Goal: Task Accomplishment & Management: Manage account settings

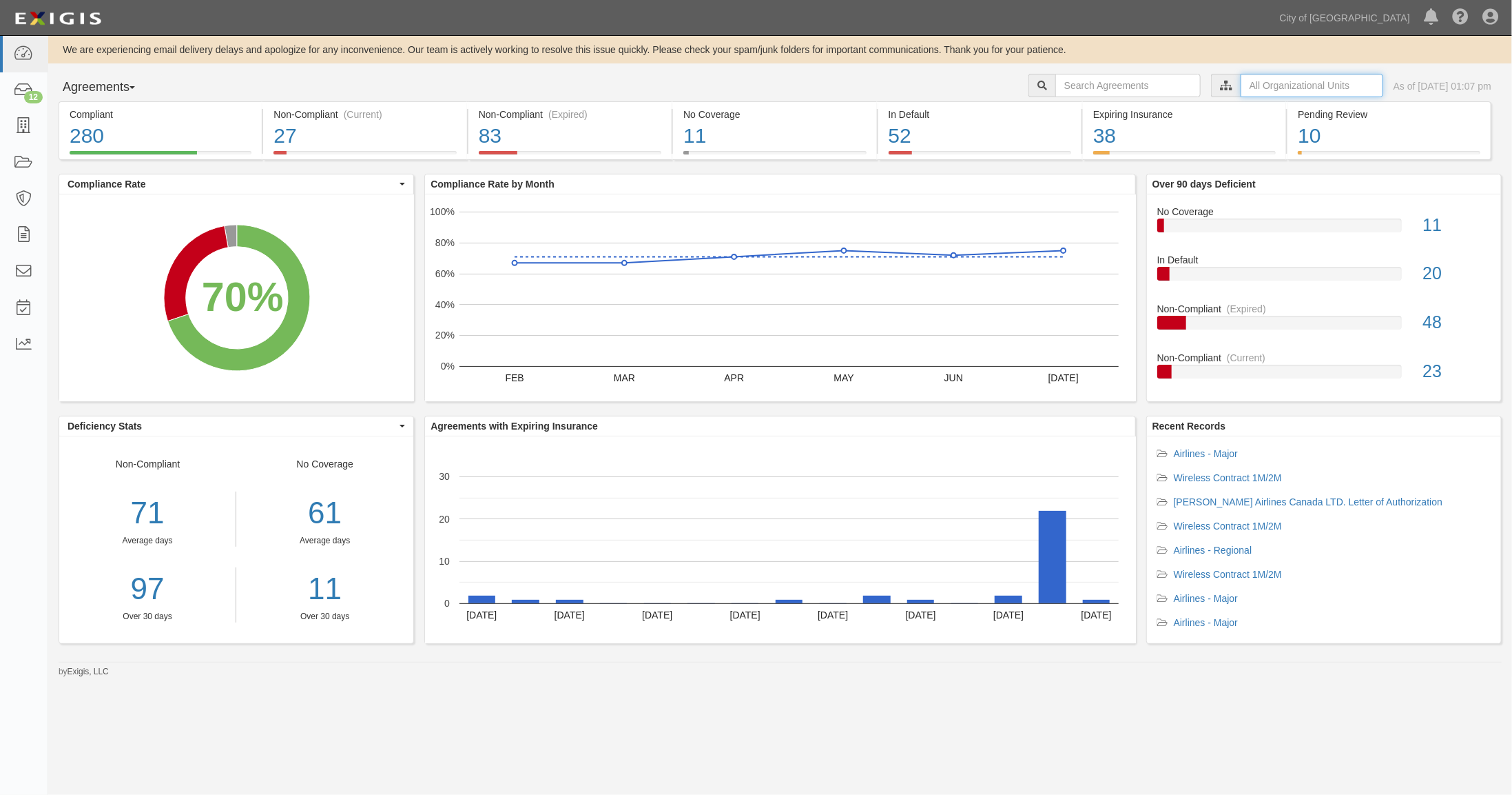
click at [1241, 82] on input "text" at bounding box center [1313, 85] width 143 height 24
click at [1081, 136] on link "expand all" at bounding box center [1082, 138] width 44 height 11
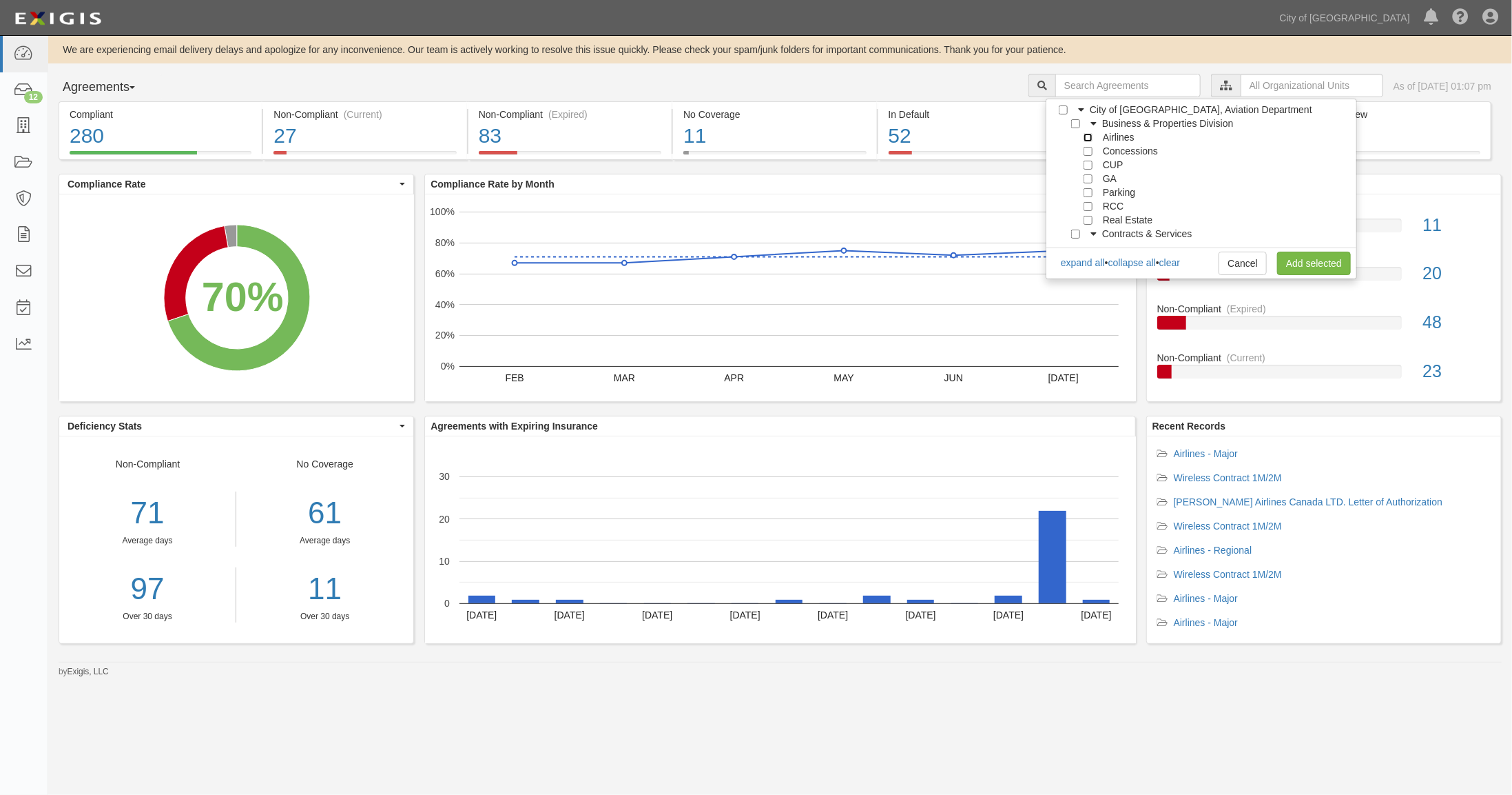
click at [1089, 135] on input "Airlines" at bounding box center [1087, 137] width 9 height 9
checkbox input "true"
click at [1089, 156] on div "Concessions" at bounding box center [1115, 151] width 85 height 14
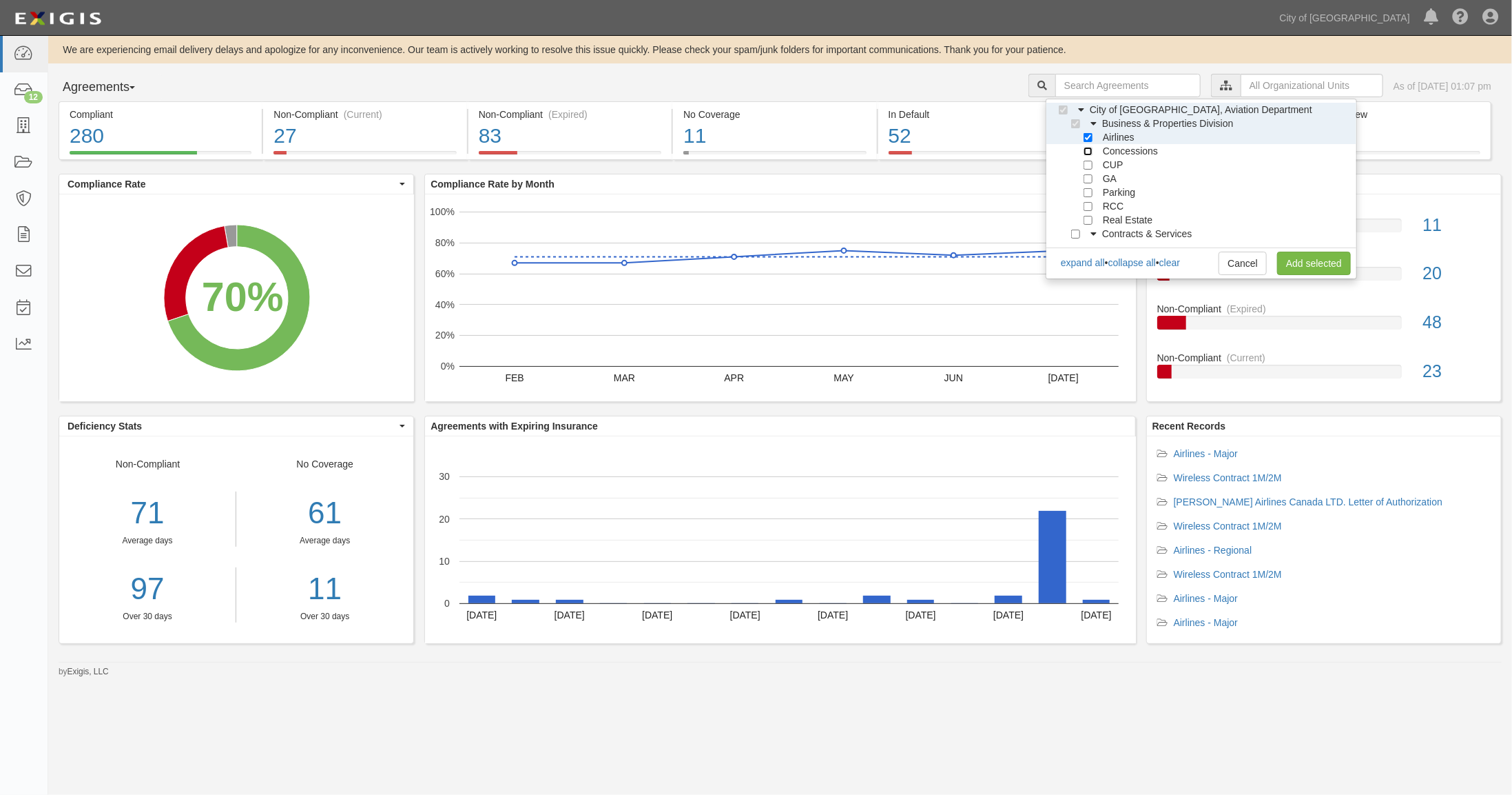
click at [1089, 150] on input "Concessions" at bounding box center [1087, 151] width 9 height 9
click at [1088, 149] on input "Concessions" at bounding box center [1087, 151] width 9 height 9
checkbox input "false"
click at [1300, 265] on link "Add selected" at bounding box center [1315, 263] width 73 height 24
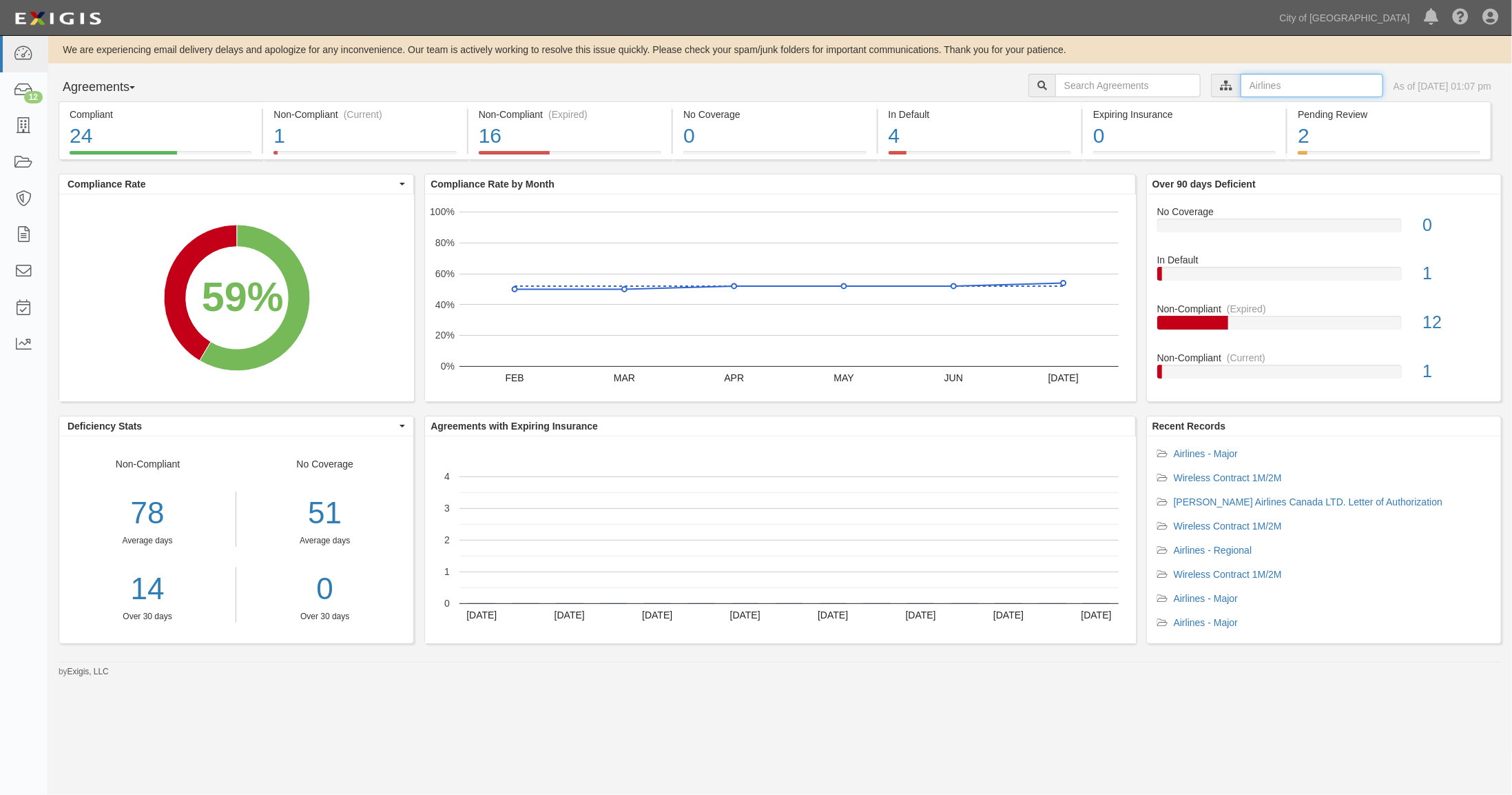
click at [1241, 84] on input "text" at bounding box center [1313, 85] width 143 height 24
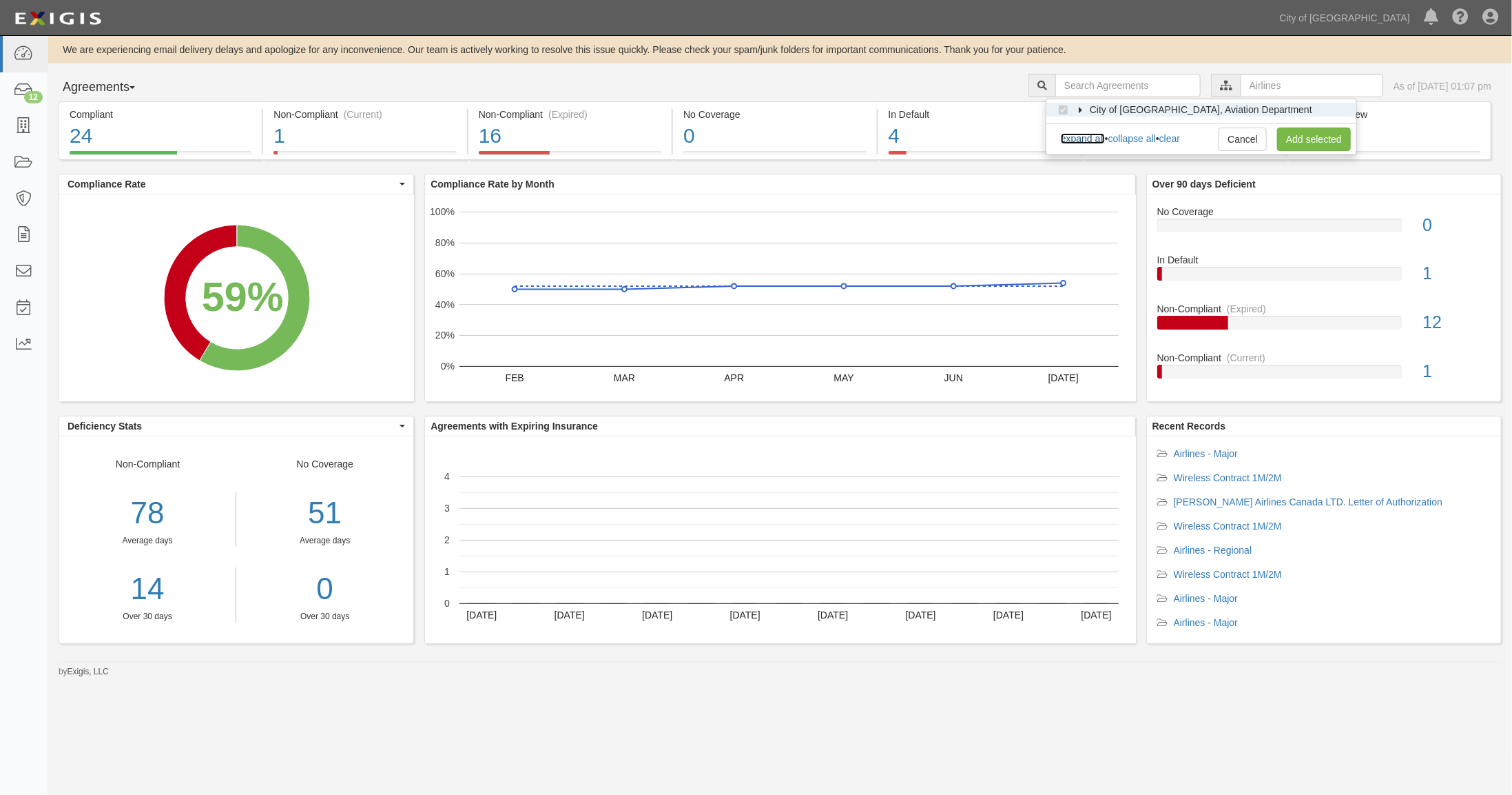
click at [1087, 137] on link "expand all" at bounding box center [1082, 138] width 44 height 11
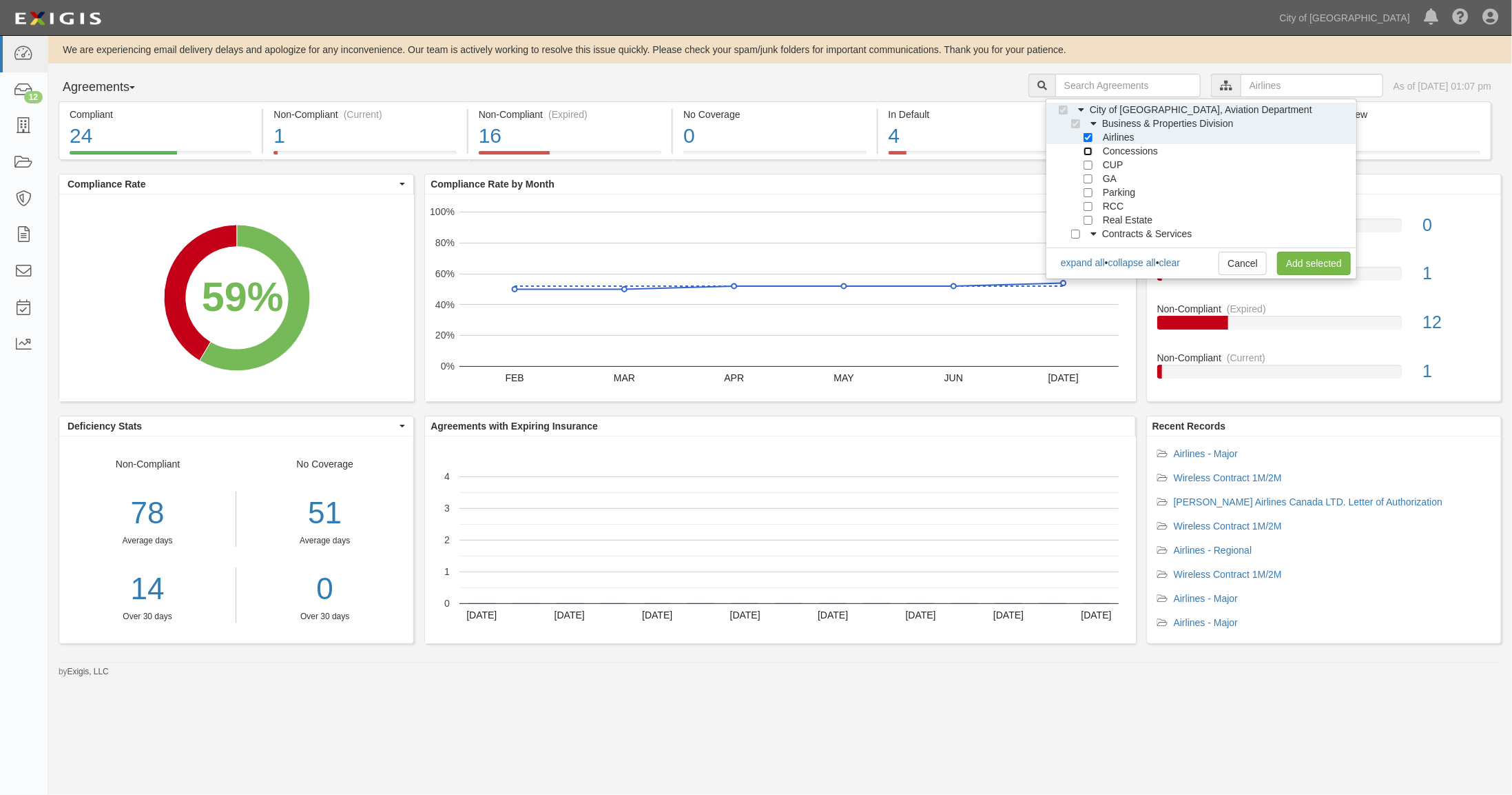
click at [1090, 151] on input "Concessions" at bounding box center [1087, 151] width 9 height 9
checkbox input "true"
click at [1092, 135] on input "Airlines" at bounding box center [1087, 137] width 9 height 9
checkbox input "false"
click at [1292, 261] on link "Add selected" at bounding box center [1315, 263] width 73 height 24
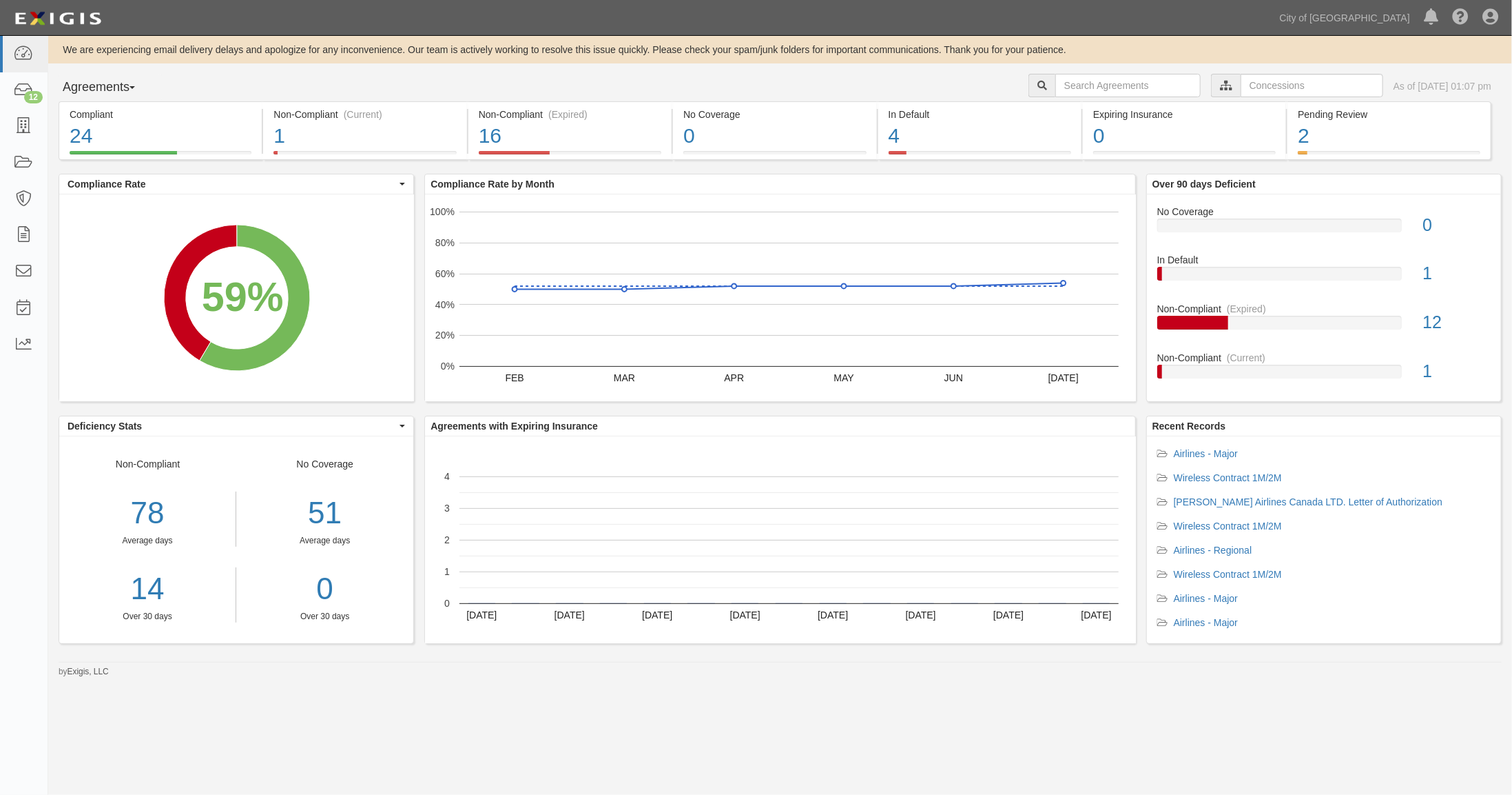
click at [1220, 85] on icon at bounding box center [1226, 86] width 13 height 10
click at [1241, 88] on input "text" at bounding box center [1313, 85] width 143 height 24
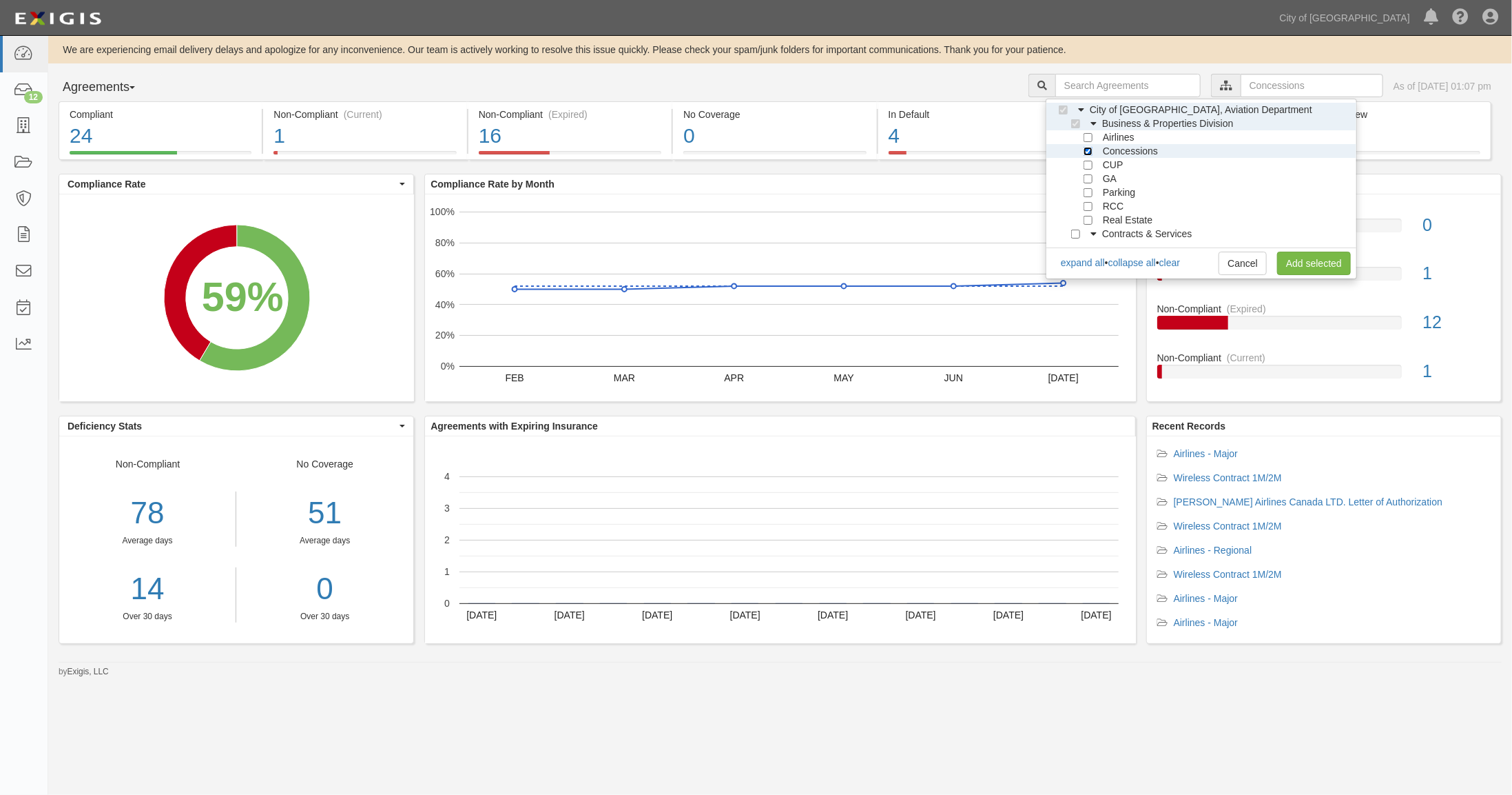
click at [1089, 147] on input "Concessions" at bounding box center [1087, 151] width 9 height 9
checkbox input "false"
click at [1300, 263] on link "Add selected" at bounding box center [1315, 263] width 73 height 24
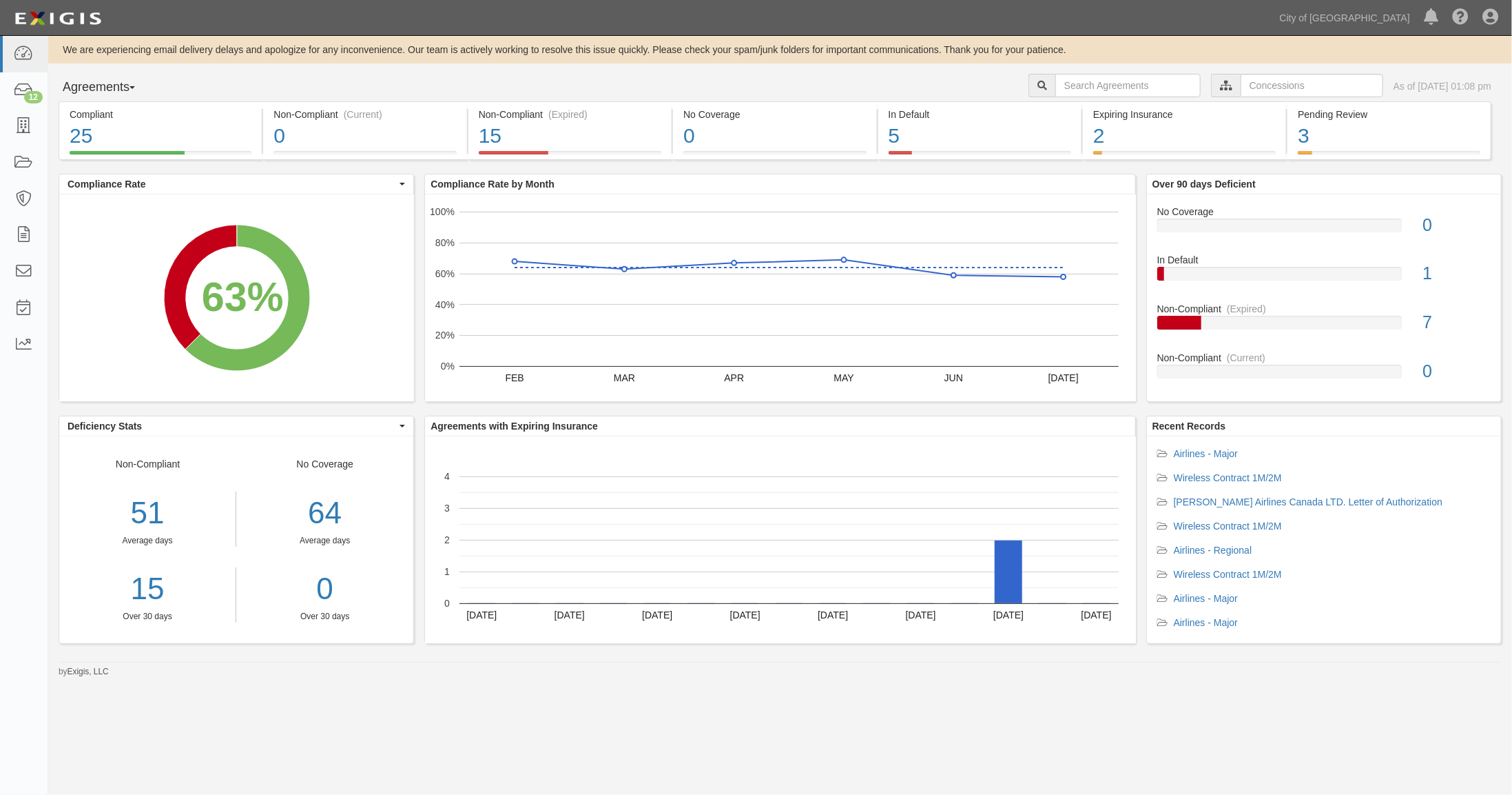
click at [1220, 88] on icon at bounding box center [1226, 86] width 13 height 10
click at [1241, 88] on input "text" at bounding box center [1313, 85] width 143 height 24
click at [1081, 108] on icon at bounding box center [1081, 110] width 10 height 6
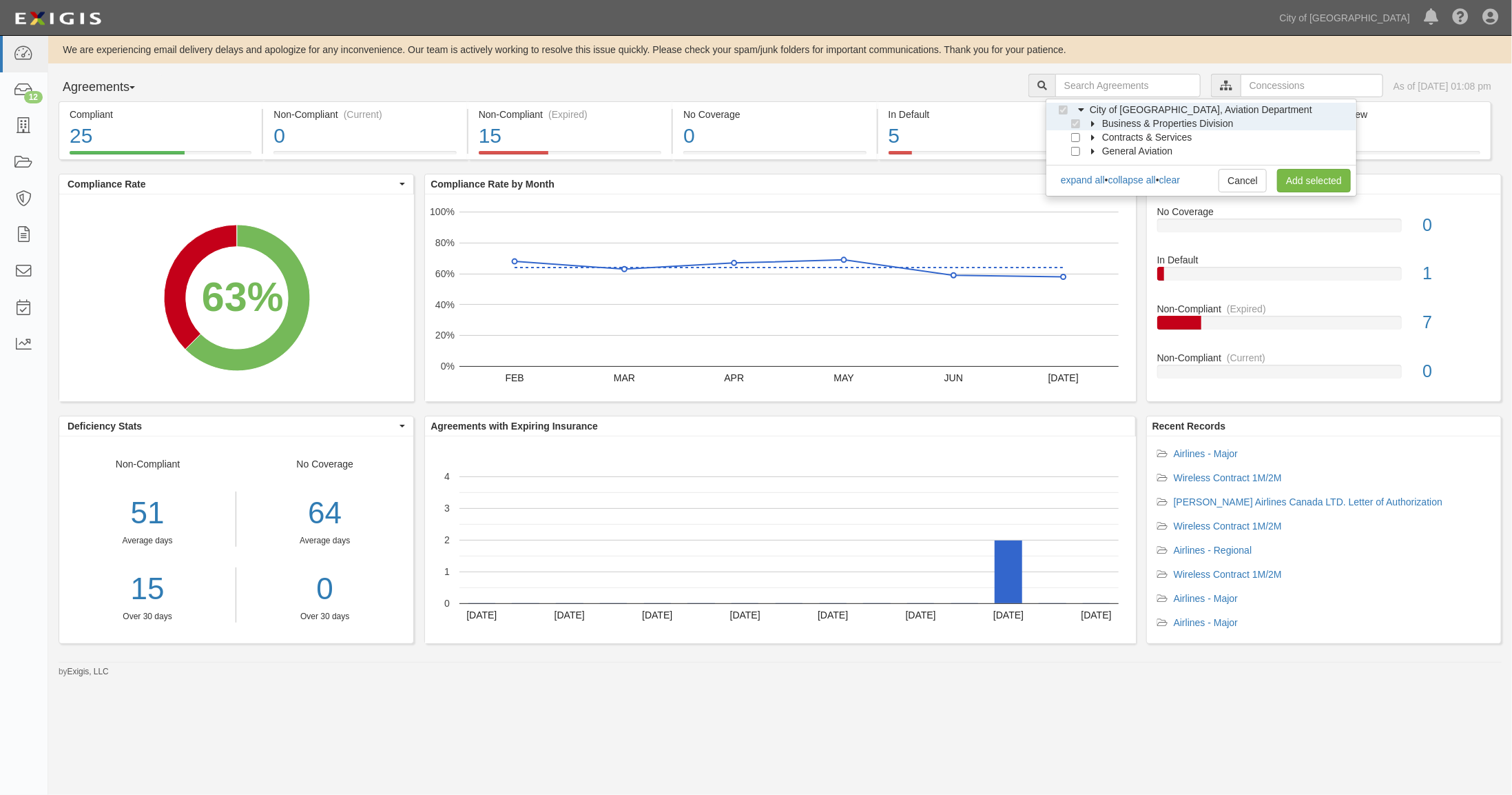
click at [1094, 123] on icon at bounding box center [1094, 124] width 10 height 6
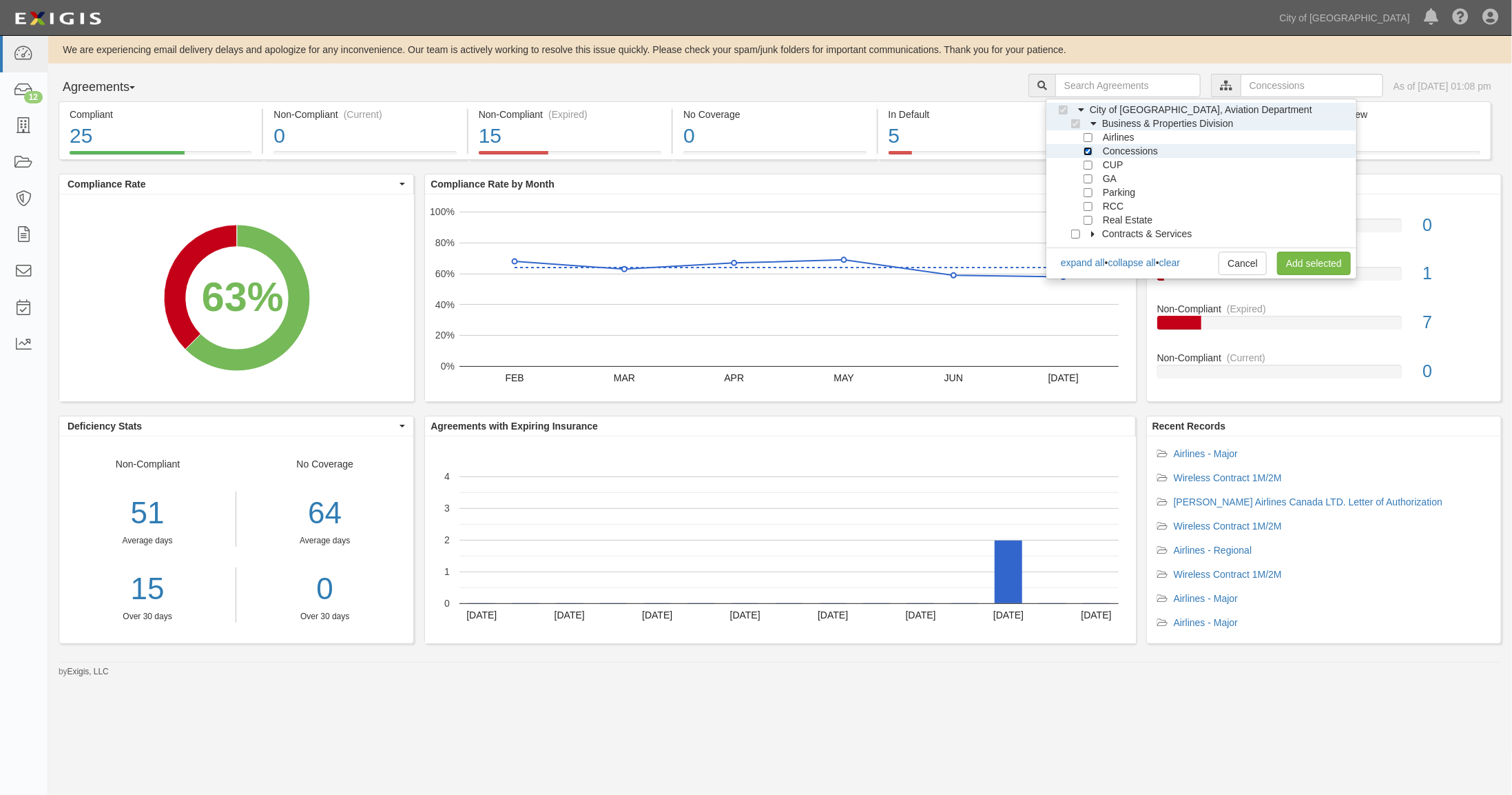
click at [1090, 148] on input "Concessions" at bounding box center [1087, 151] width 9 height 9
checkbox input "false"
drag, startPoint x: 1086, startPoint y: 161, endPoint x: 1097, endPoint y: 177, distance: 19.4
click at [1086, 162] on input "CUP" at bounding box center [1087, 165] width 9 height 9
checkbox input "true"
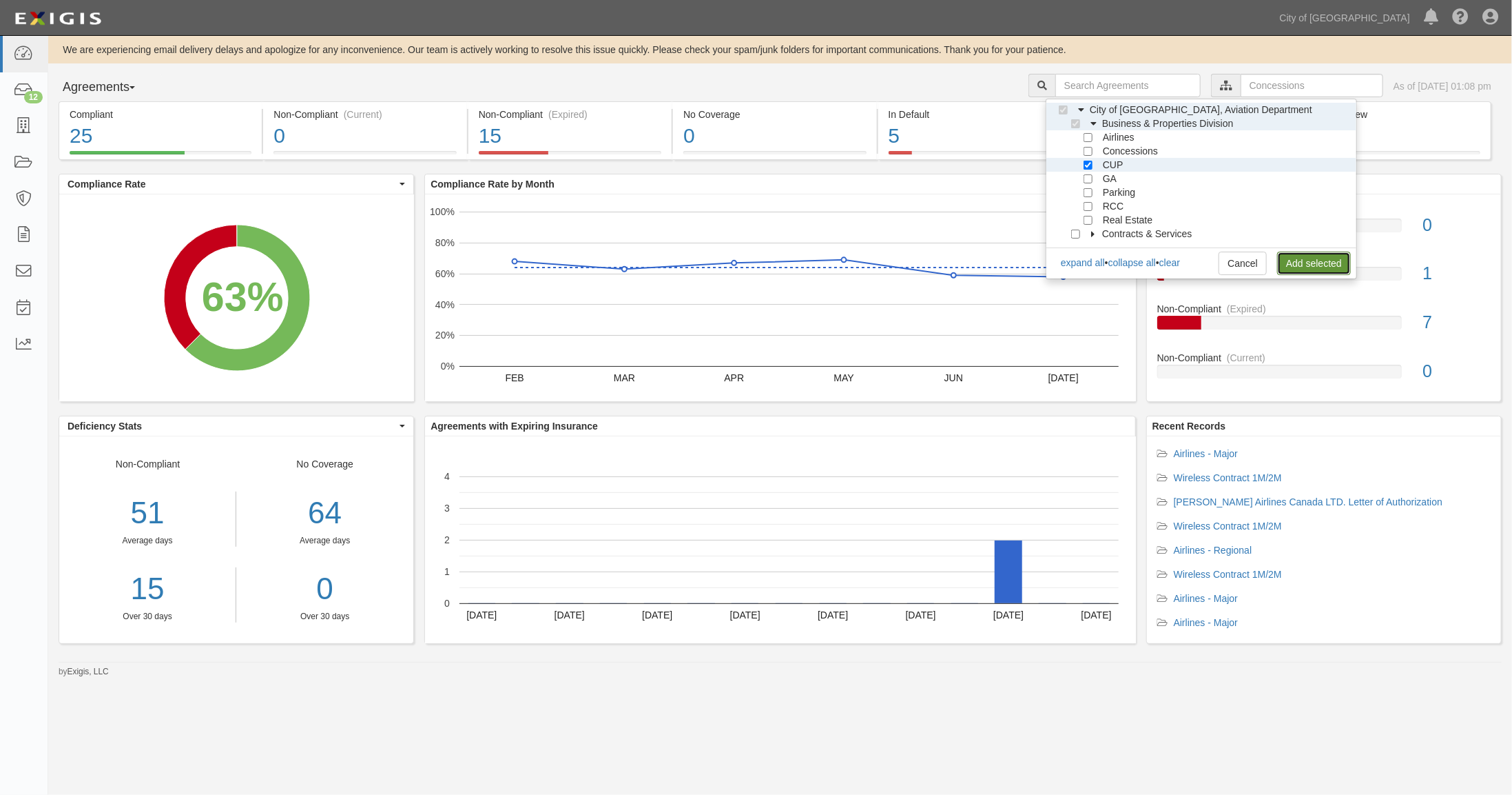
click at [1308, 261] on link "Add selected" at bounding box center [1315, 263] width 73 height 24
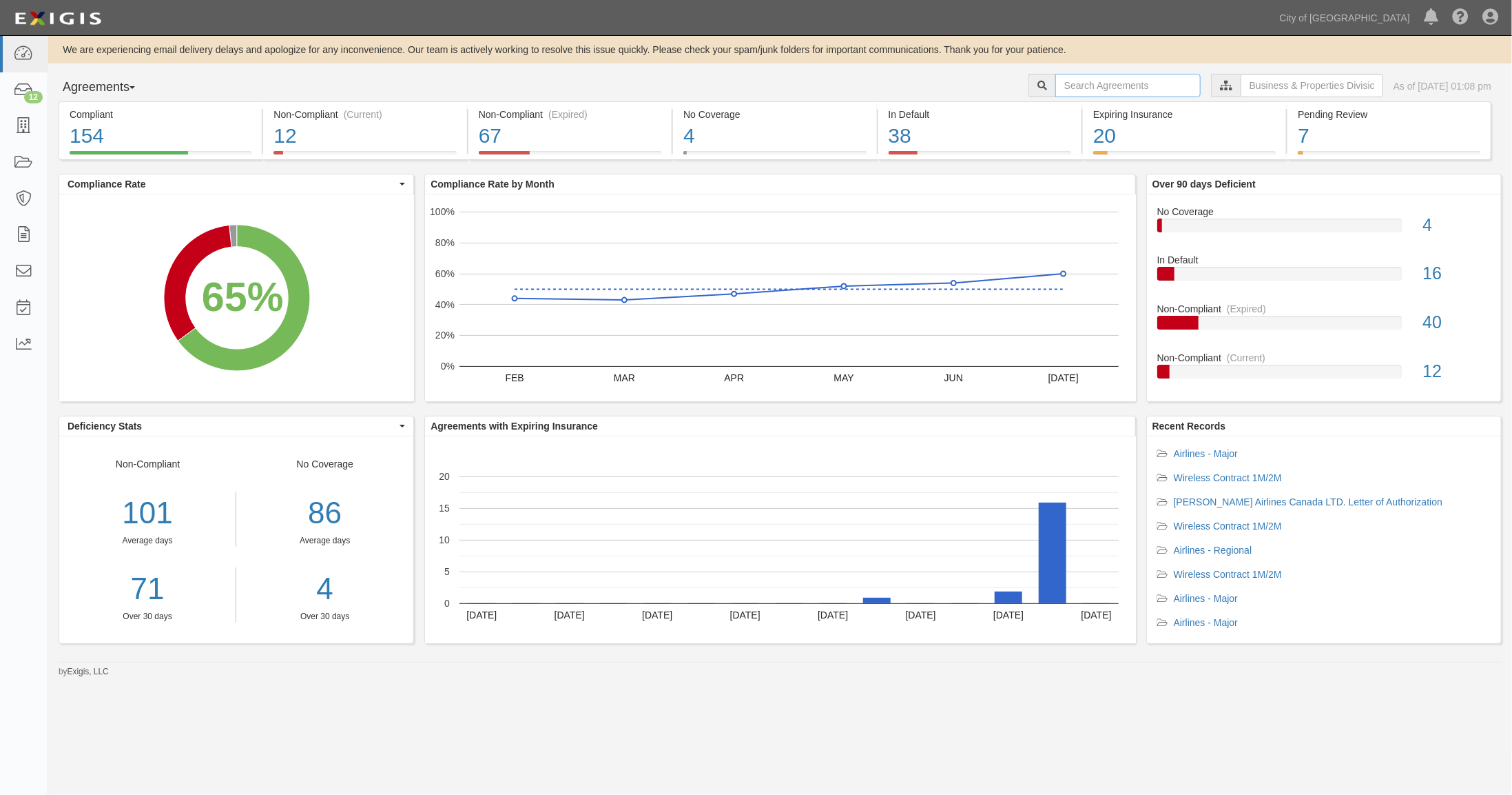
click at [1059, 84] on input "text" at bounding box center [1128, 85] width 146 height 24
type input "78491"
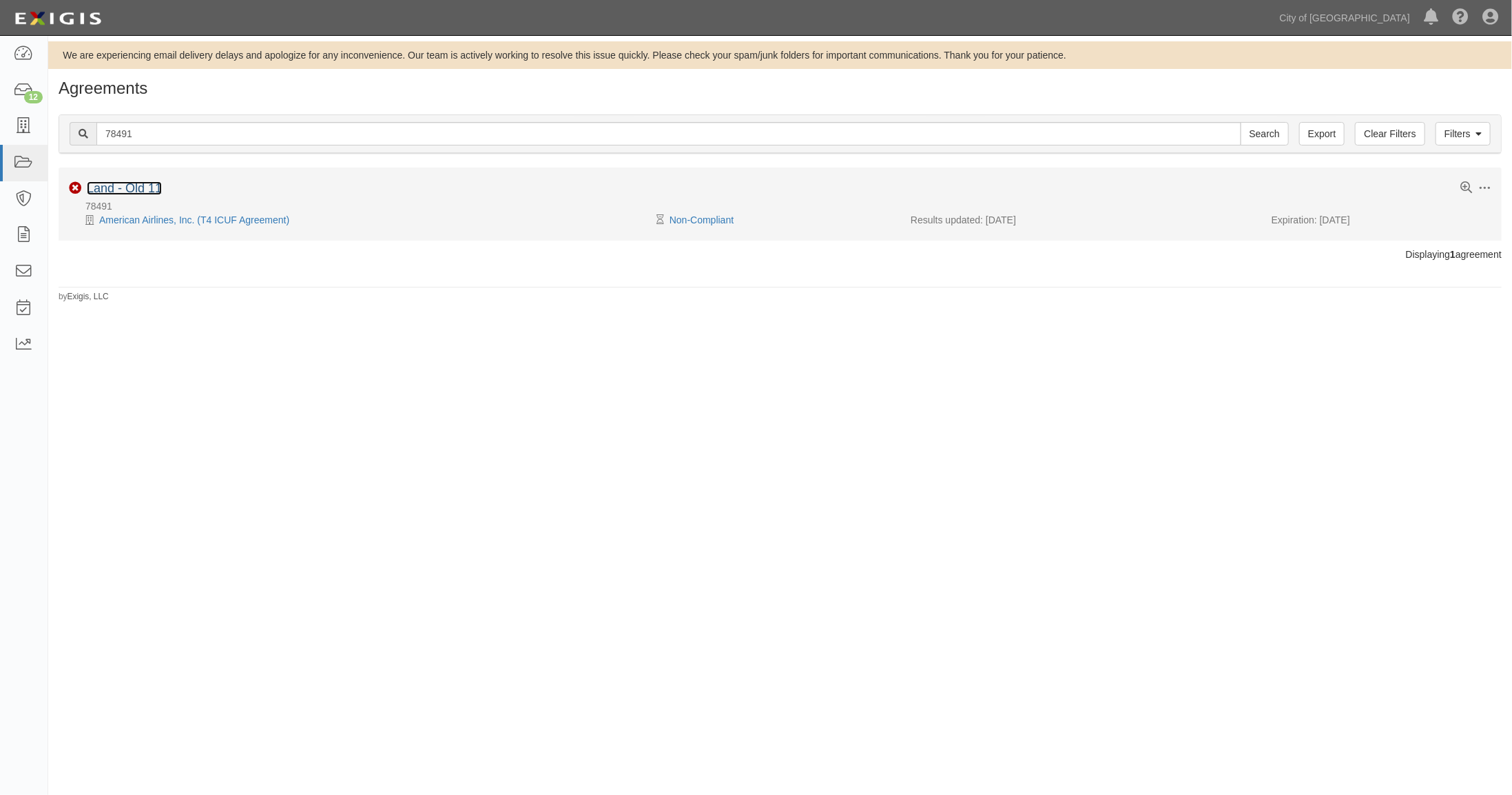
click at [146, 184] on link "Land - Old 11" at bounding box center [125, 189] width 75 height 14
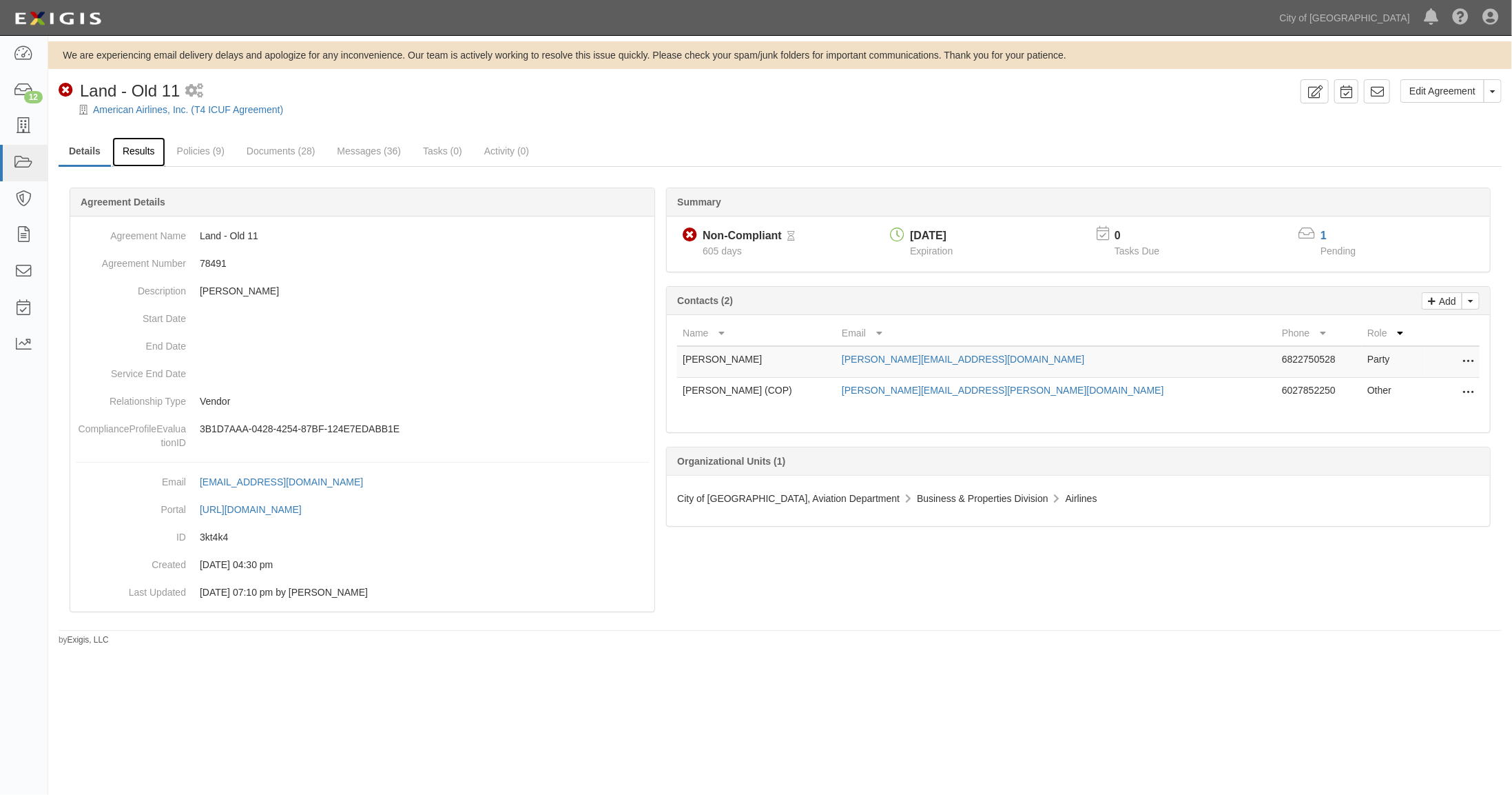
click at [148, 150] on link "Results" at bounding box center [138, 152] width 53 height 30
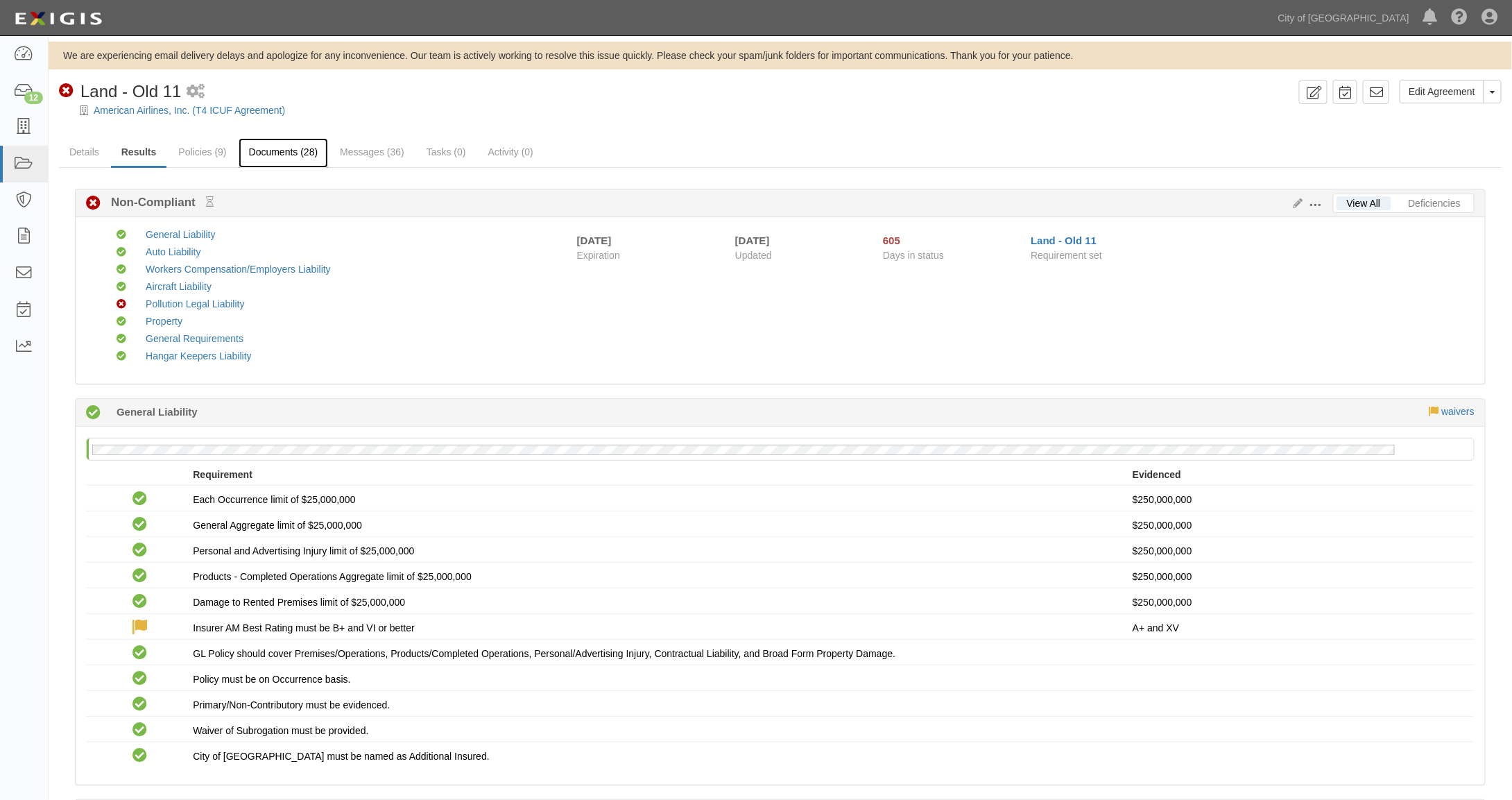
click at [276, 151] on link "Documents (28)" at bounding box center [284, 153] width 90 height 30
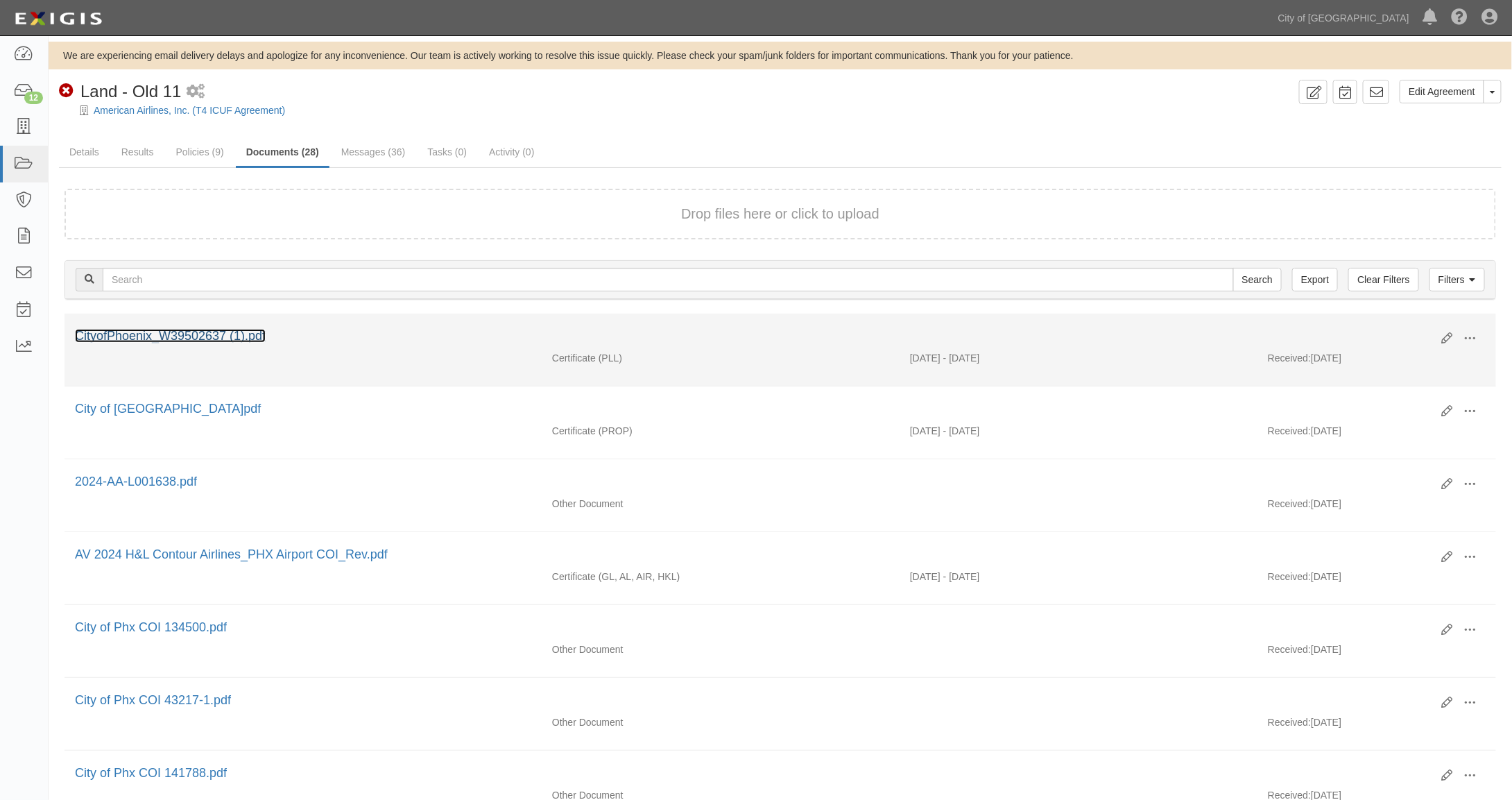
click at [234, 335] on link "CityofPhoenix_W39502637 (1).pdf" at bounding box center [170, 336] width 191 height 14
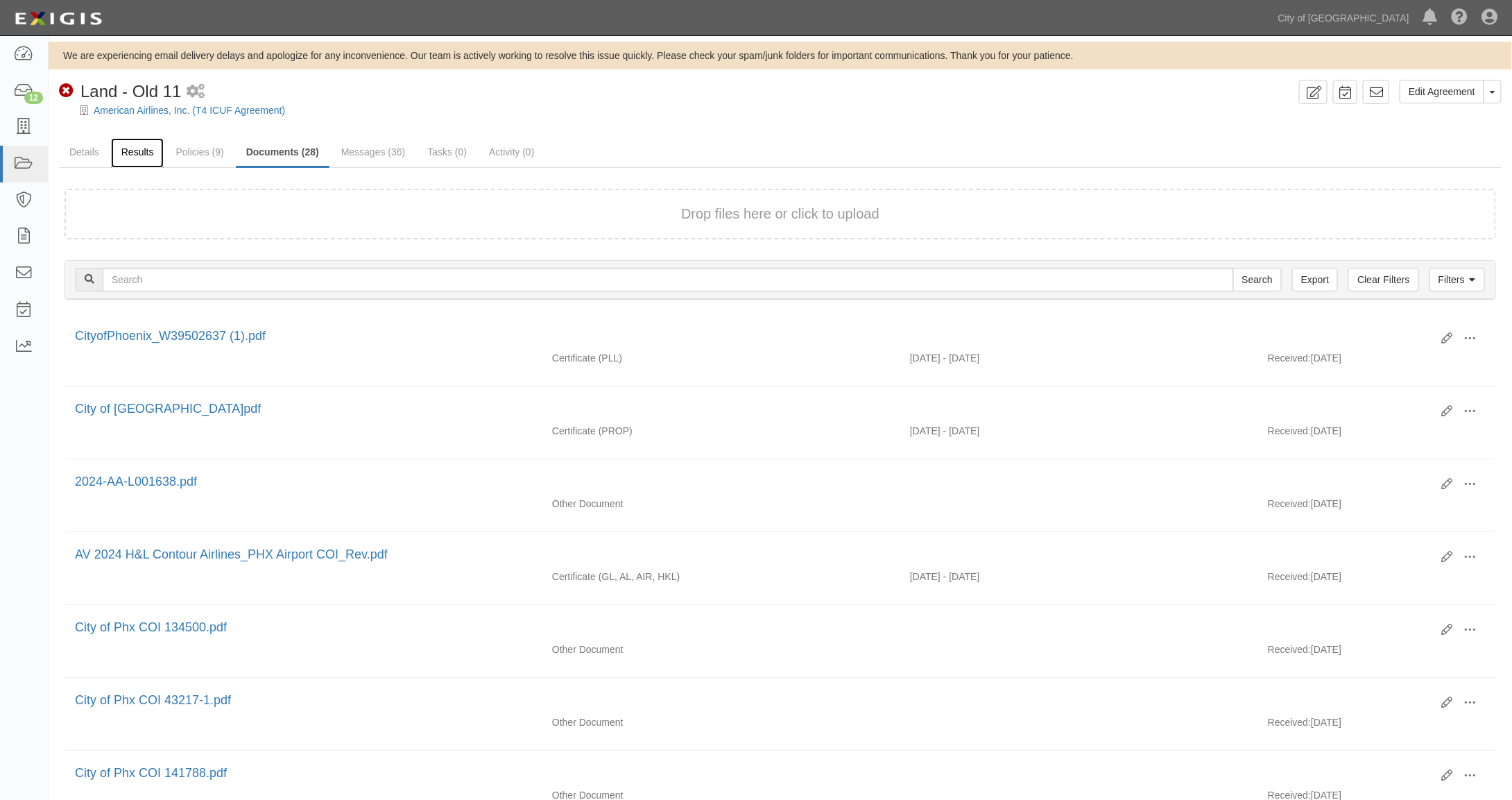
click at [144, 154] on link "Results" at bounding box center [137, 153] width 53 height 30
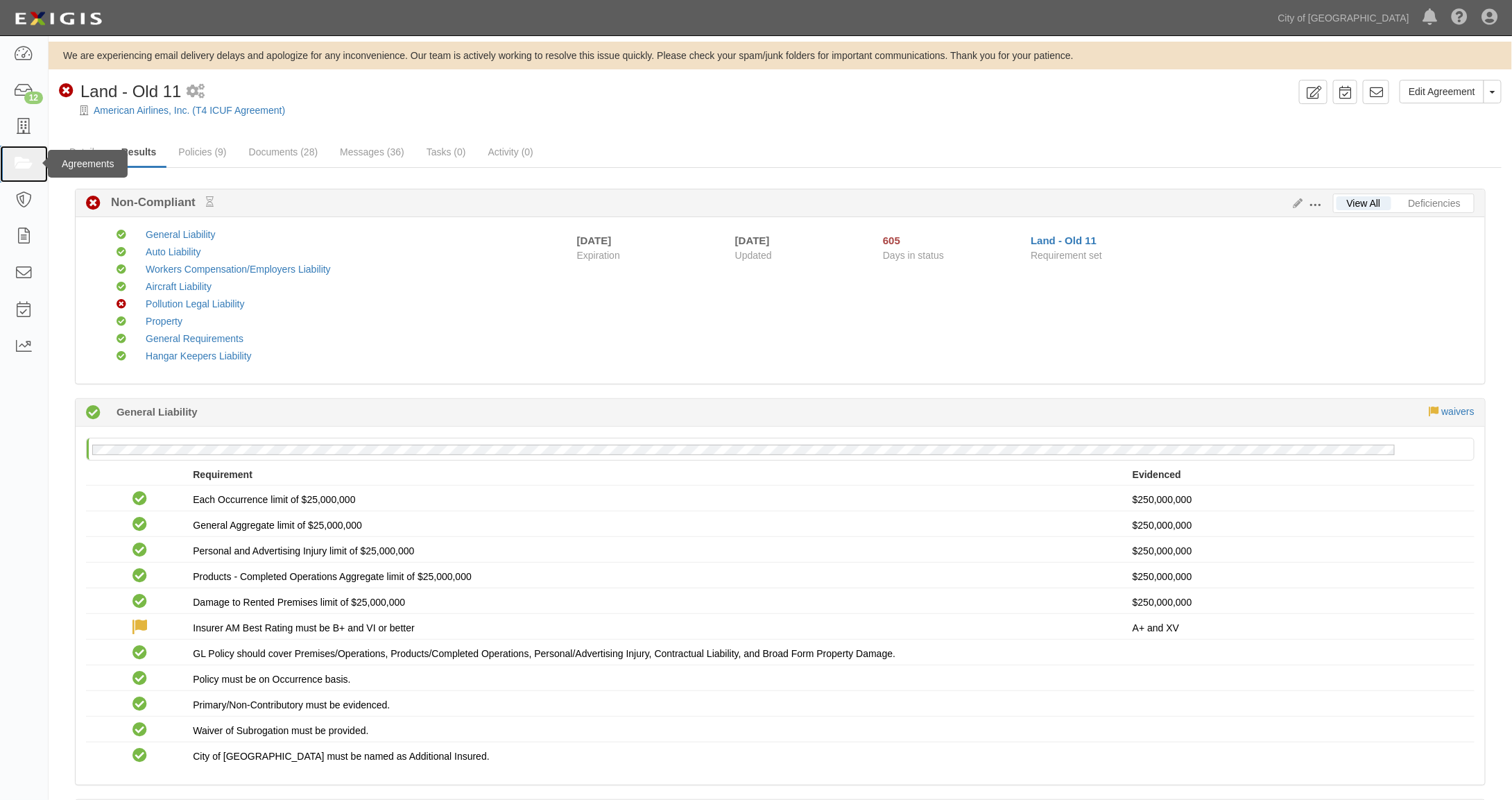
click at [21, 160] on icon at bounding box center [23, 164] width 19 height 16
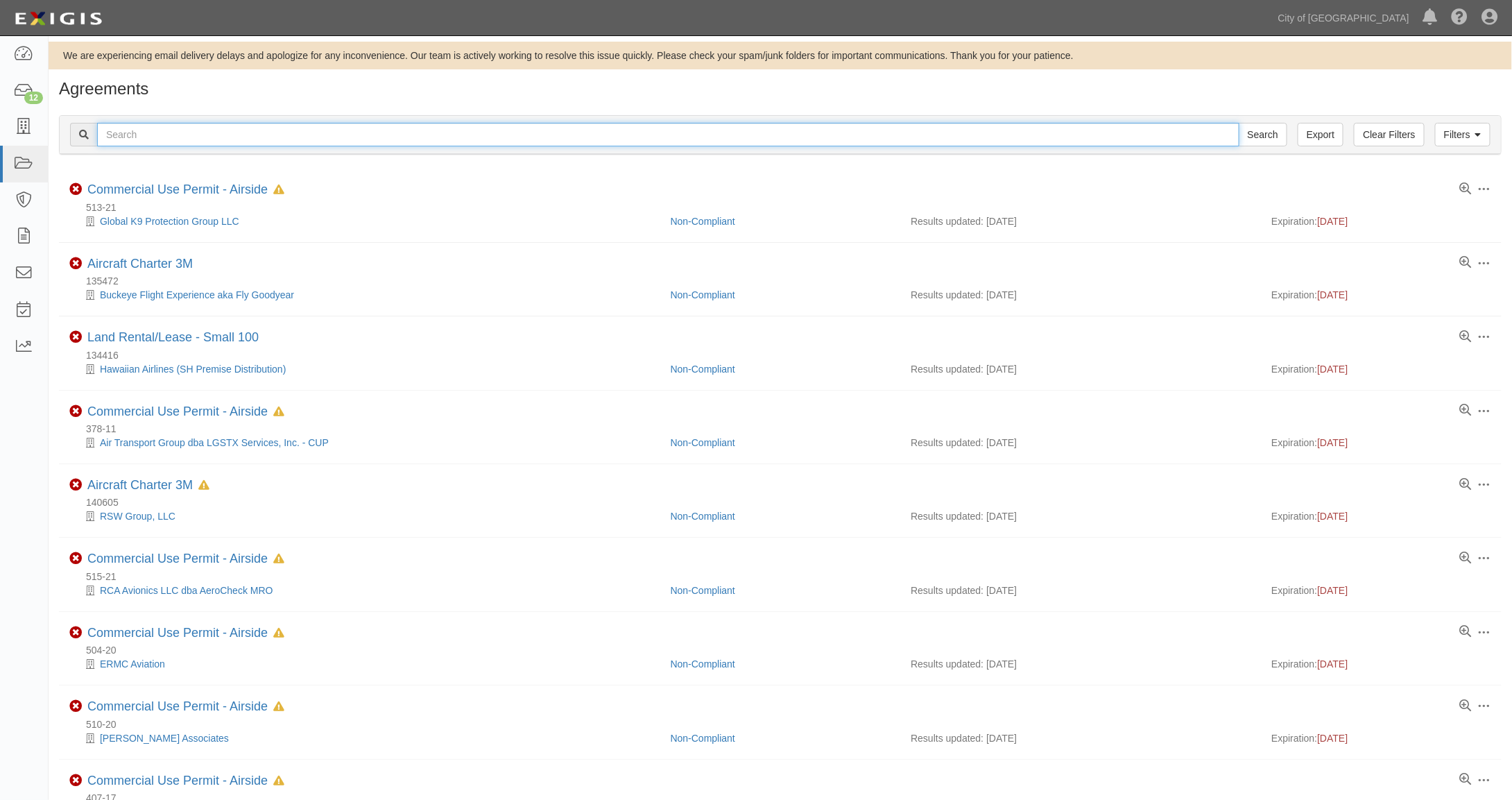
click at [167, 127] on input "text" at bounding box center [668, 135] width 1142 height 24
type input "american airlines"
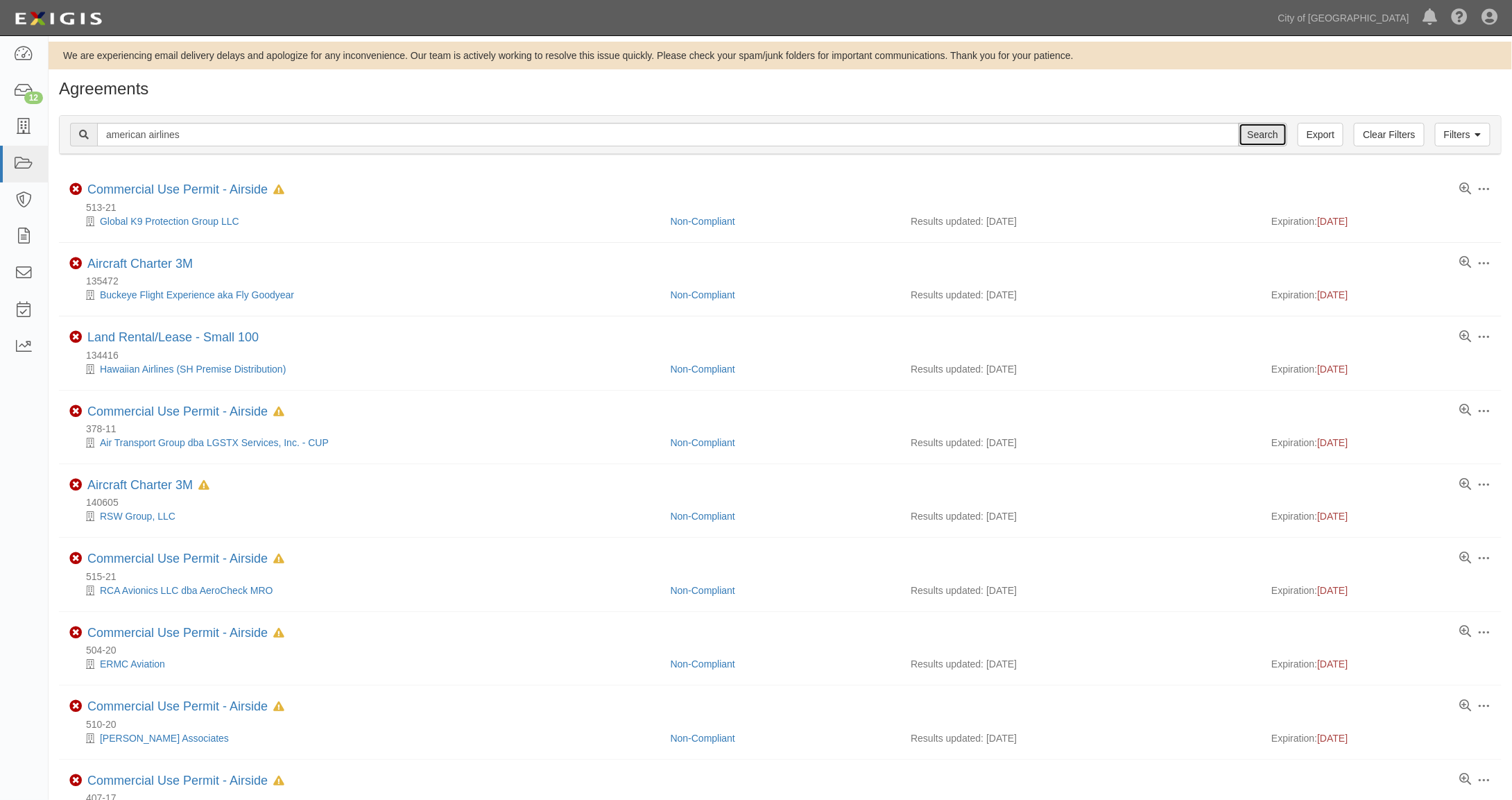
click at [1263, 136] on input "Search" at bounding box center [1262, 135] width 49 height 24
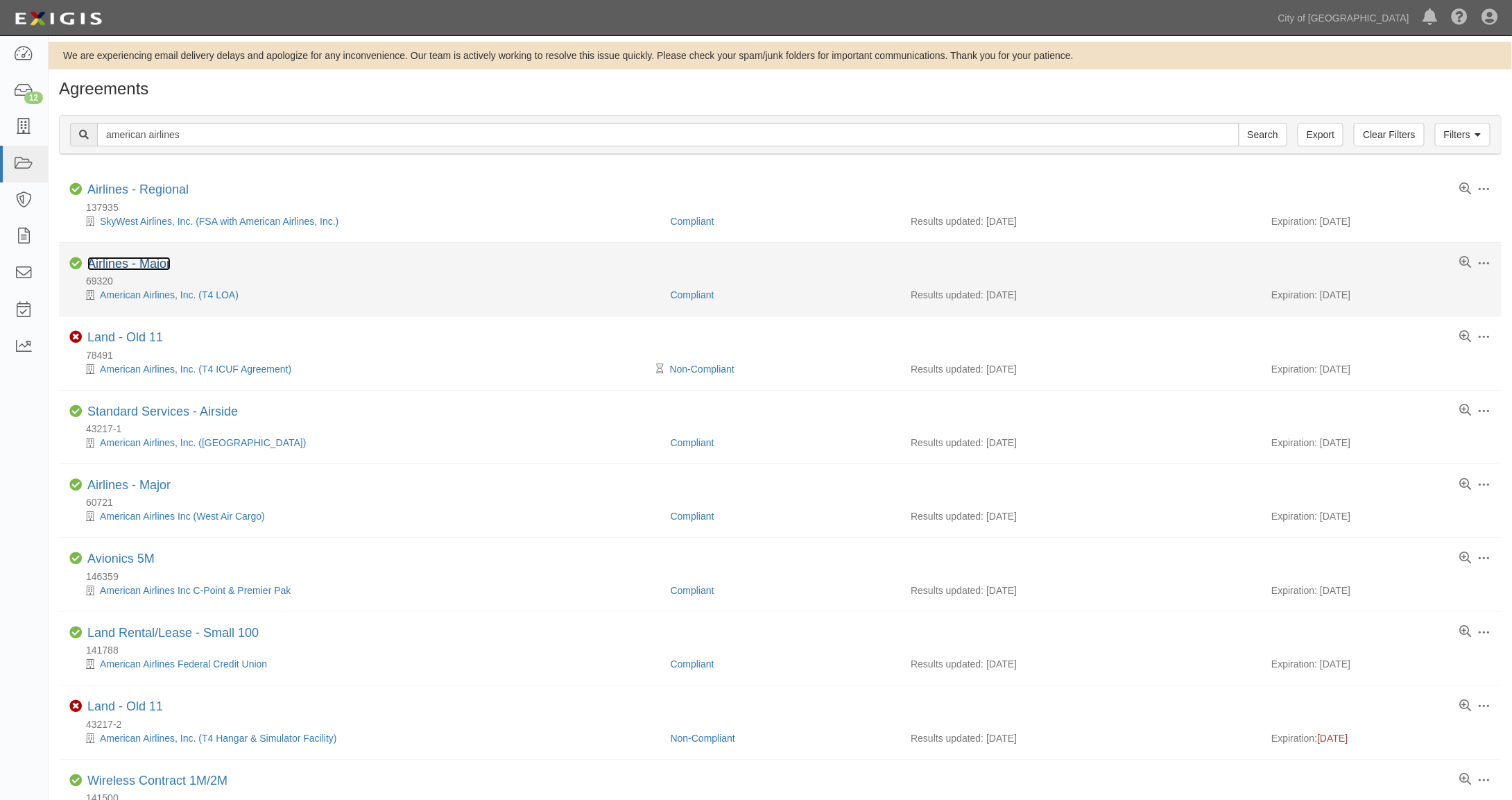
click at [153, 264] on link "Airlines - Major" at bounding box center [129, 264] width 83 height 14
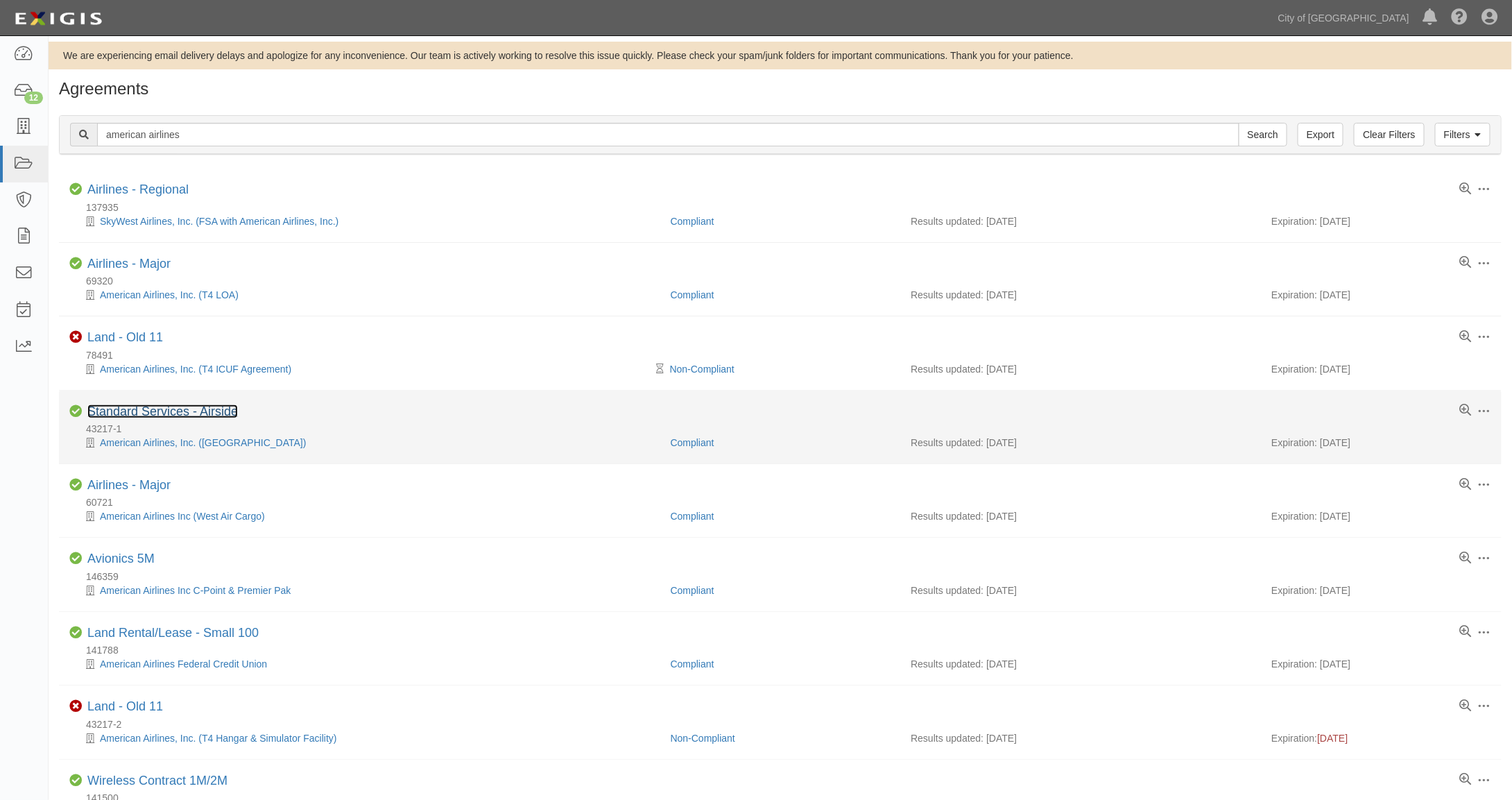
click at [156, 411] on link "Standard Services - Airside" at bounding box center [163, 411] width 151 height 14
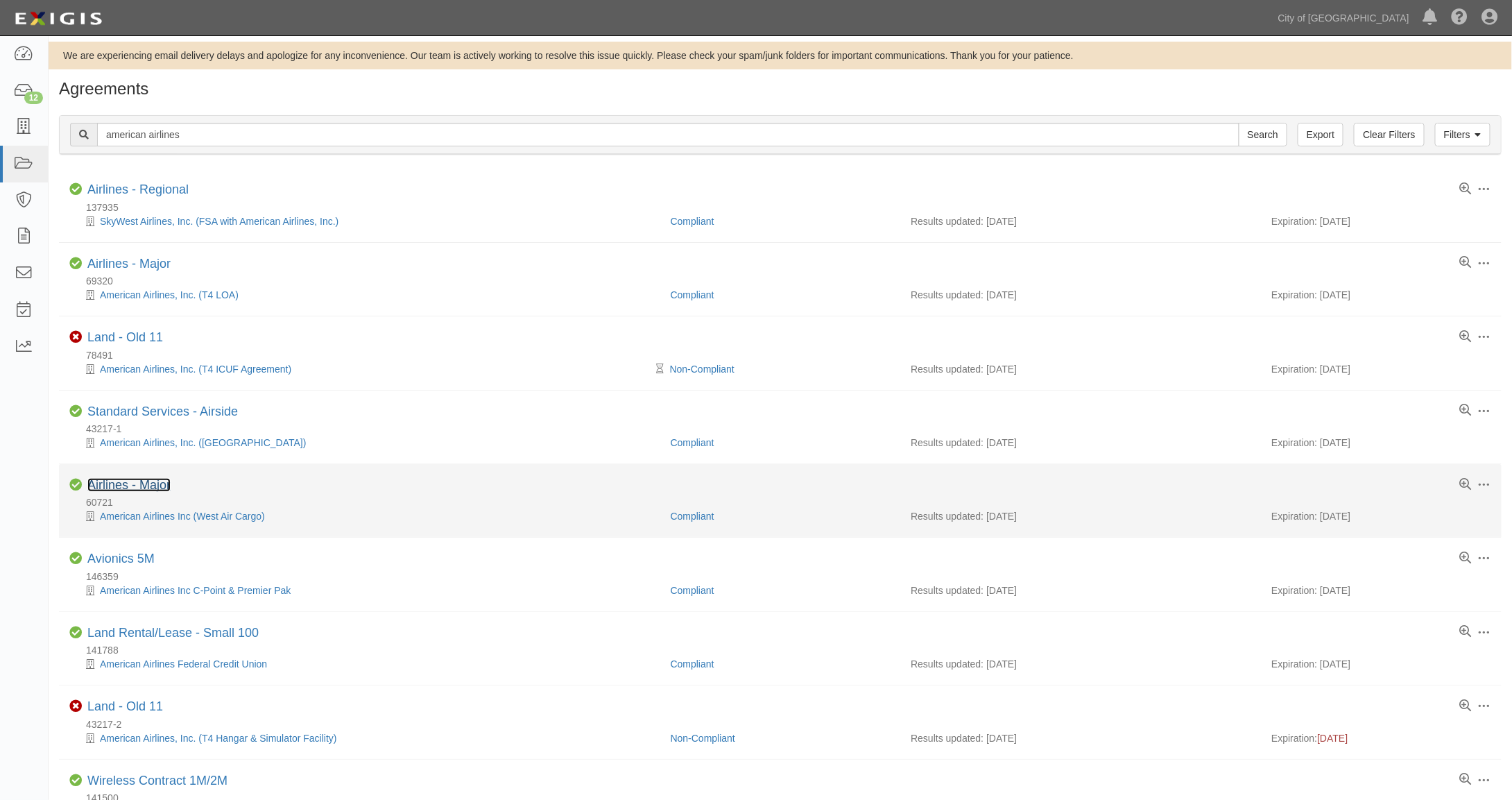
click at [147, 484] on link "Airlines - Major" at bounding box center [129, 484] width 83 height 14
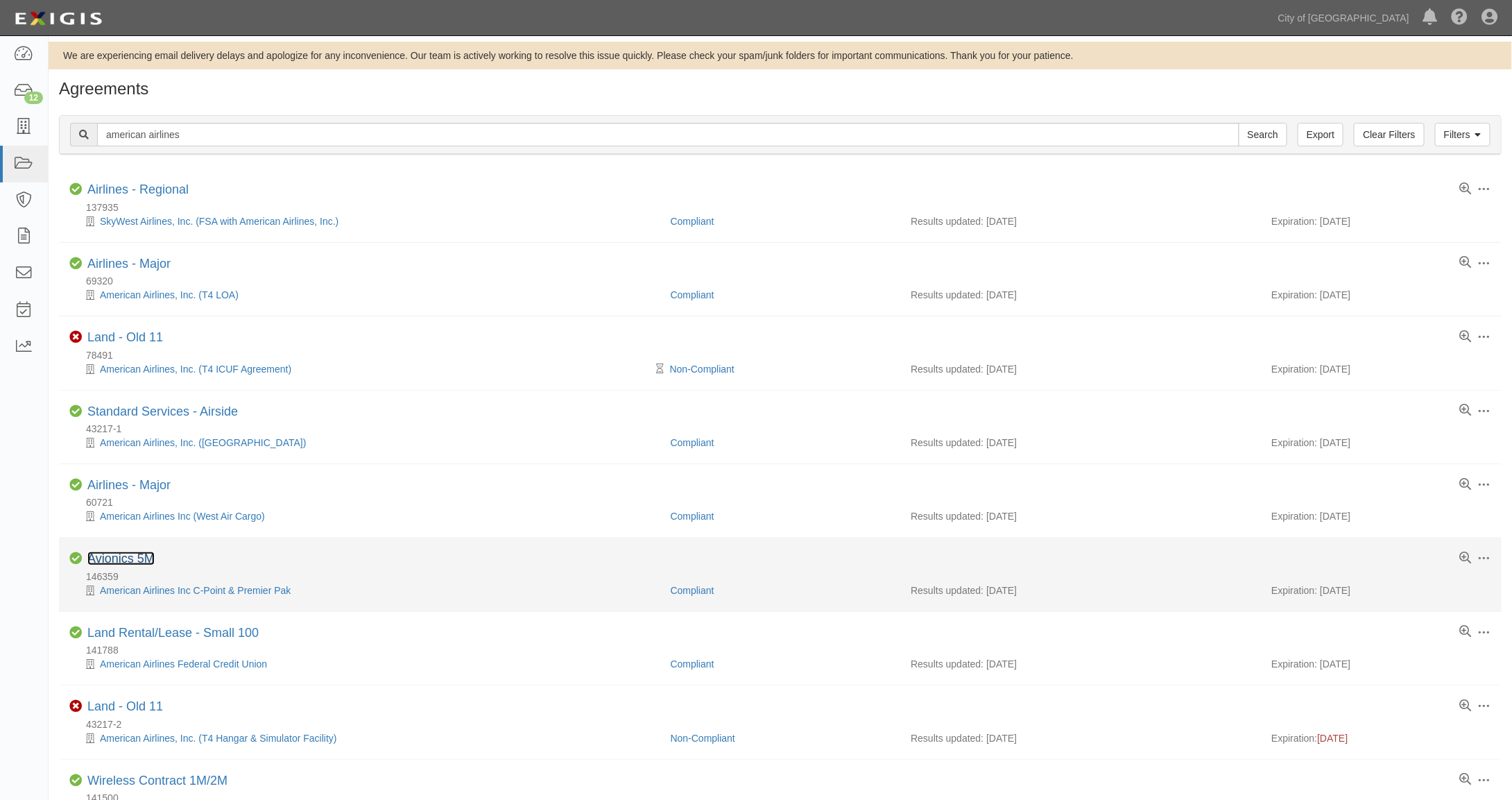
click at [144, 555] on link "Avionics 5M" at bounding box center [121, 558] width 67 height 14
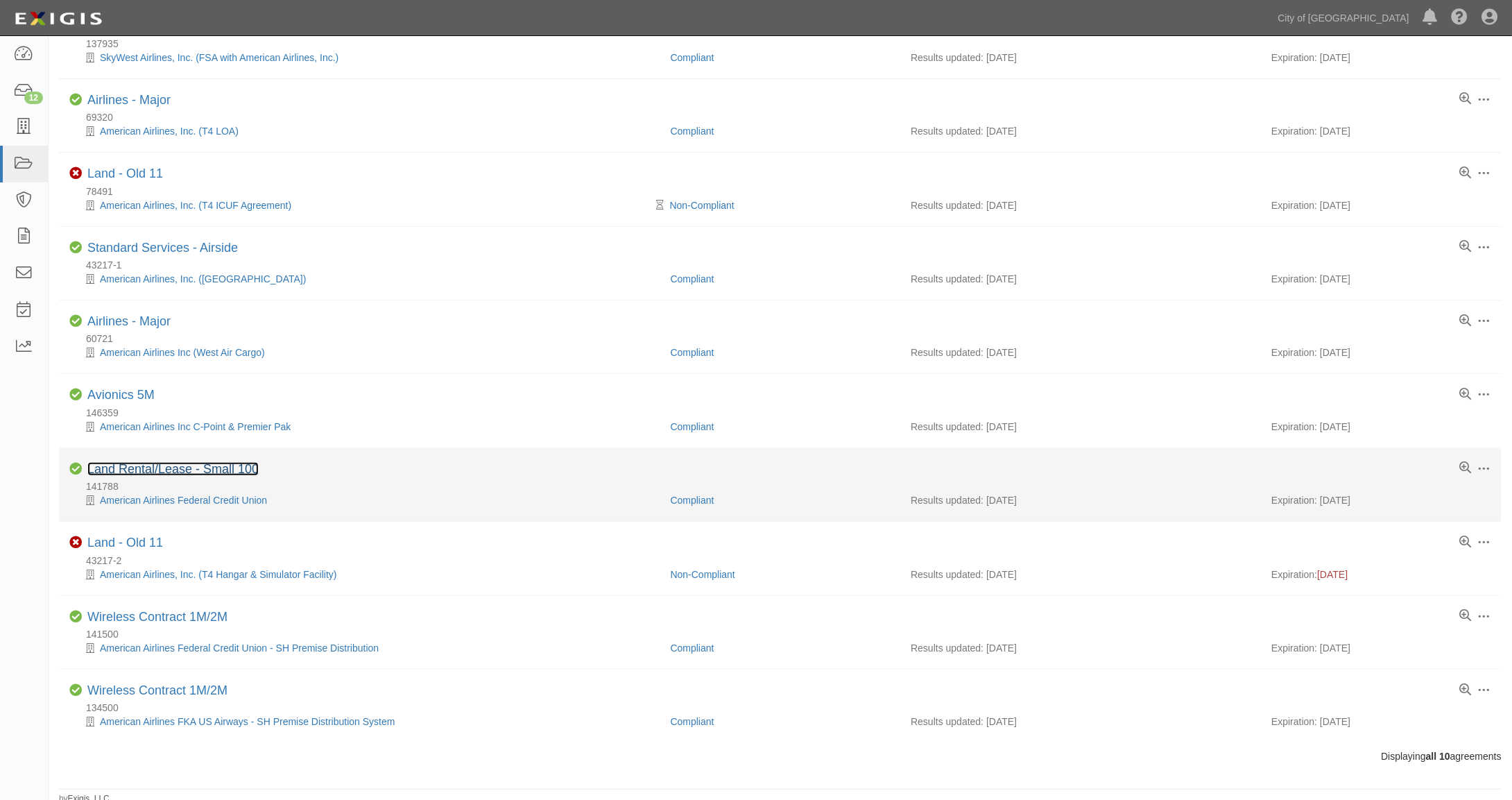
click at [150, 462] on link "Land Rental/Lease - Small 100" at bounding box center [174, 469] width 172 height 14
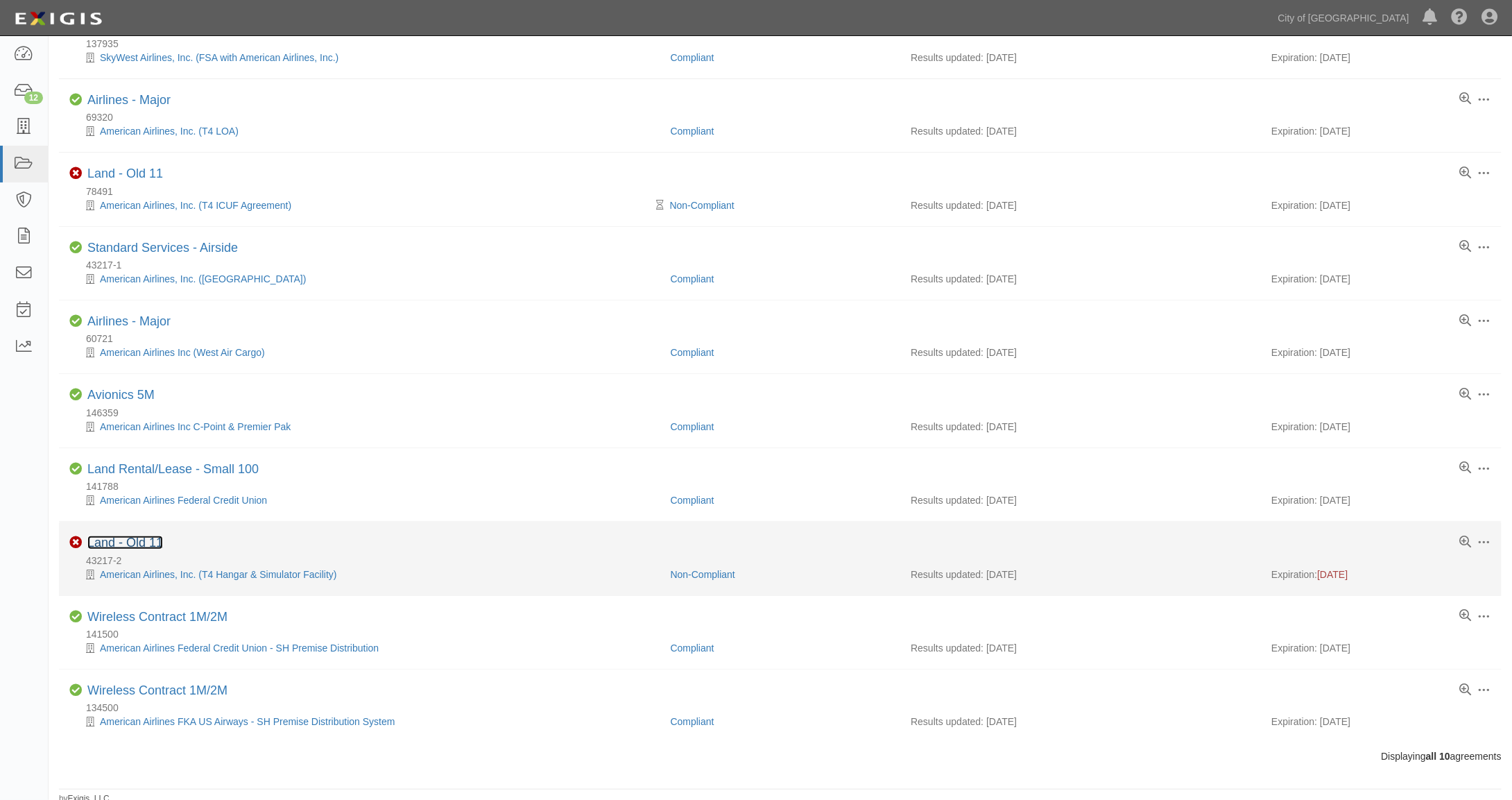
click at [139, 537] on link "Land - Old 11" at bounding box center [126, 542] width 76 height 14
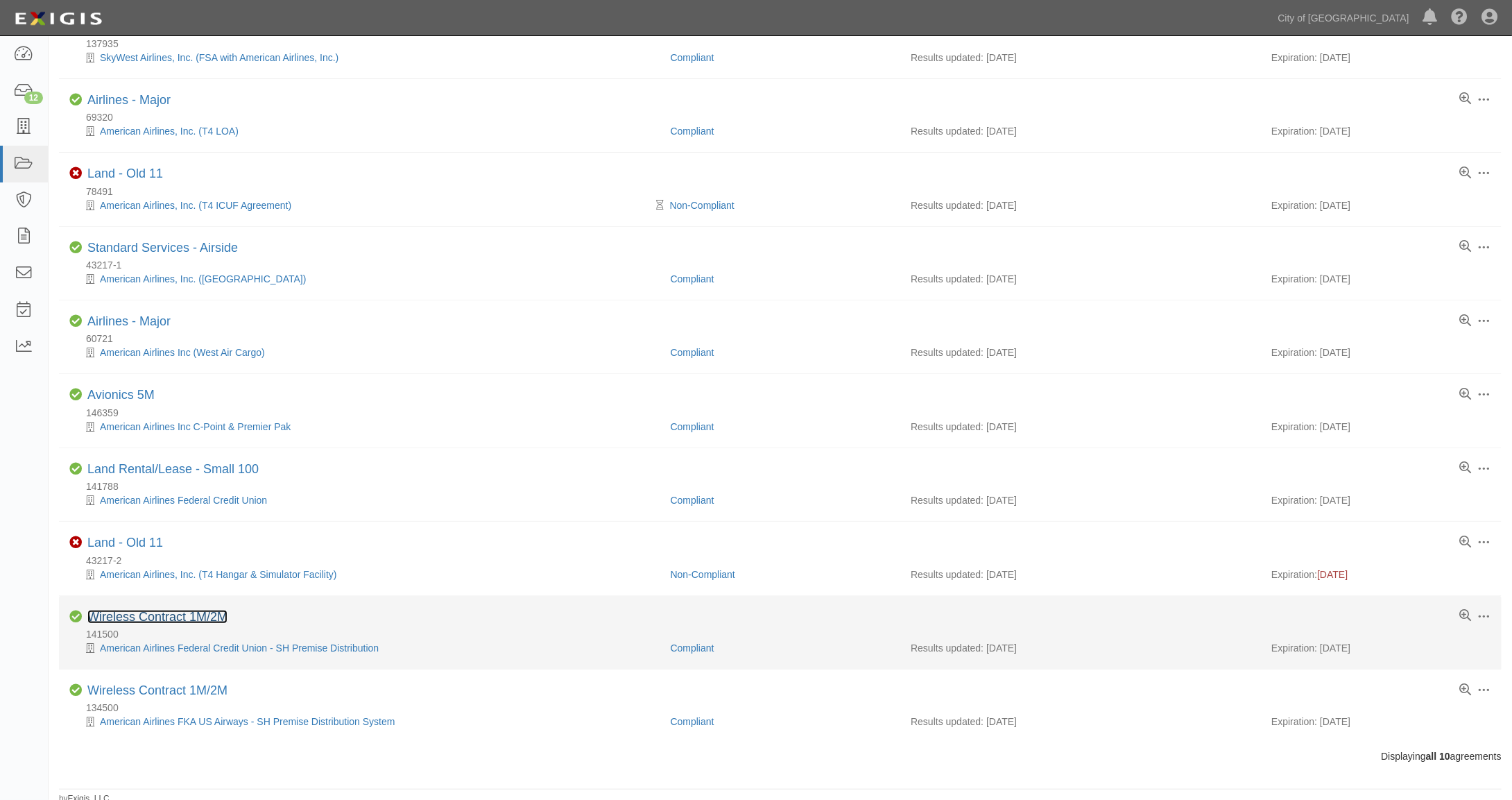
click at [192, 612] on link "Wireless Contract 1M/2M" at bounding box center [158, 616] width 140 height 14
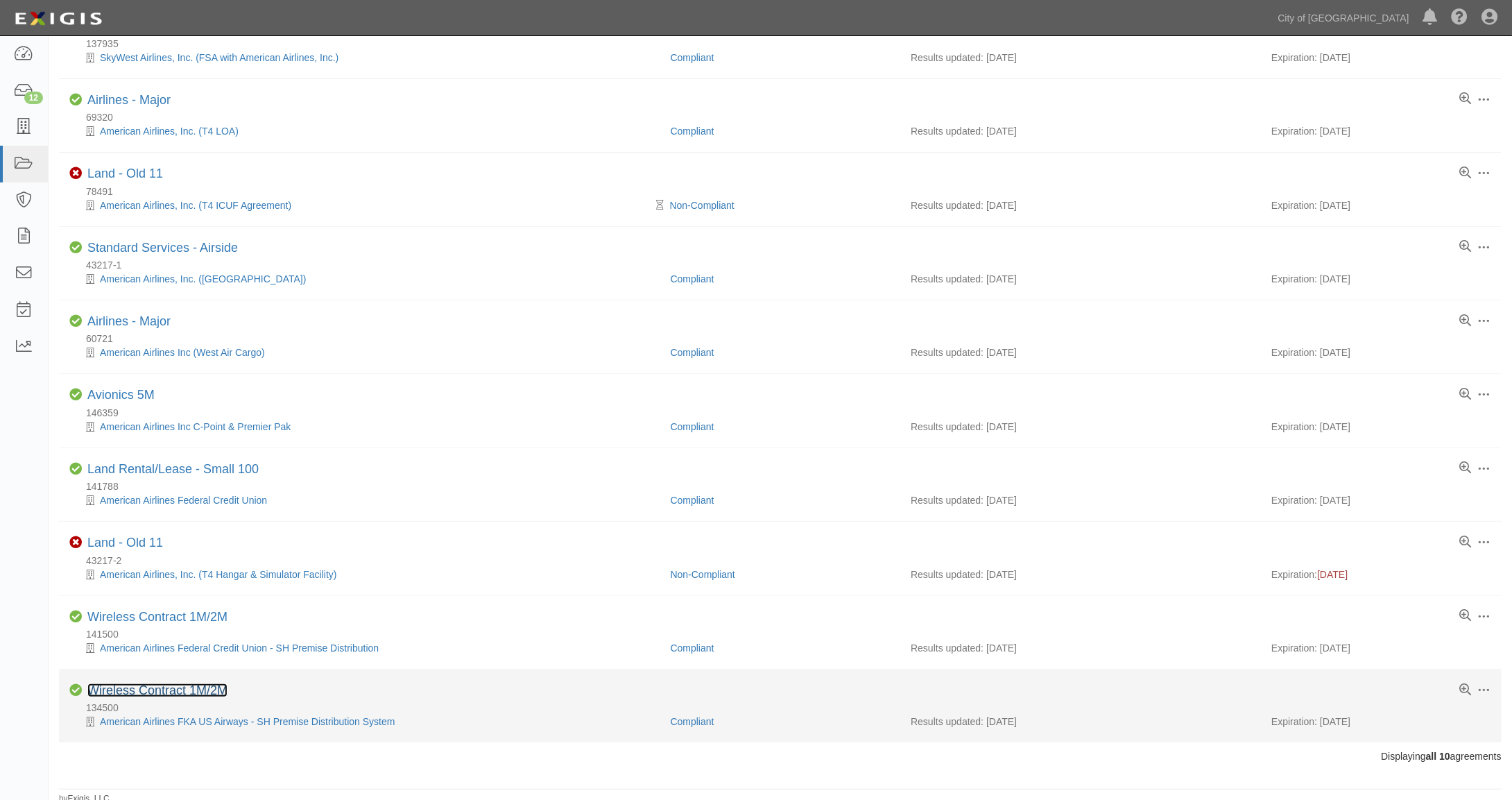
click at [160, 683] on link "Wireless Contract 1M/2M" at bounding box center [158, 690] width 140 height 14
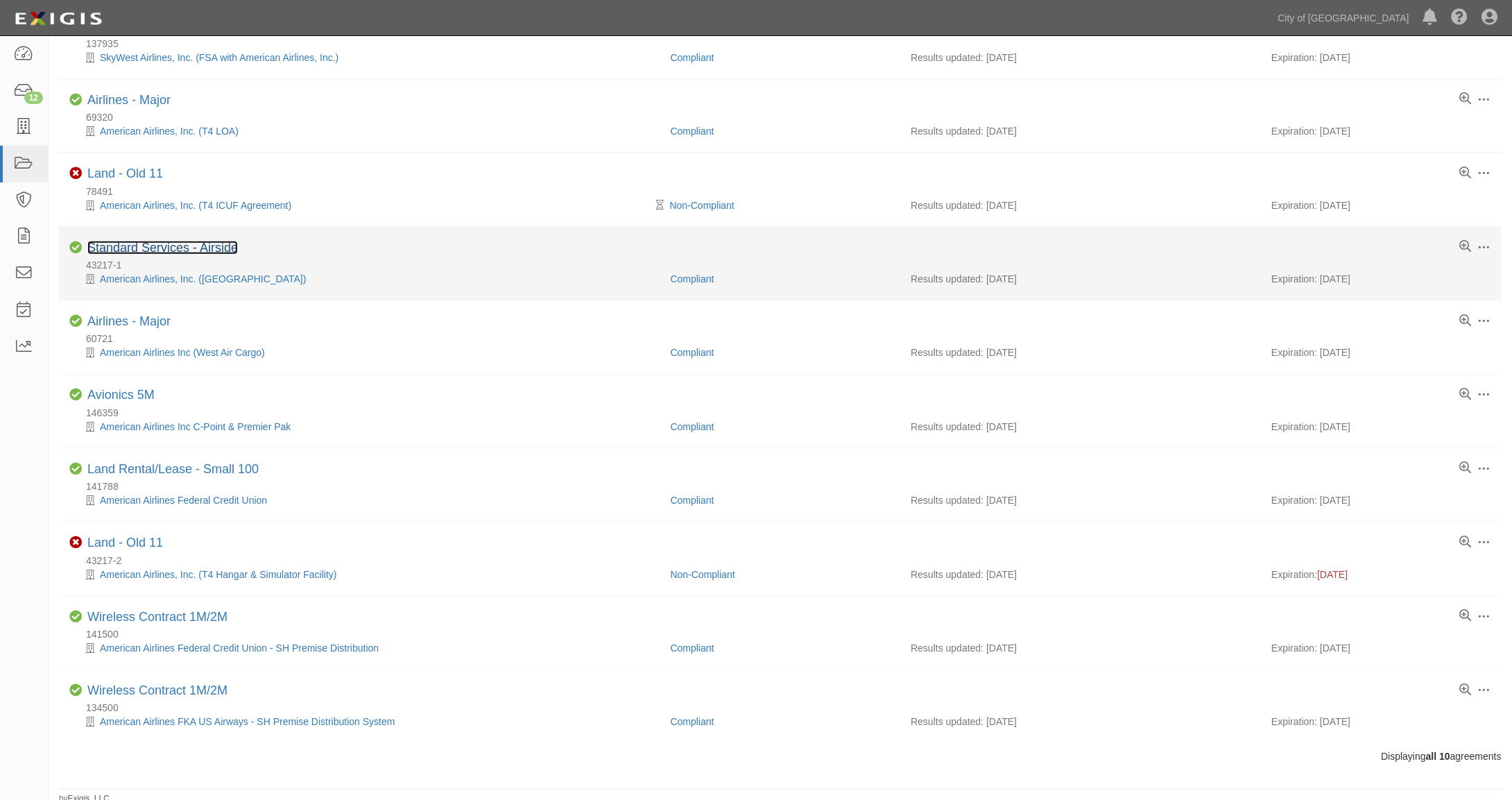
click at [150, 247] on link "Standard Services - Airside" at bounding box center [163, 248] width 151 height 14
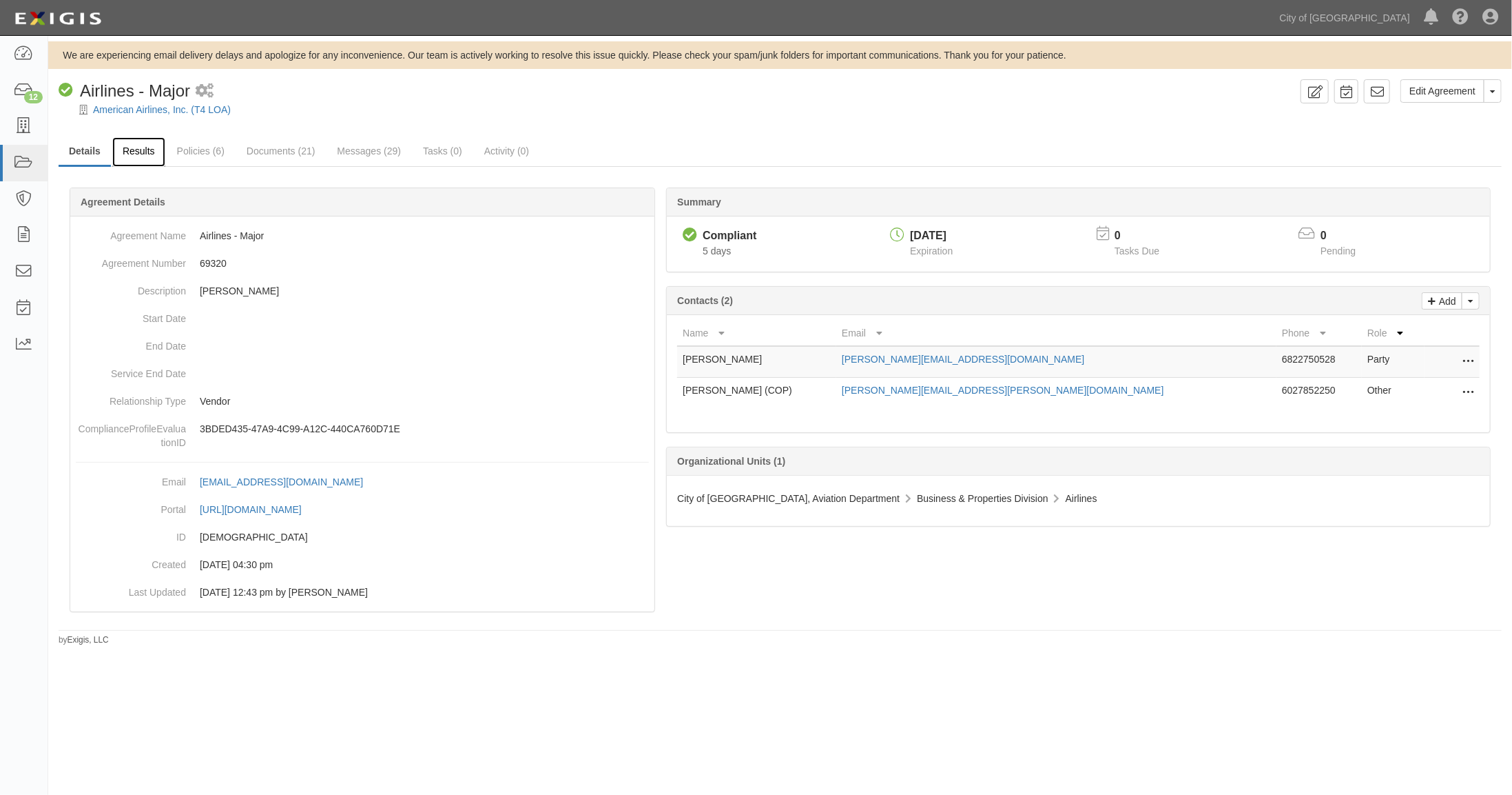
click at [142, 149] on link "Results" at bounding box center [138, 152] width 53 height 30
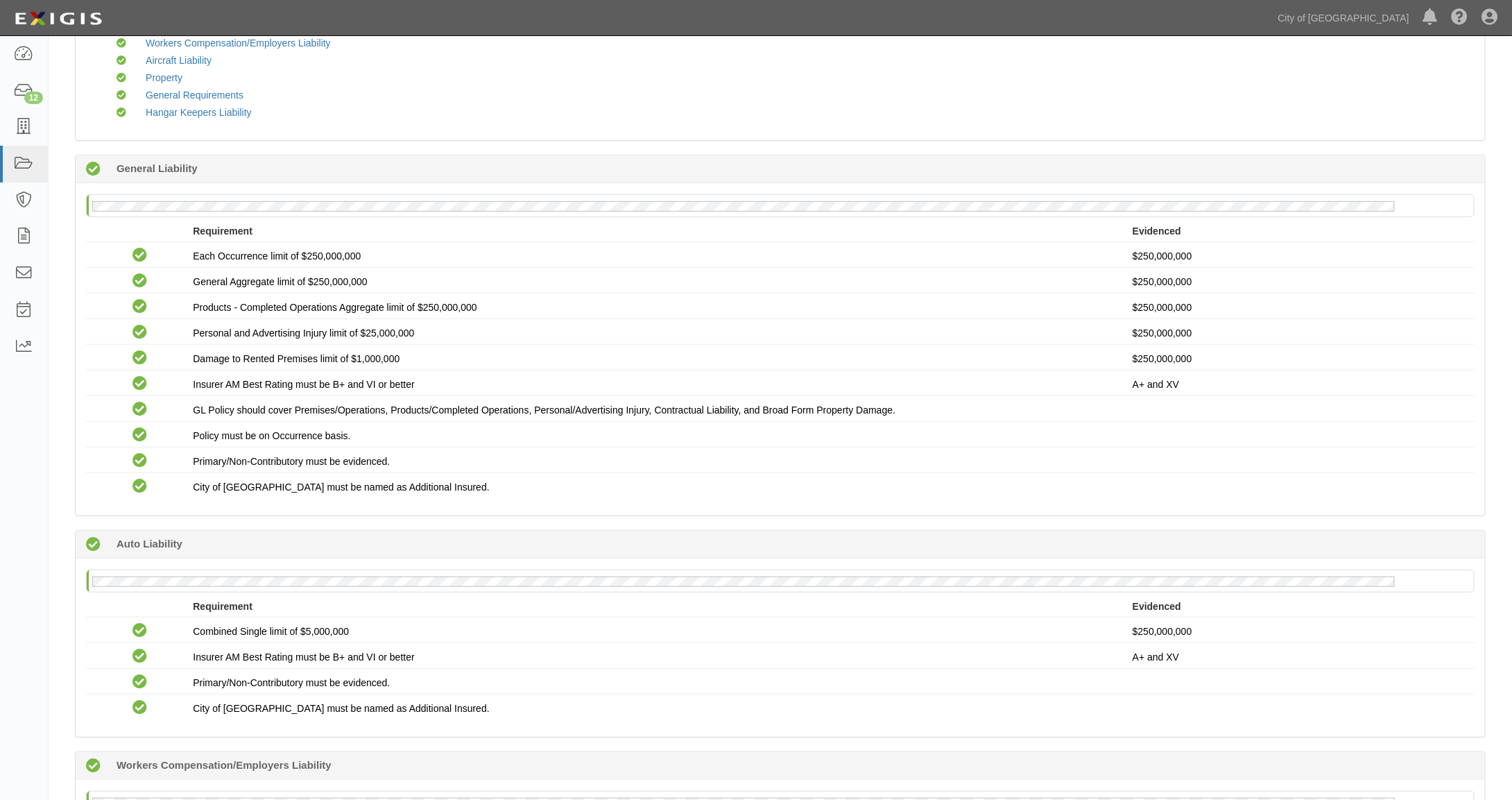
scroll to position [217, 0]
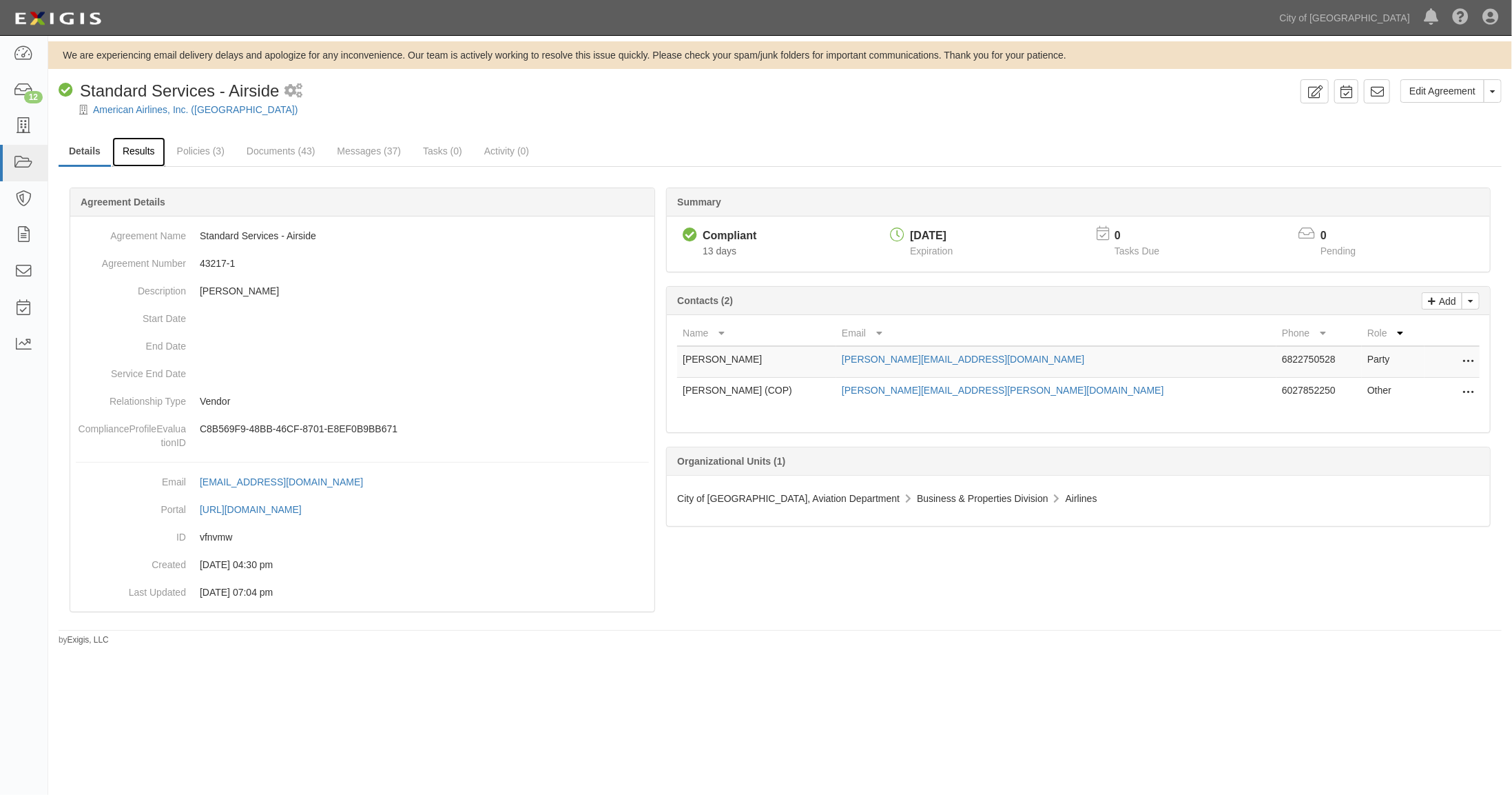
click at [145, 148] on link "Results" at bounding box center [138, 152] width 53 height 30
click at [139, 155] on link "Results" at bounding box center [138, 152] width 53 height 30
click at [145, 150] on link "Results" at bounding box center [138, 152] width 53 height 30
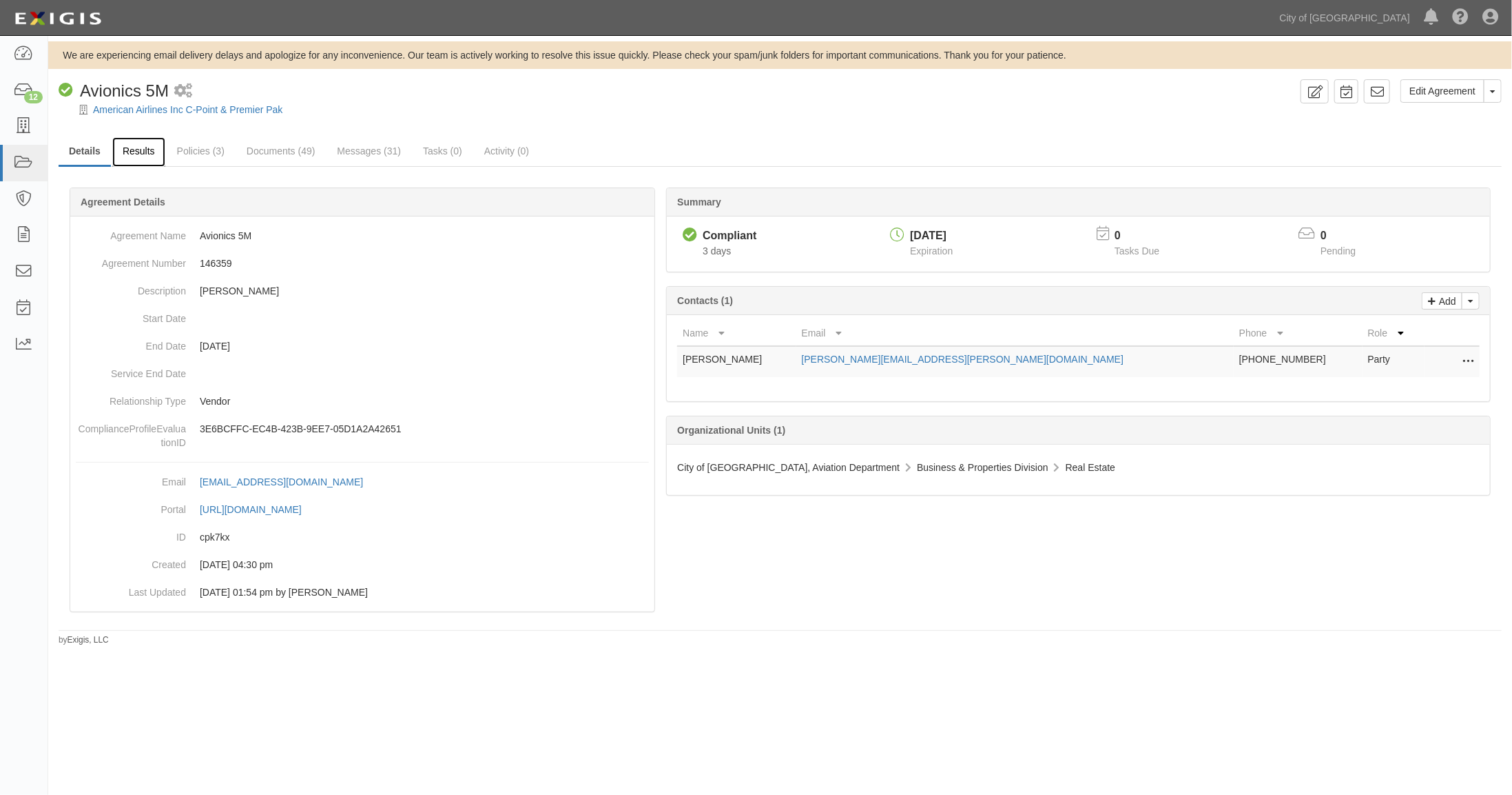
click at [130, 151] on link "Results" at bounding box center [138, 152] width 53 height 30
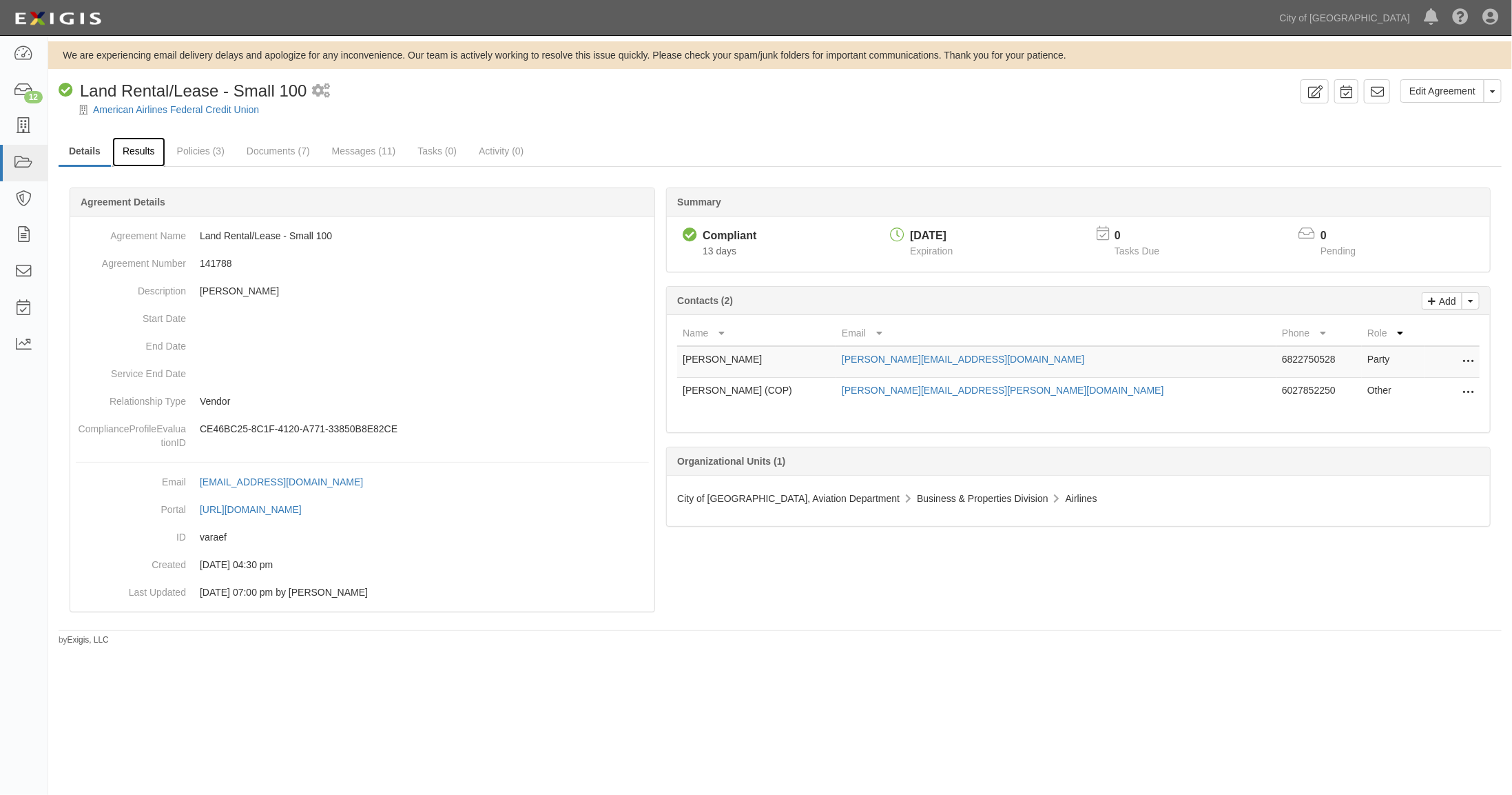
click at [136, 148] on link "Results" at bounding box center [138, 152] width 53 height 30
click at [143, 146] on link "Results" at bounding box center [138, 152] width 53 height 30
click at [148, 153] on link "Results" at bounding box center [138, 152] width 53 height 30
click at [130, 155] on link "Results" at bounding box center [138, 152] width 53 height 30
click at [142, 150] on link "Results" at bounding box center [138, 152] width 53 height 30
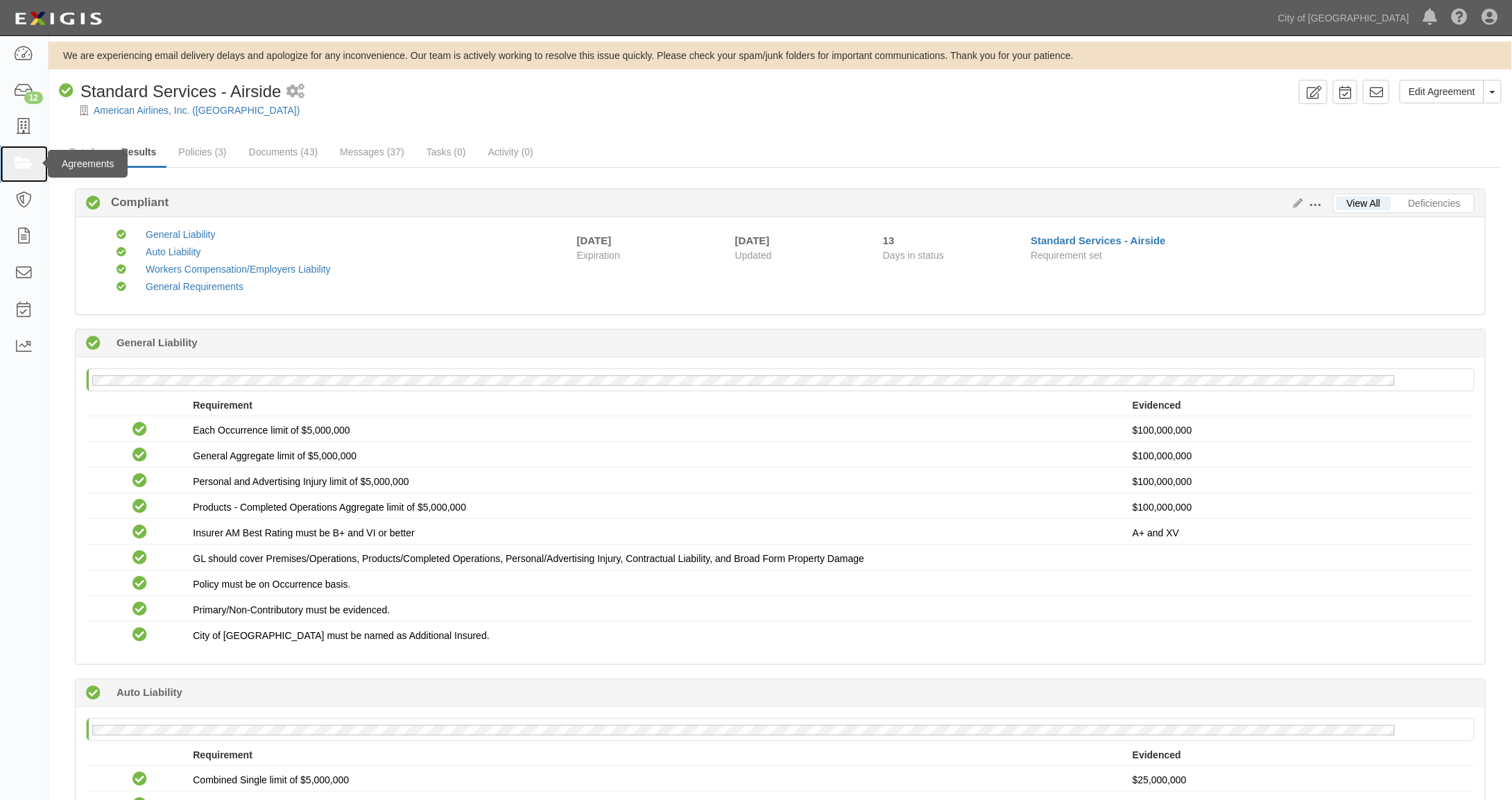
click at [22, 163] on icon at bounding box center [23, 164] width 19 height 16
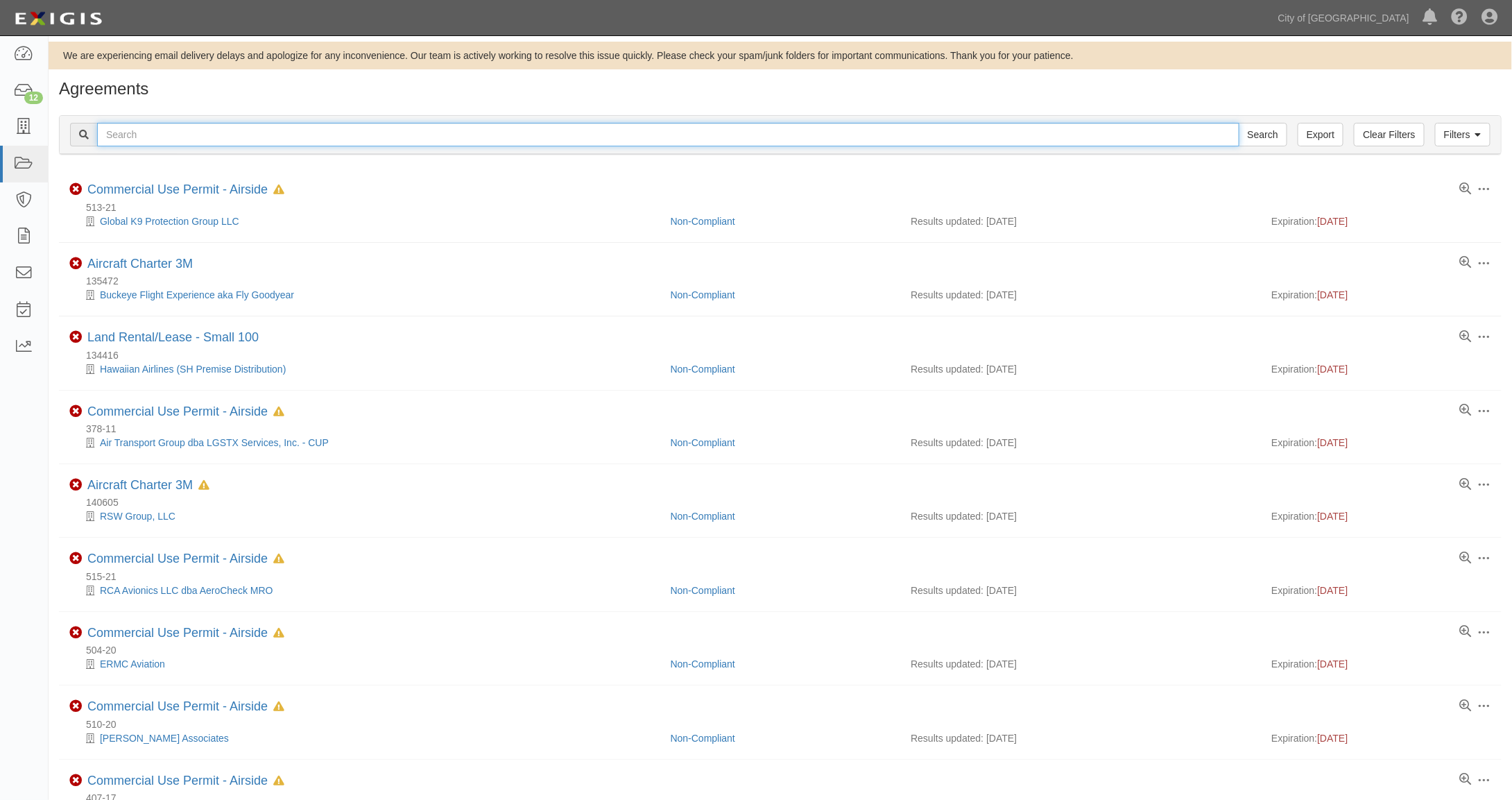
click at [156, 135] on input "text" at bounding box center [668, 135] width 1142 height 24
type input "hawaiian"
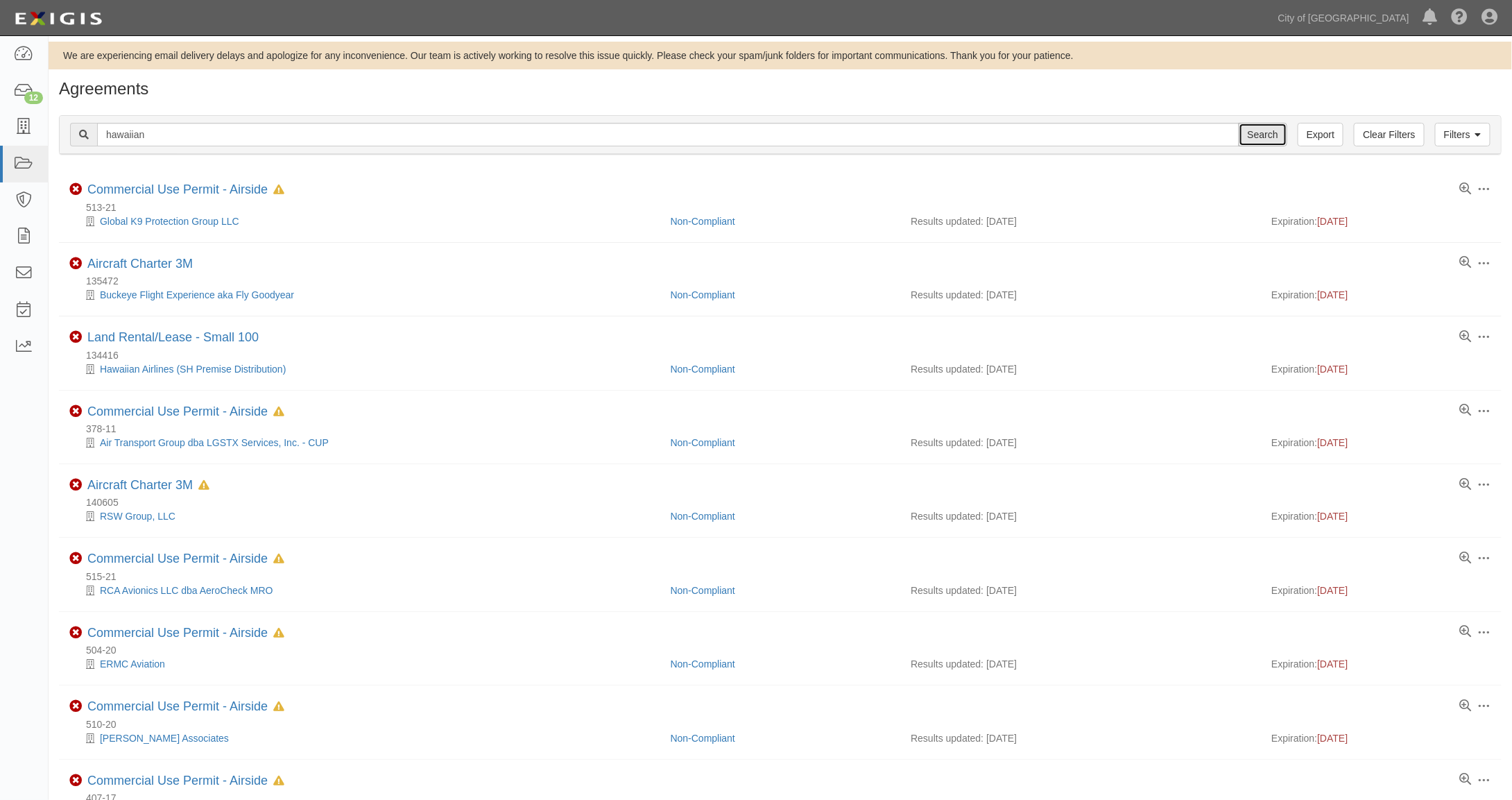
click at [1258, 135] on input "Search" at bounding box center [1262, 135] width 49 height 24
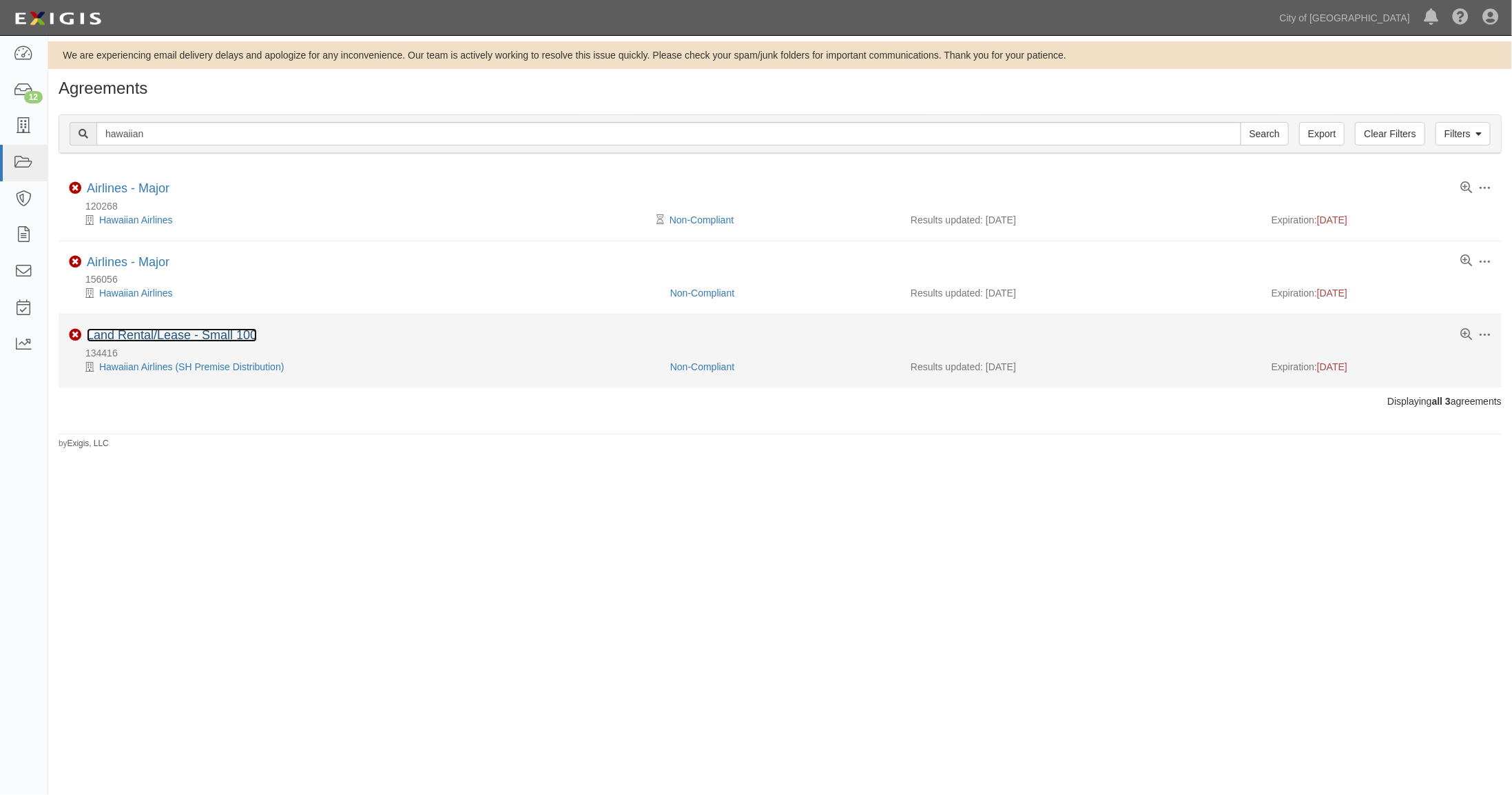
click at [149, 333] on link "Land Rental/Lease - Small 100" at bounding box center [173, 335] width 171 height 14
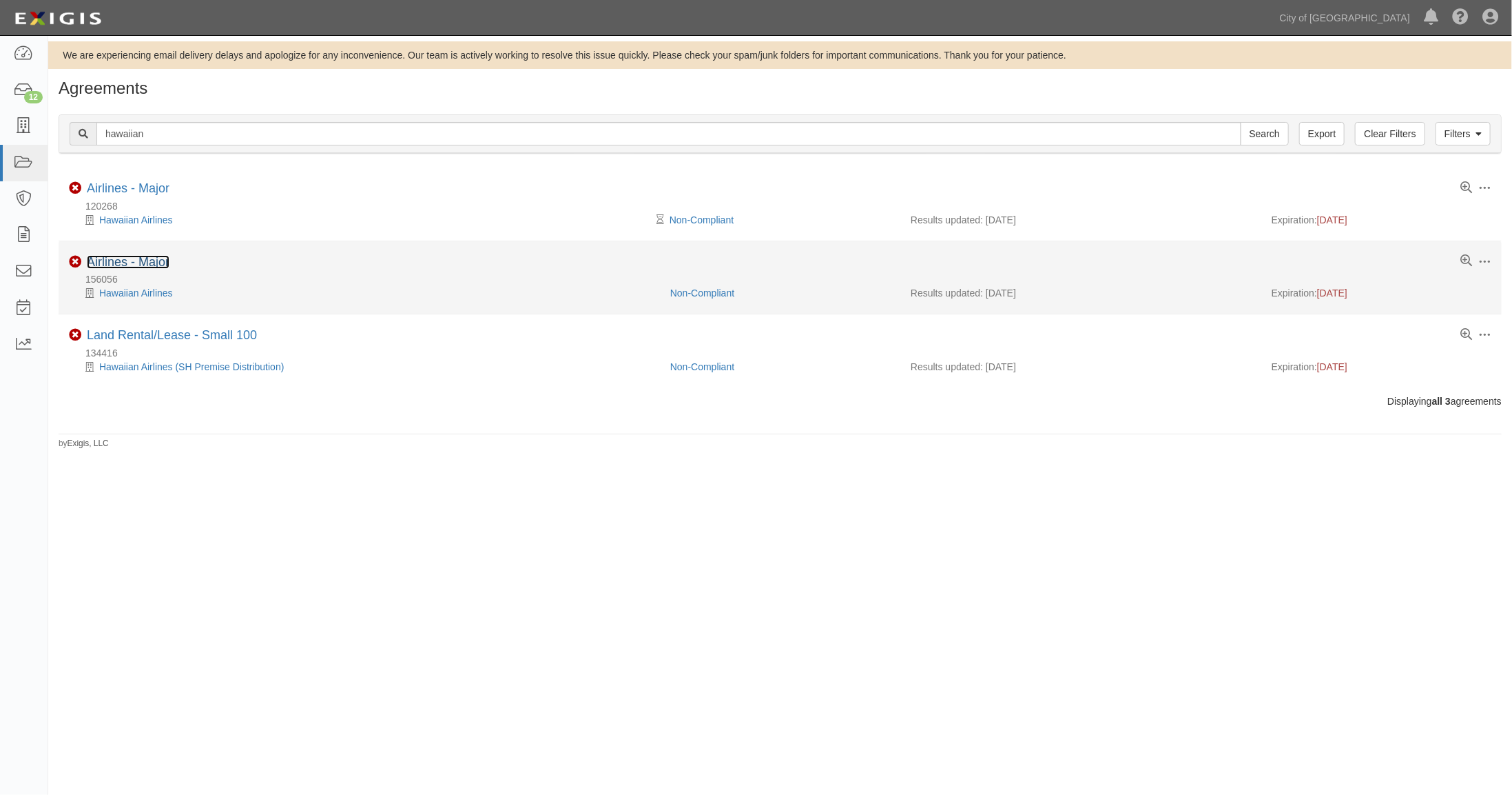
click at [126, 263] on link "Airlines - Major" at bounding box center [128, 262] width 82 height 14
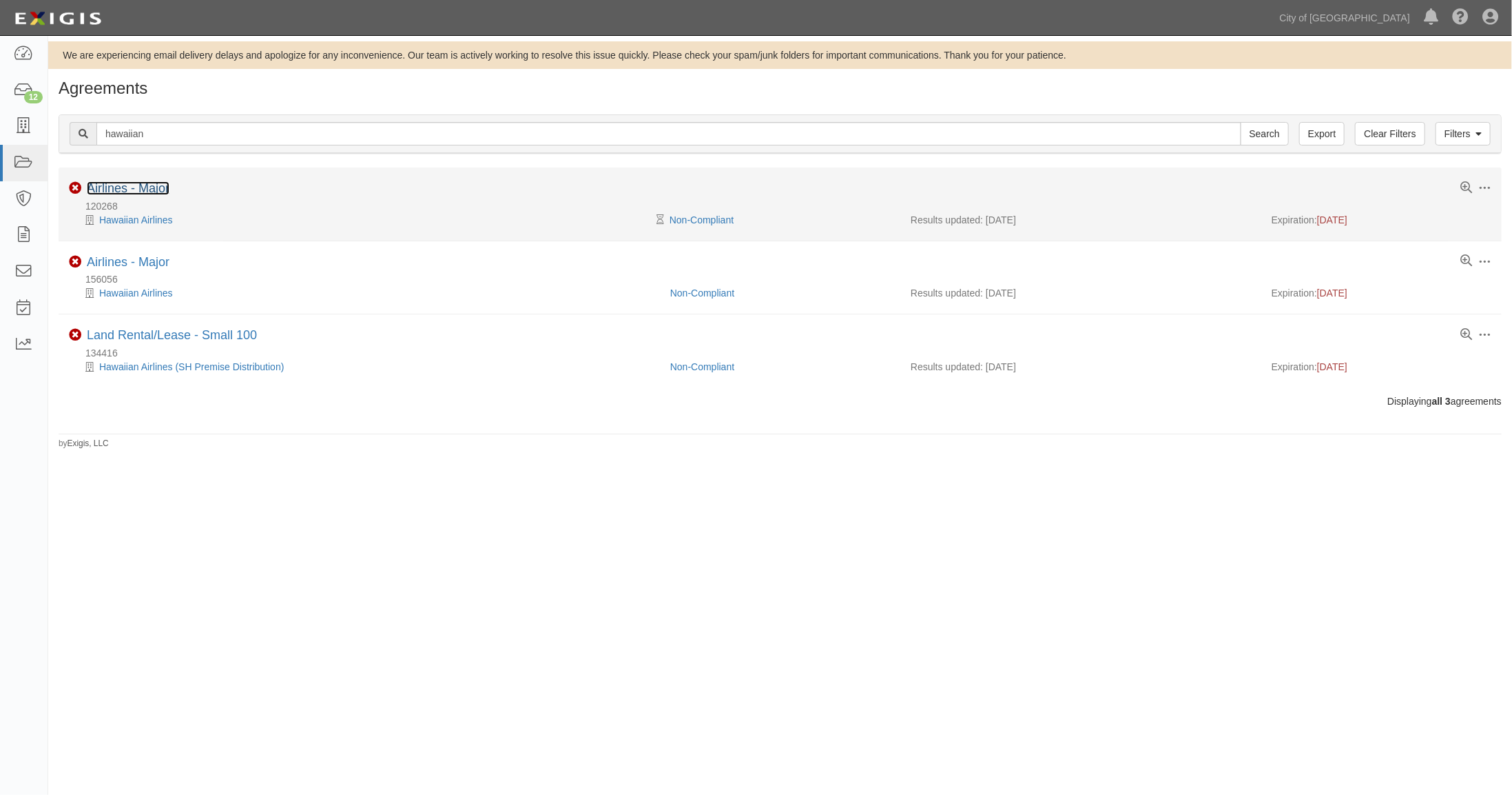
click at [121, 185] on link "Airlines - Major" at bounding box center [128, 189] width 82 height 14
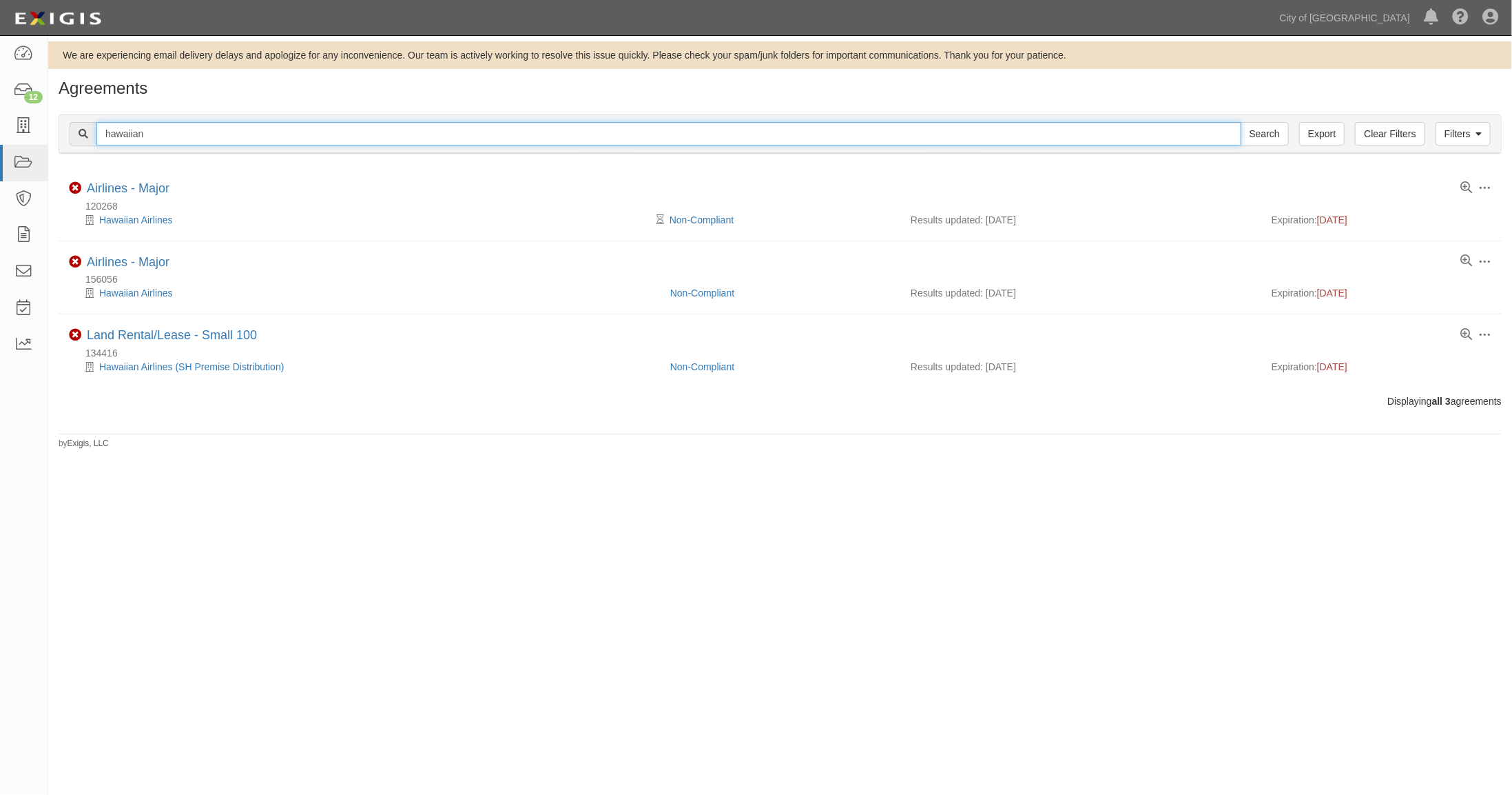
click at [172, 137] on input "hawaiian" at bounding box center [669, 134] width 1145 height 24
drag, startPoint x: 143, startPoint y: 136, endPoint x: -24, endPoint y: 120, distance: 167.8
click at [0, 120] on html "Toggle navigation Dashboard 12 Inbox Parties Agreements Coverages Documents Mes…" at bounding box center [756, 378] width 1512 height 757
type input "frontier"
click at [1241, 122] on input "Search" at bounding box center [1265, 134] width 49 height 24
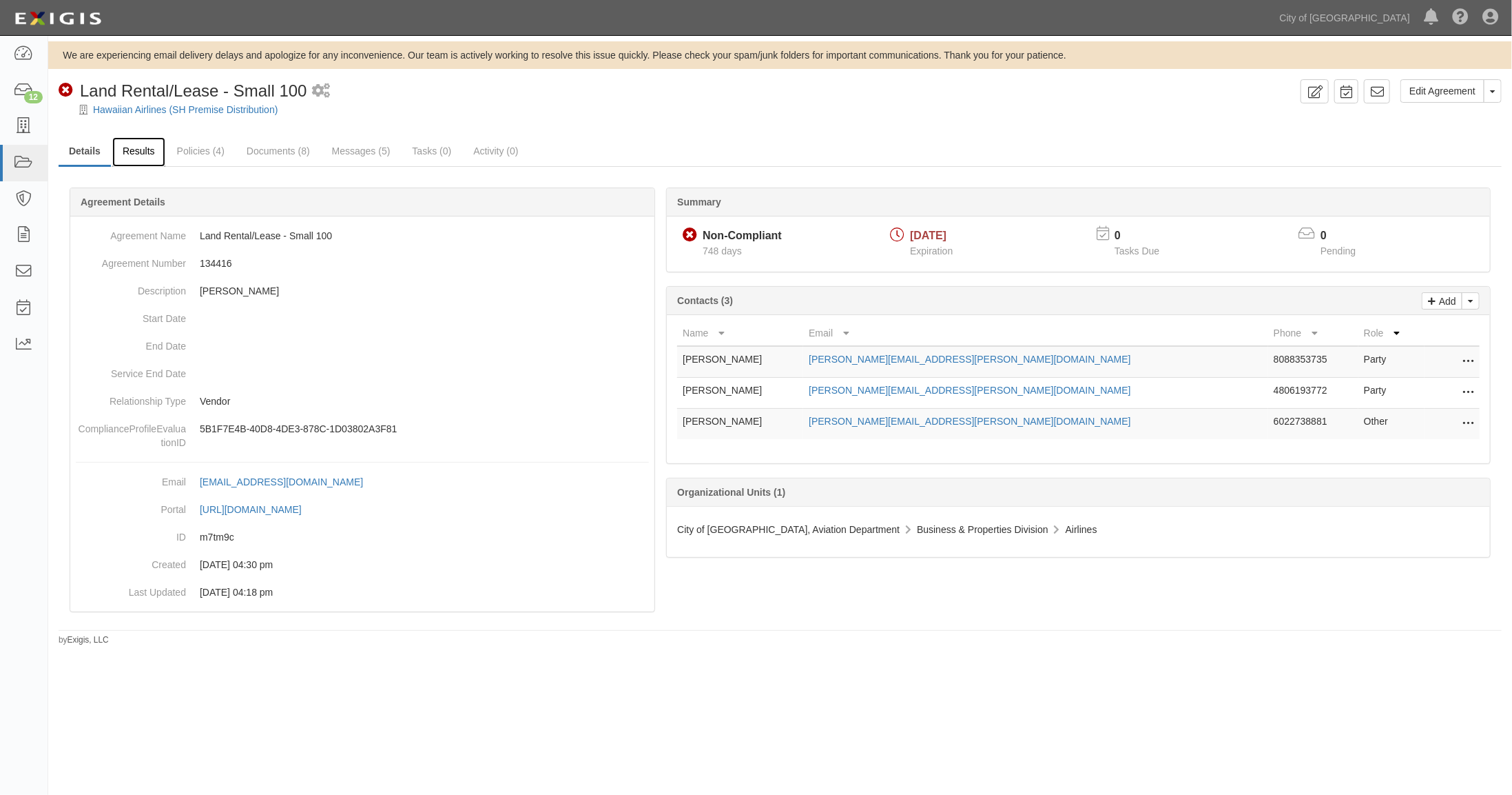
click at [139, 150] on link "Results" at bounding box center [138, 152] width 53 height 30
click at [141, 152] on link "Results" at bounding box center [138, 152] width 53 height 30
click at [141, 150] on link "Results" at bounding box center [138, 152] width 53 height 30
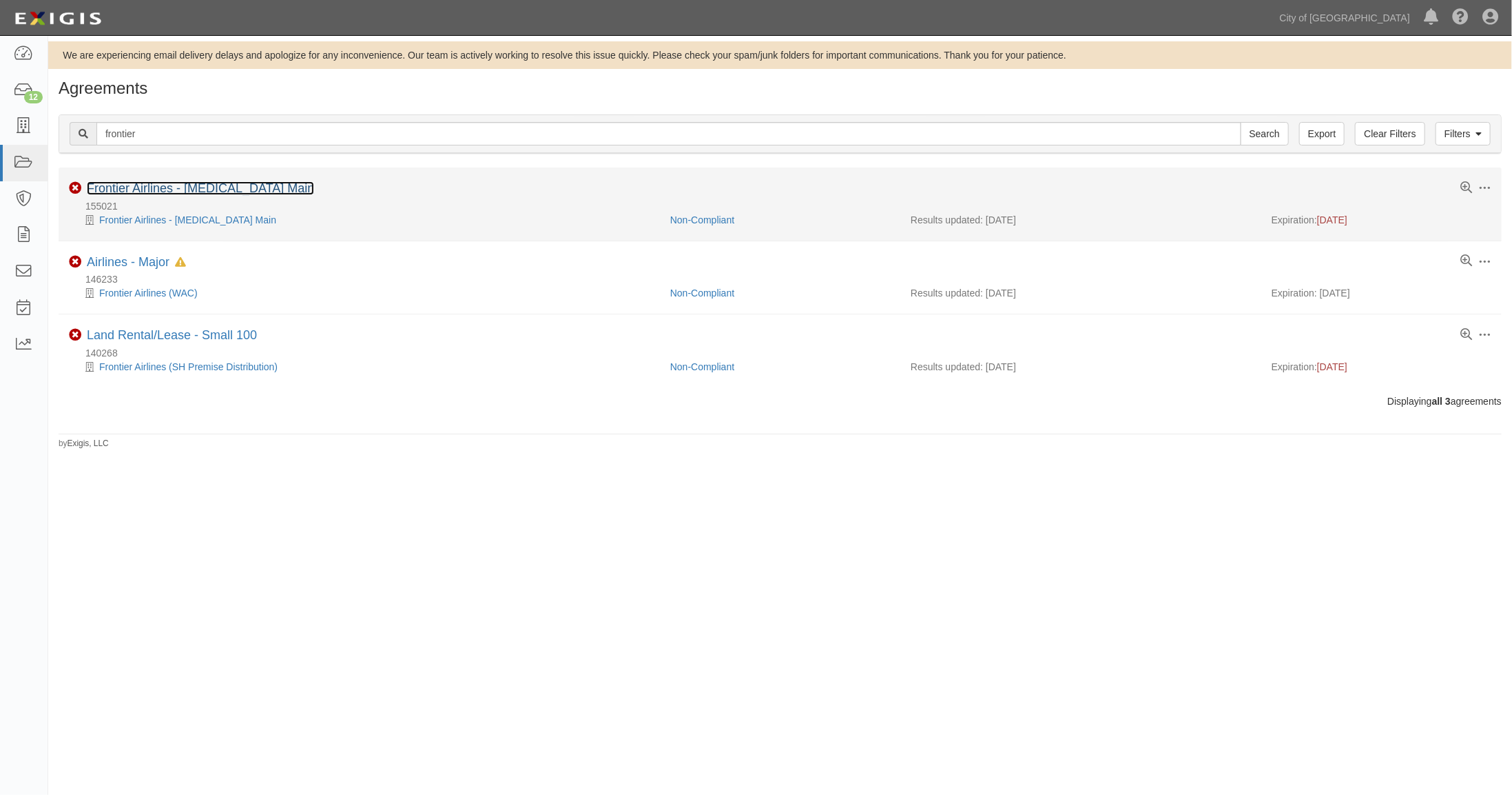
click at [131, 187] on link "Frontier Airlines - [MEDICAL_DATA] Main" at bounding box center [200, 189] width 227 height 14
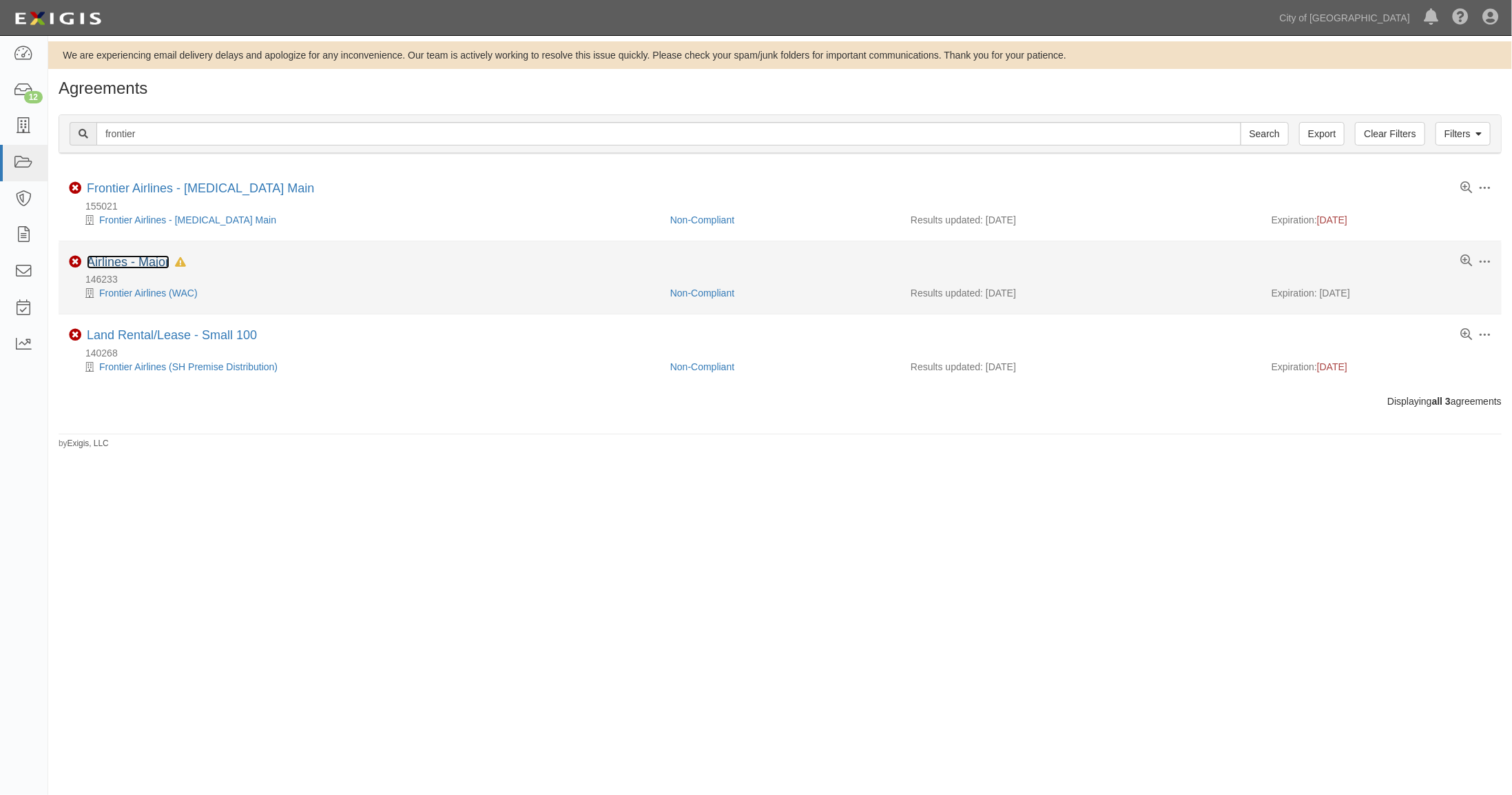
click at [132, 261] on link "Airlines - Major" at bounding box center [128, 262] width 82 height 14
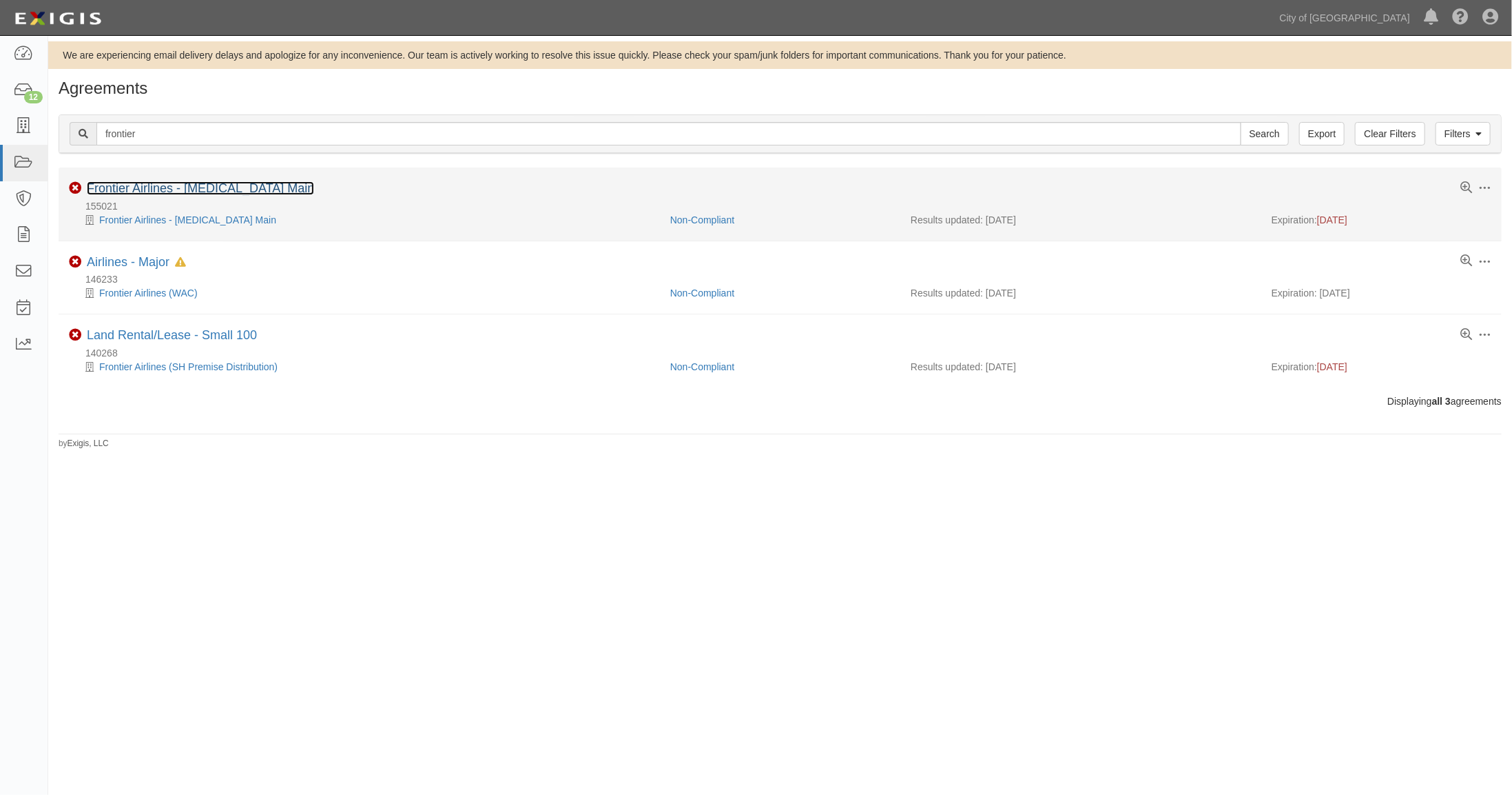
click at [145, 185] on link "Frontier Airlines - [MEDICAL_DATA] Main" at bounding box center [200, 189] width 227 height 14
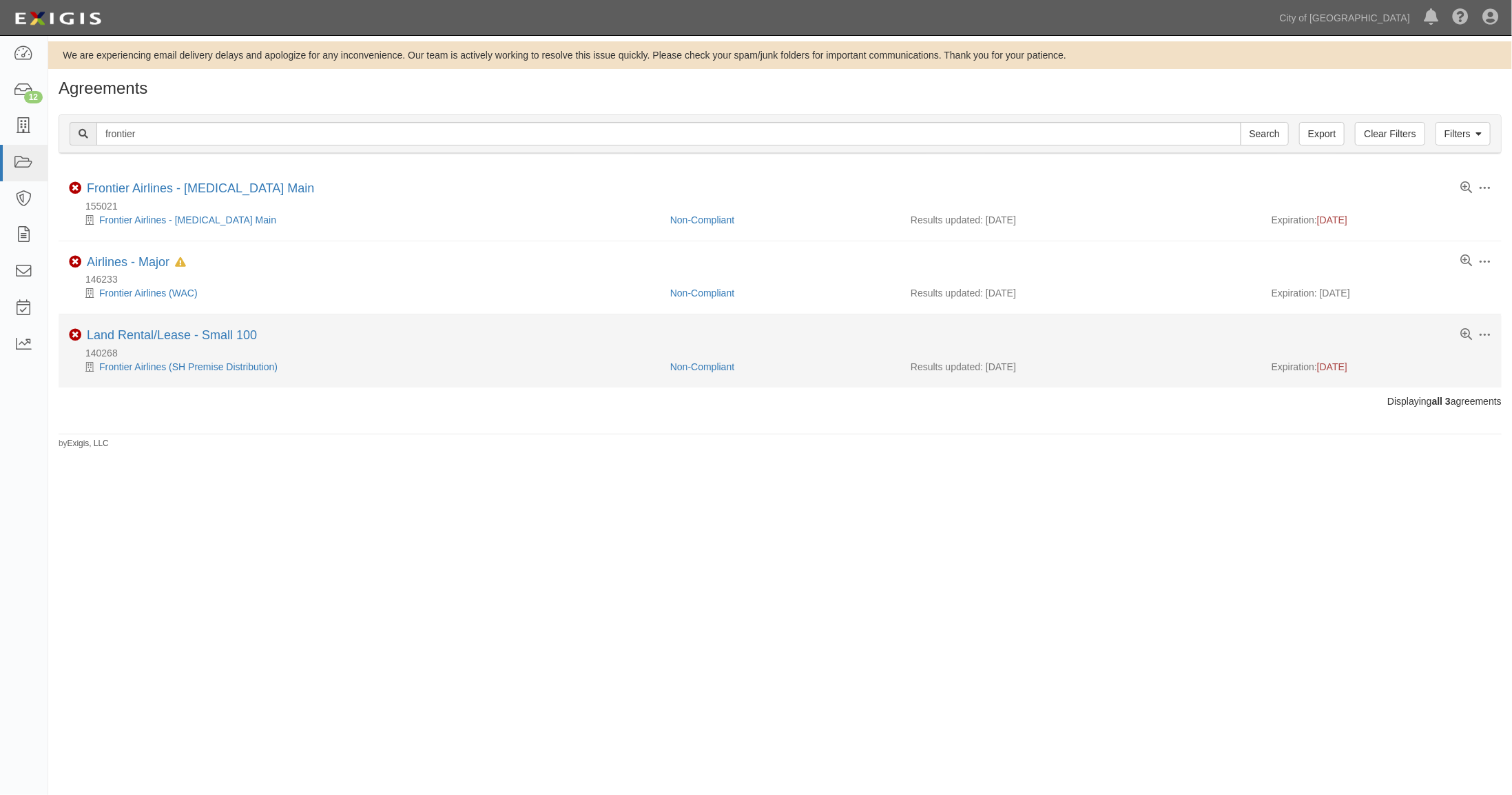
click at [150, 340] on div "Land Rental/Lease - Small 100" at bounding box center [173, 335] width 171 height 15
click at [155, 329] on link "Land Rental/Lease - Small 100" at bounding box center [173, 335] width 171 height 14
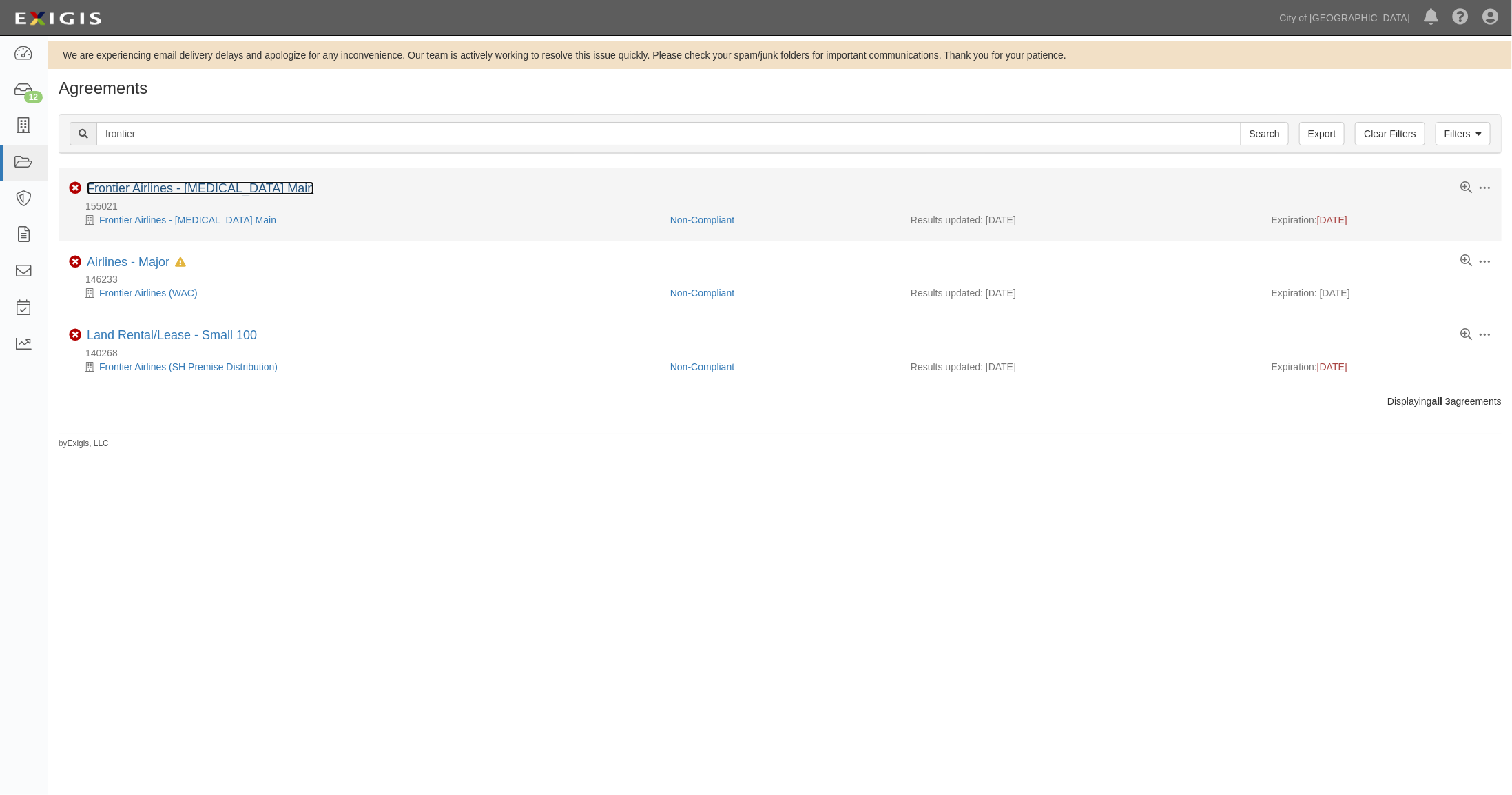
click at [149, 184] on link "Frontier Airlines - T3 Main" at bounding box center [200, 189] width 227 height 14
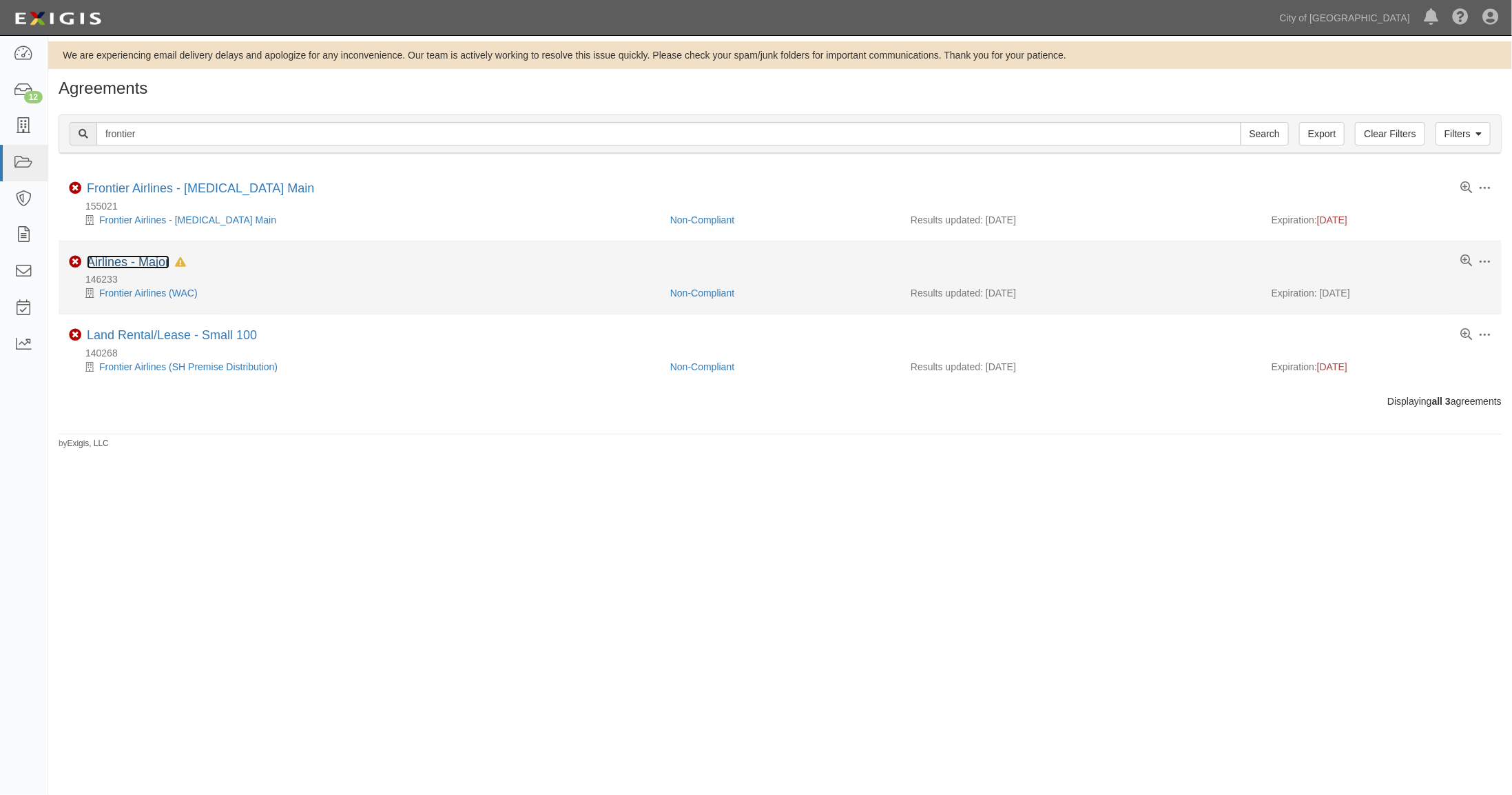
click at [124, 264] on link "Airlines - Major" at bounding box center [128, 262] width 82 height 14
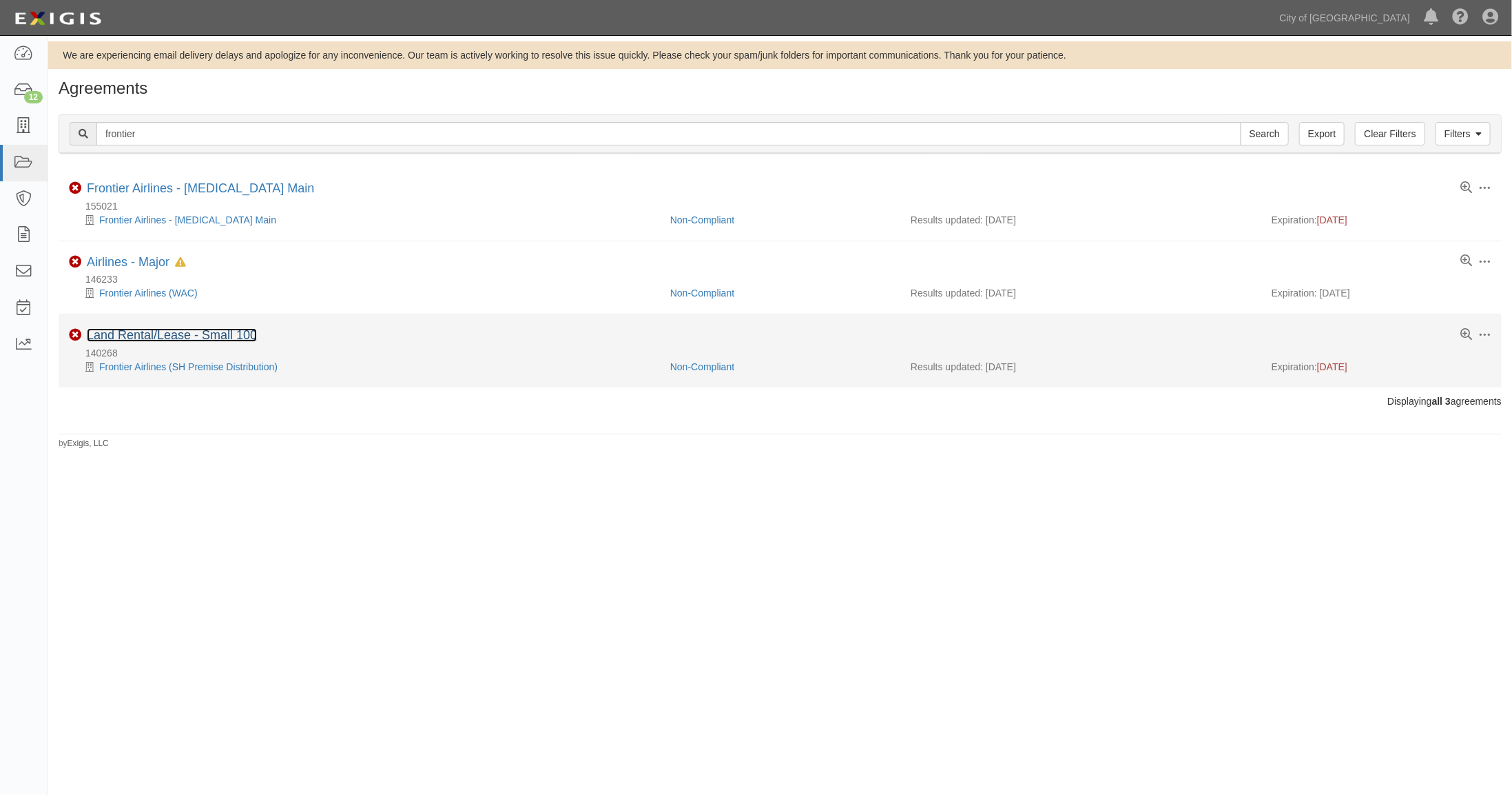
click at [137, 332] on link "Land Rental/Lease - Small 100" at bounding box center [173, 335] width 171 height 14
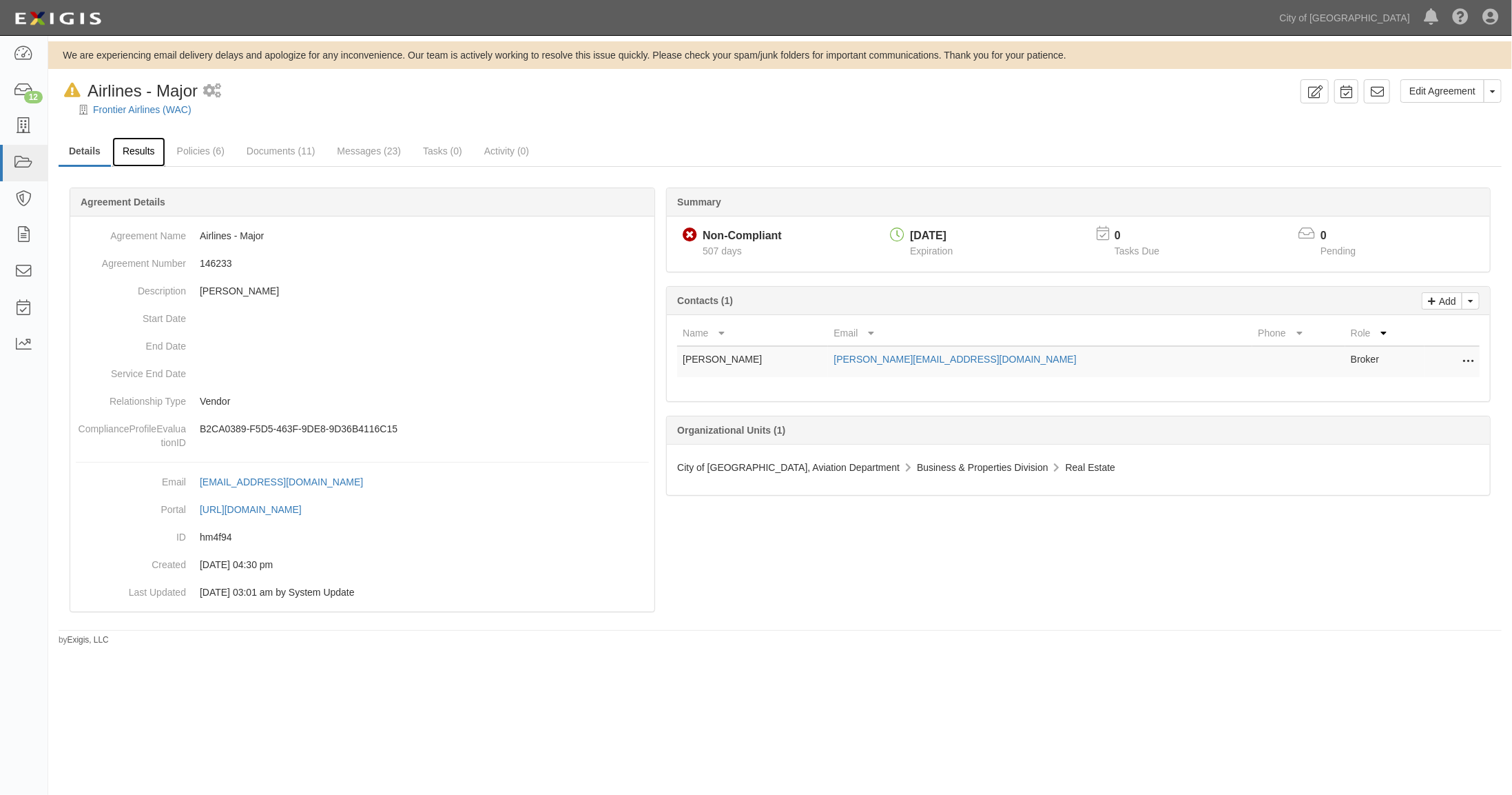
click at [149, 153] on link "Results" at bounding box center [138, 152] width 53 height 30
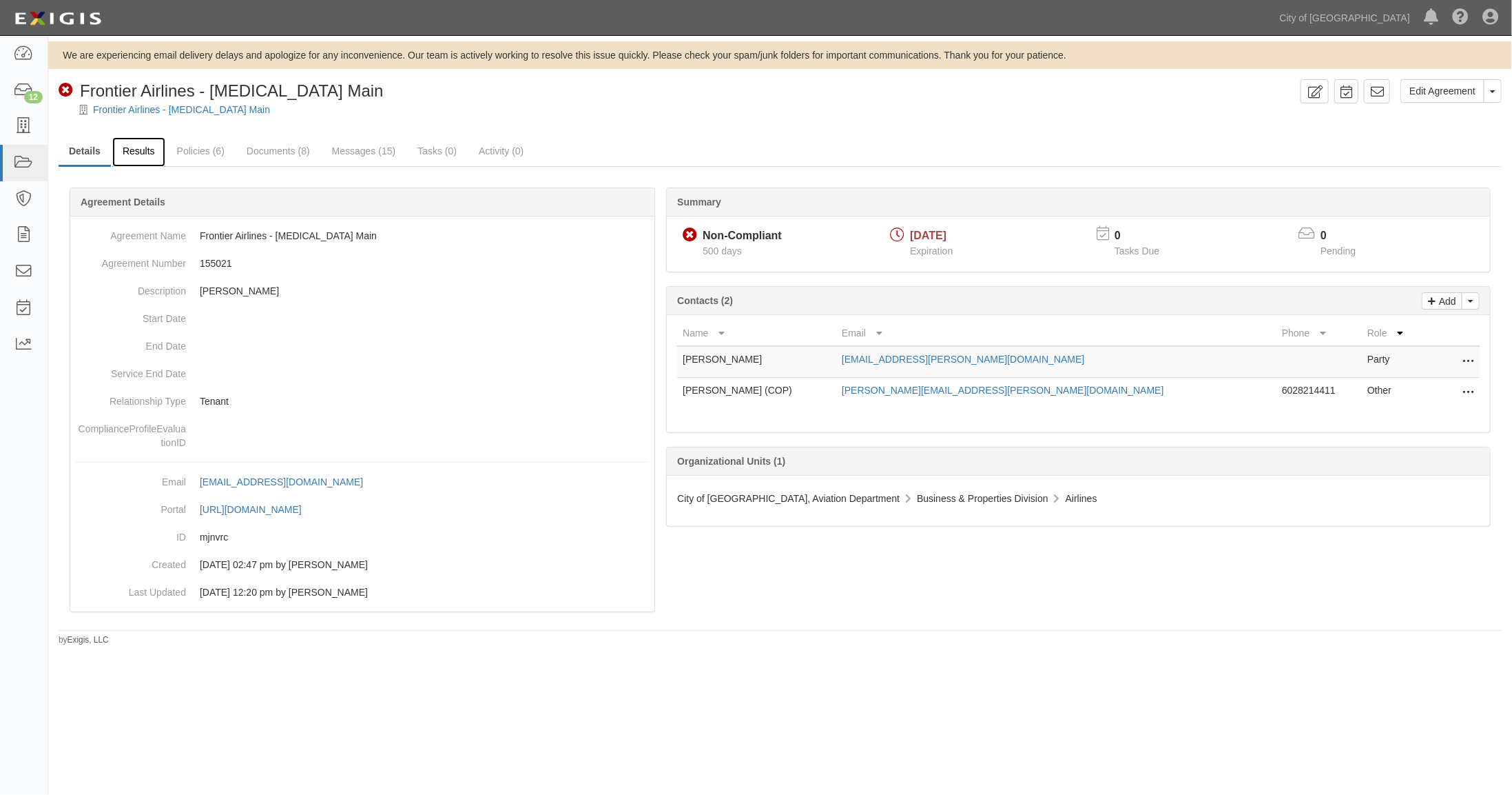
click at [143, 146] on link "Results" at bounding box center [138, 152] width 53 height 30
click at [137, 148] on link "Results" at bounding box center [138, 152] width 53 height 30
click at [1468, 357] on icon at bounding box center [1467, 362] width 11 height 18
click at [1369, 402] on link "Delete" at bounding box center [1406, 407] width 134 height 25
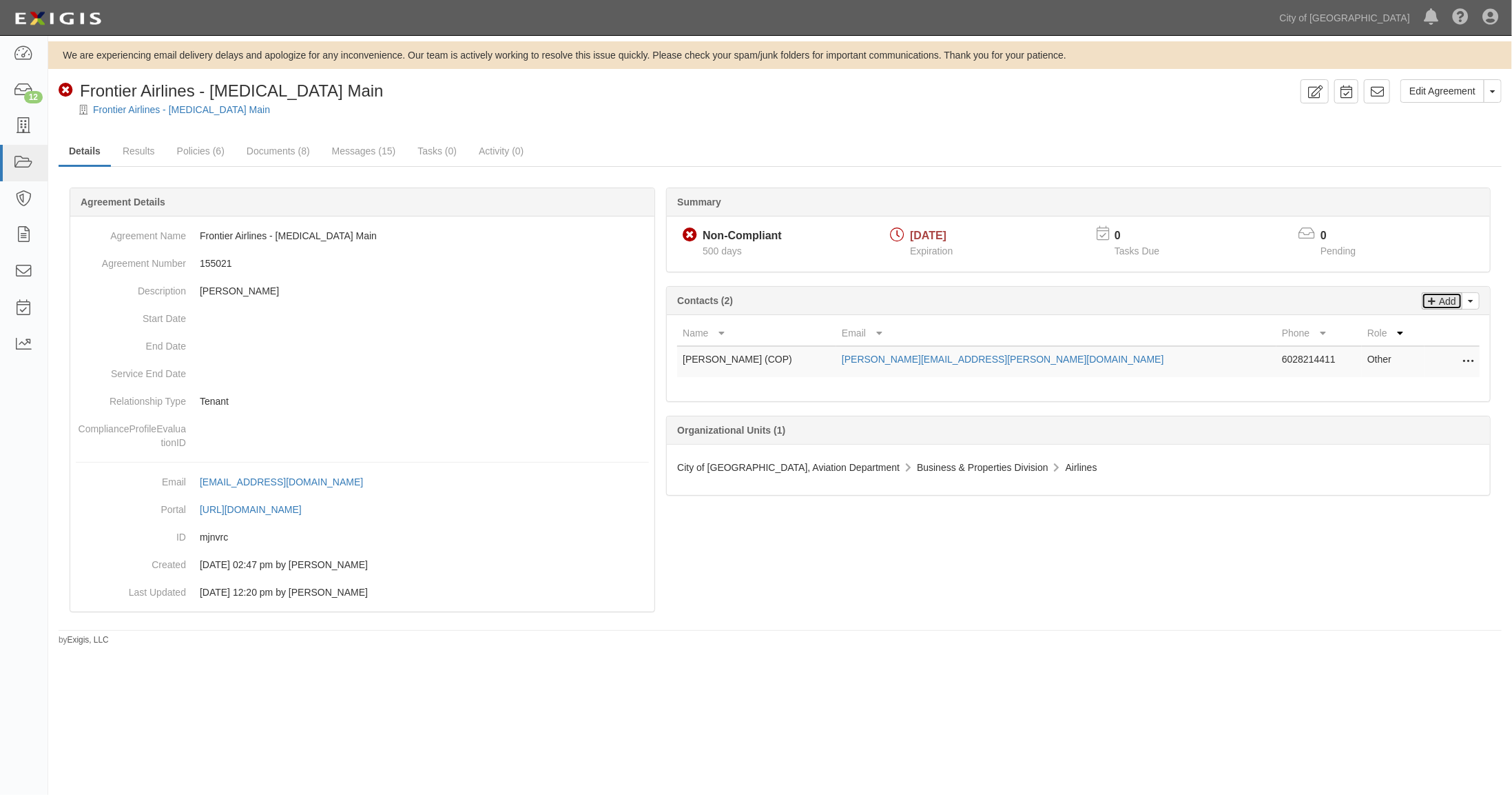
click at [1451, 298] on p "Add" at bounding box center [1446, 301] width 21 height 16
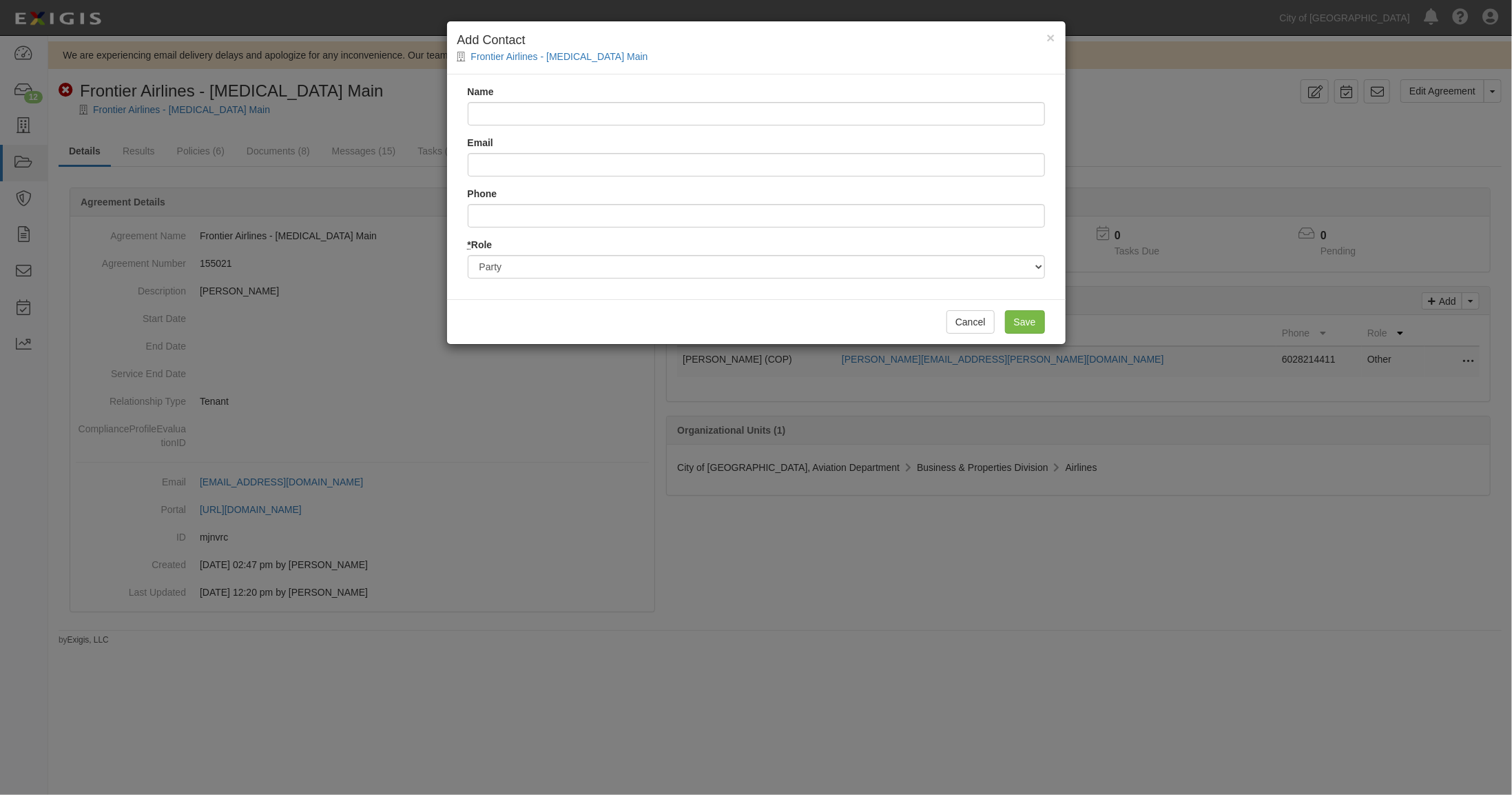
click at [506, 113] on input "Name" at bounding box center [757, 114] width 577 height 24
type input "[PERSON_NAME][EMAIL_ADDRESS][PERSON_NAME][DOMAIN_NAME]"
click at [499, 164] on input "Email" at bounding box center [757, 165] width 577 height 24
paste input "[PERSON_NAME][EMAIL_ADDRESS][PERSON_NAME][DOMAIN_NAME]"
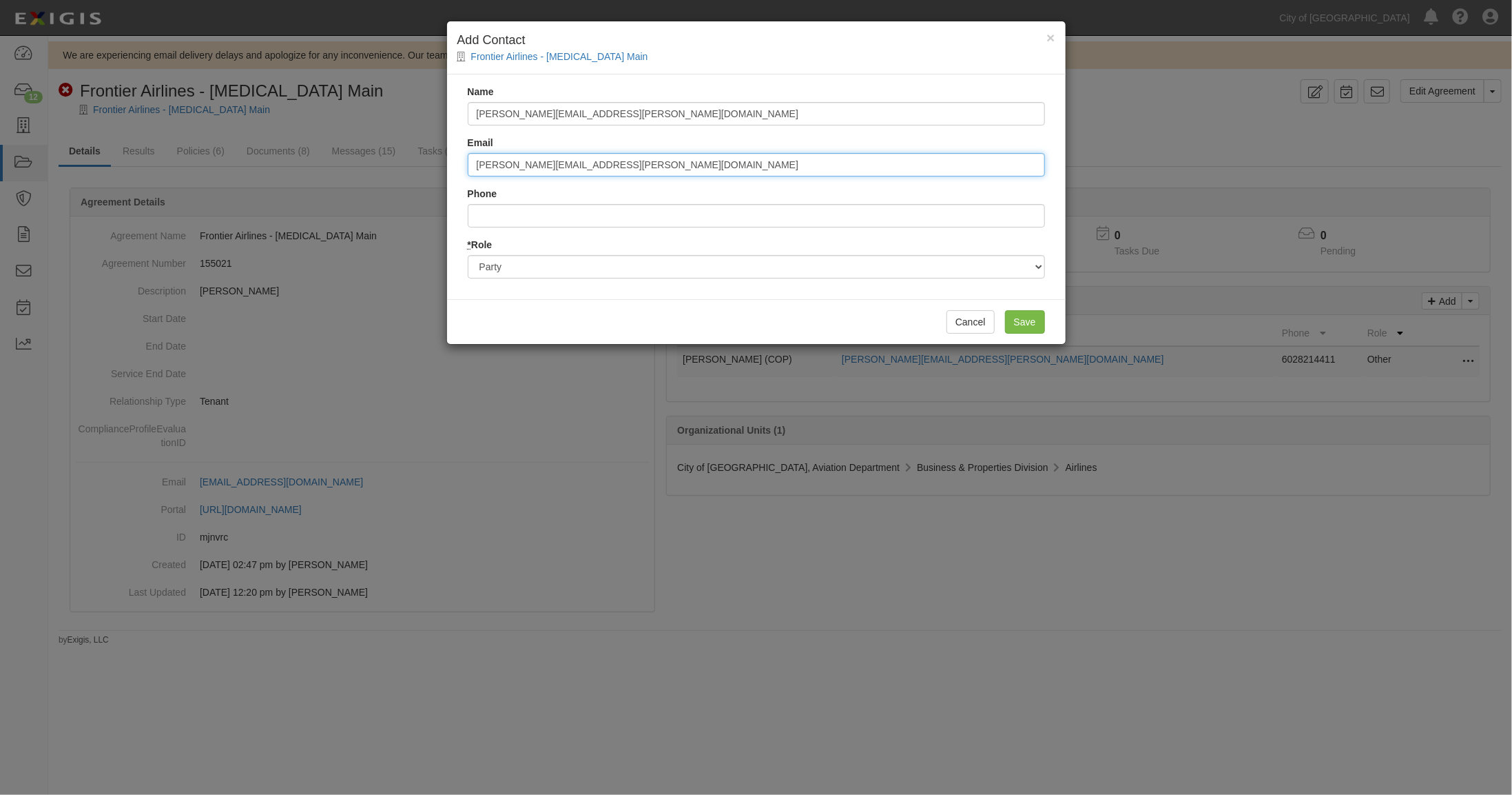
click at [473, 163] on input "[PERSON_NAME][EMAIL_ADDRESS][PERSON_NAME][DOMAIN_NAME]" at bounding box center [757, 165] width 577 height 24
type input "[PERSON_NAME][EMAIL_ADDRESS][PERSON_NAME][DOMAIN_NAME]"
click at [482, 112] on input "[PERSON_NAME][EMAIL_ADDRESS][PERSON_NAME][DOMAIN_NAME]" at bounding box center [757, 114] width 577 height 24
drag, startPoint x: 509, startPoint y: 110, endPoint x: 517, endPoint y: 114, distance: 8.9
click at [517, 114] on input "Michael.cox@flyfrontier.com" at bounding box center [757, 114] width 577 height 24
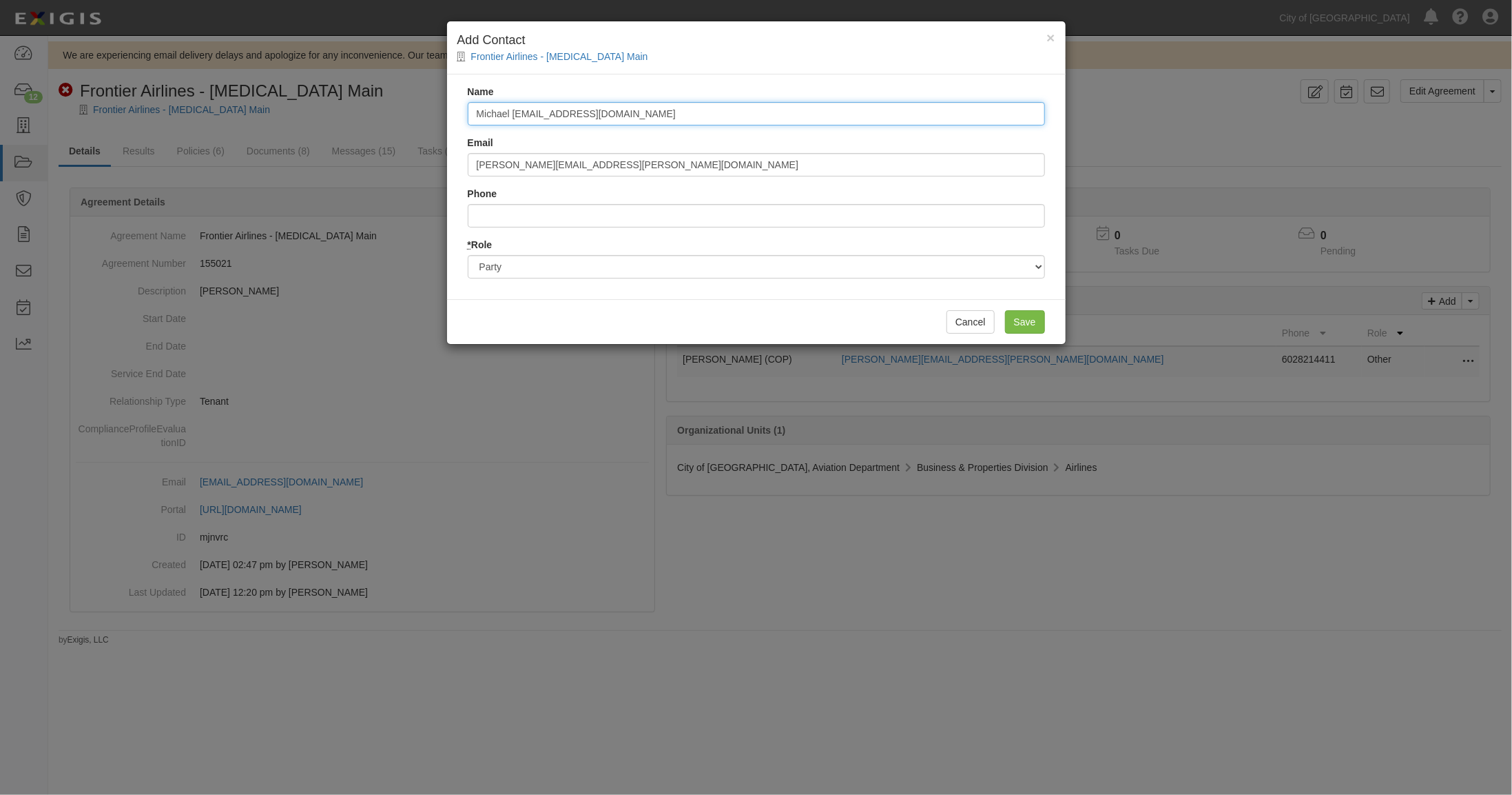
drag, startPoint x: 527, startPoint y: 113, endPoint x: 547, endPoint y: 109, distance: 20.4
click at [529, 112] on input "Michael Cox@flyfrontier.com" at bounding box center [757, 114] width 577 height 24
type input "[PERSON_NAME]"
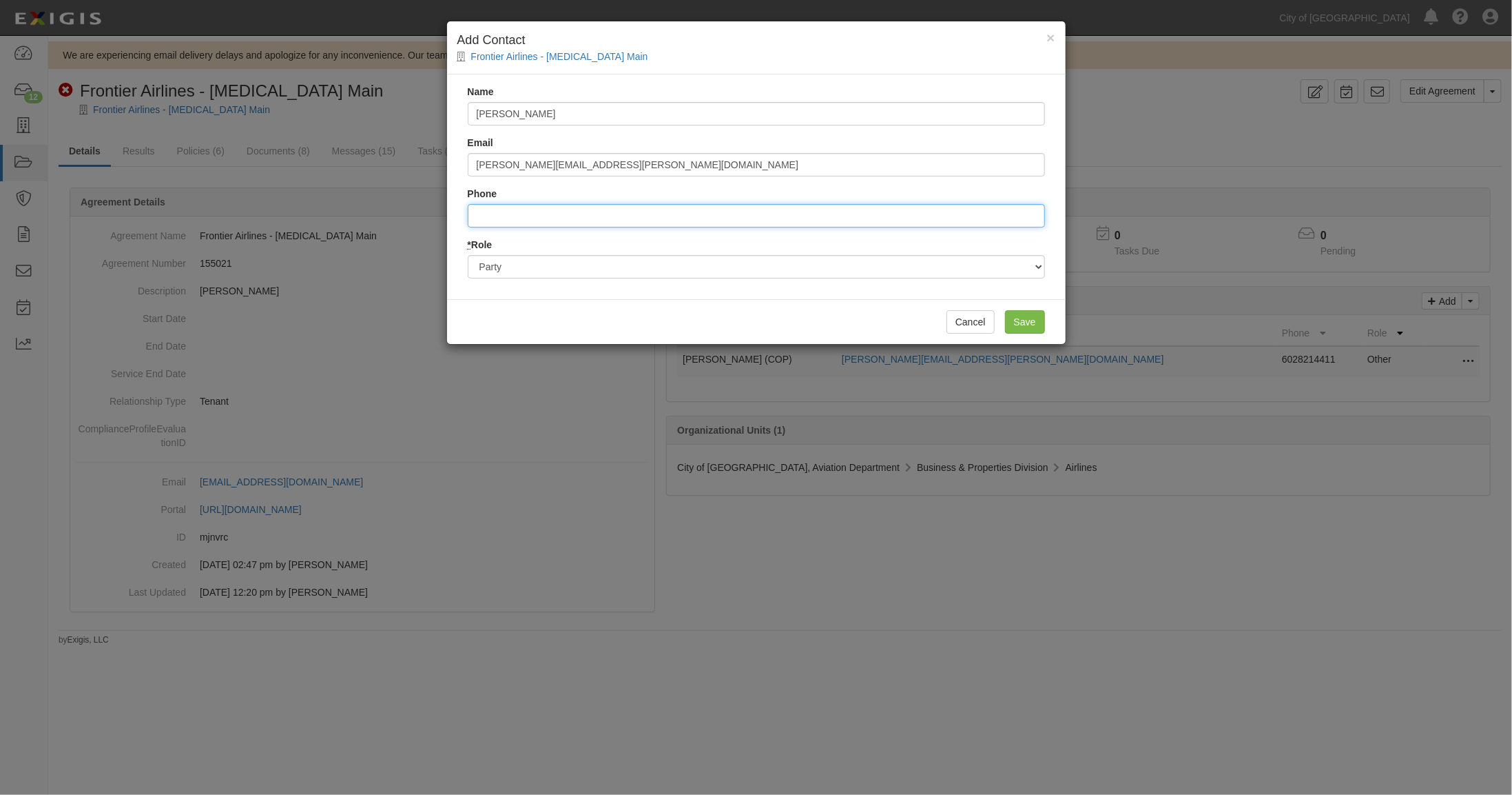
click at [497, 211] on input "Phone" at bounding box center [757, 216] width 577 height 24
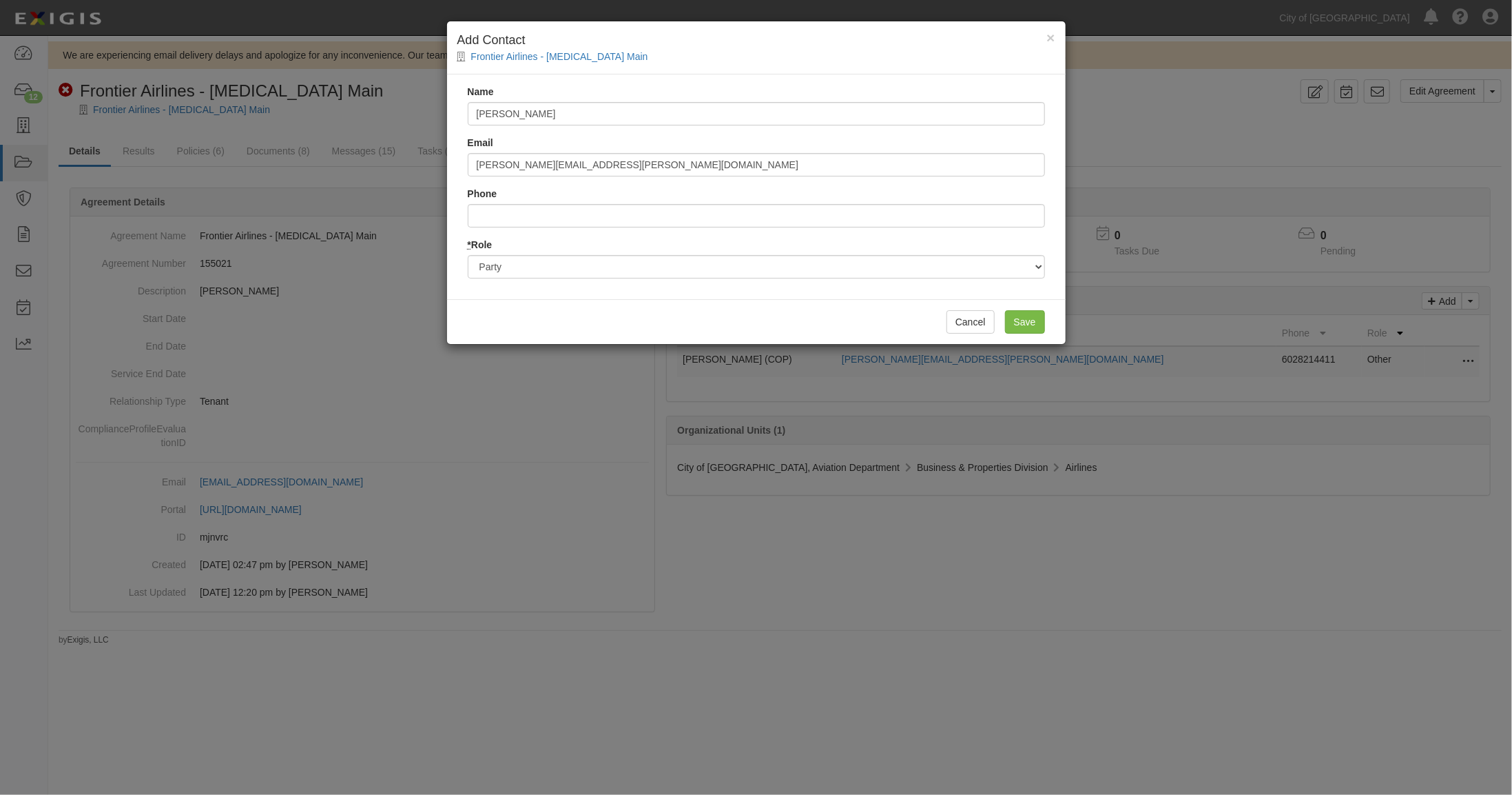
click at [470, 318] on div "Cancel Save" at bounding box center [757, 321] width 619 height 45
click at [1027, 317] on input "Save" at bounding box center [1025, 323] width 40 height 24
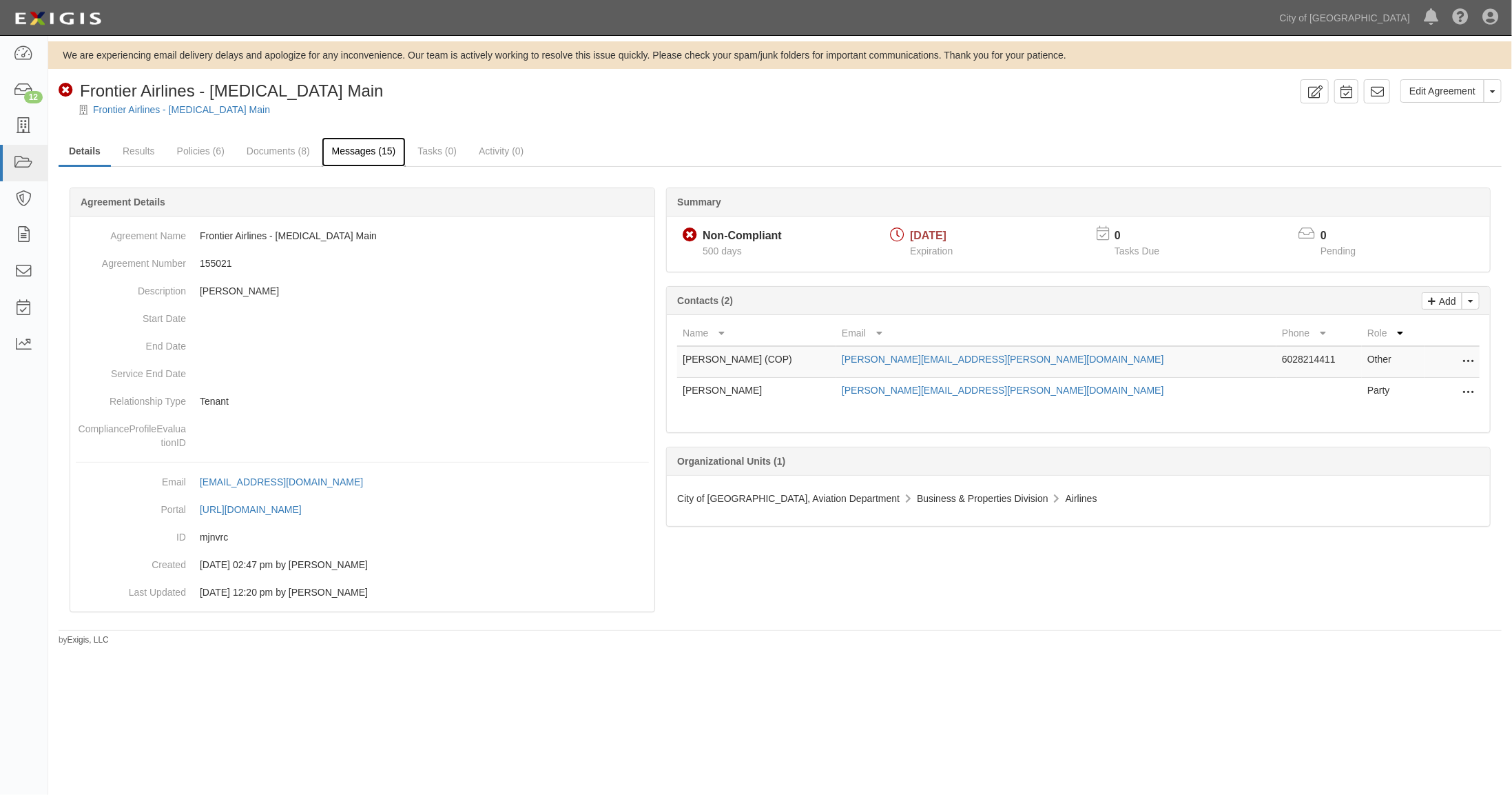
click at [358, 152] on link "Messages (15)" at bounding box center [363, 152] width 84 height 30
drag, startPoint x: 685, startPoint y: 388, endPoint x: 1059, endPoint y: 396, distance: 374.1
click at [1059, 396] on tr "Michael Cox michael.cox@flyfrontier.com Party Edit Remove from agreement Delete" at bounding box center [1078, 393] width 803 height 31
copy tr "Michael Cox michael.cox@flyfrontier.com"
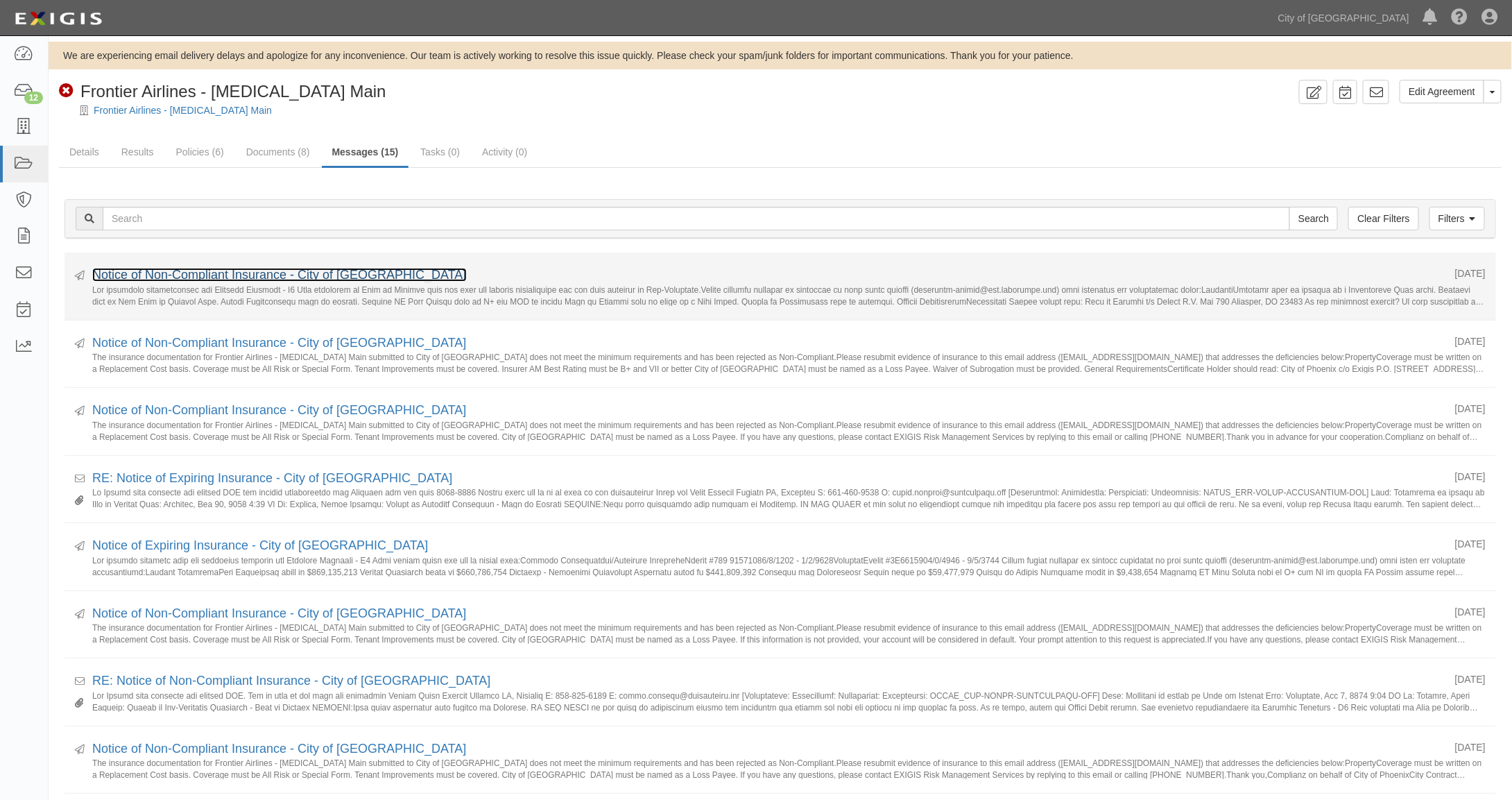
click at [308, 274] on link "Notice of Non-Compliant Insurance - City of Phoenix" at bounding box center [279, 275] width 375 height 14
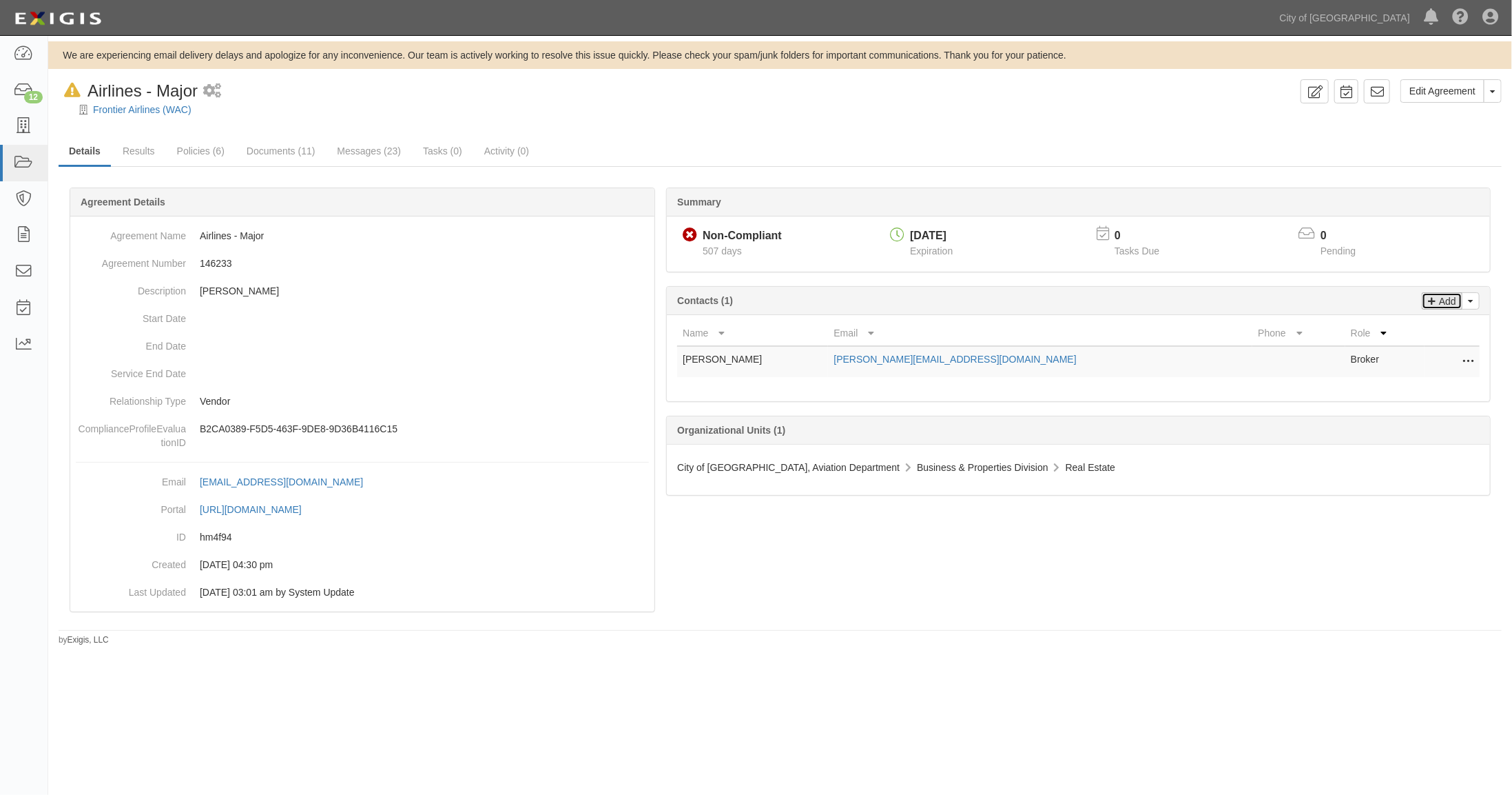
click at [1445, 301] on p "Add" at bounding box center [1446, 301] width 21 height 16
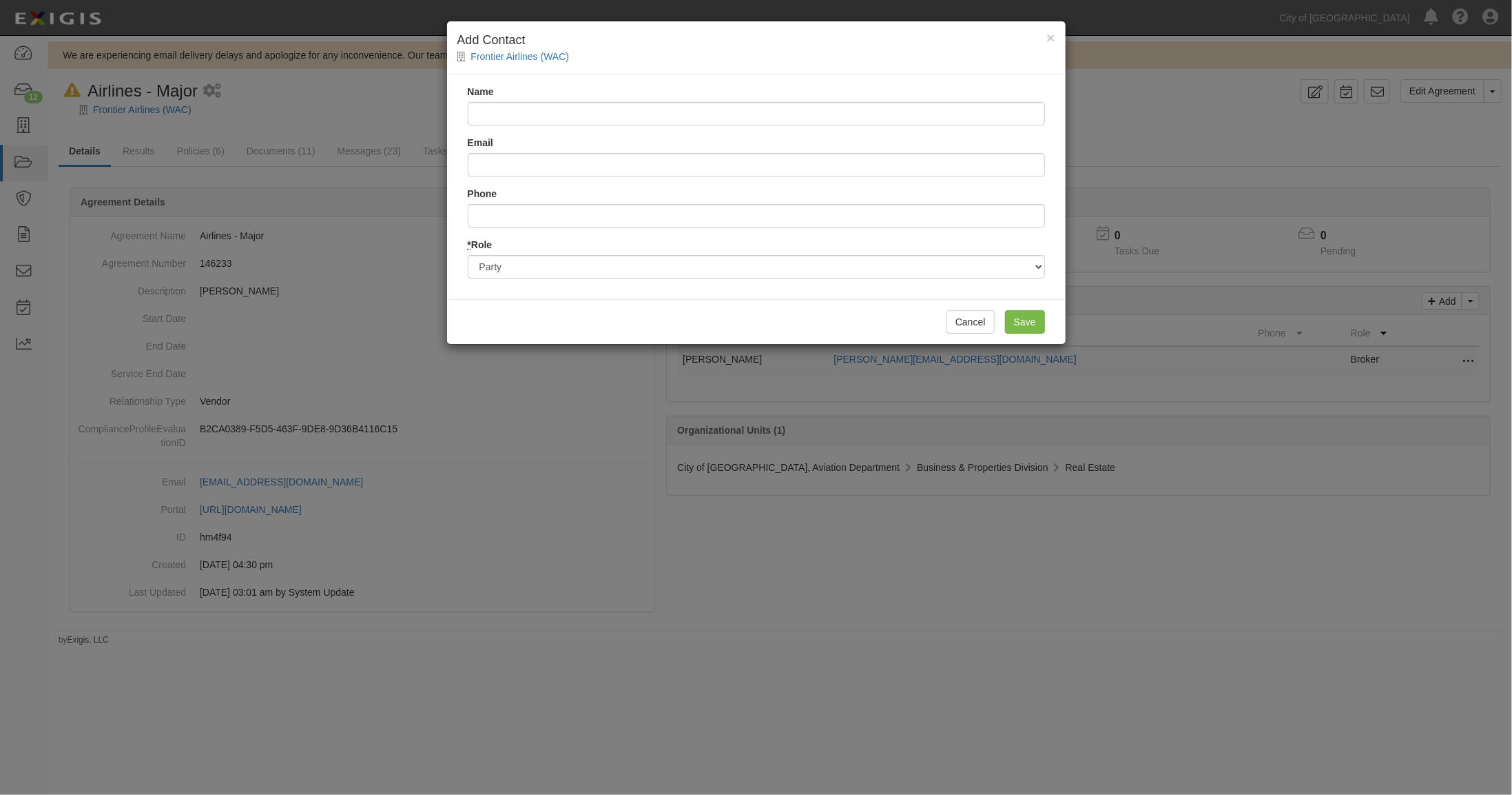
click at [567, 114] on input "Name" at bounding box center [757, 114] width 577 height 24
type input "[PERSON_NAME]"
type input "[PERSON_NAME][EMAIL_ADDRESS][PERSON_NAME][DOMAIN_NAME]"
click at [1021, 317] on input "Save" at bounding box center [1025, 323] width 40 height 24
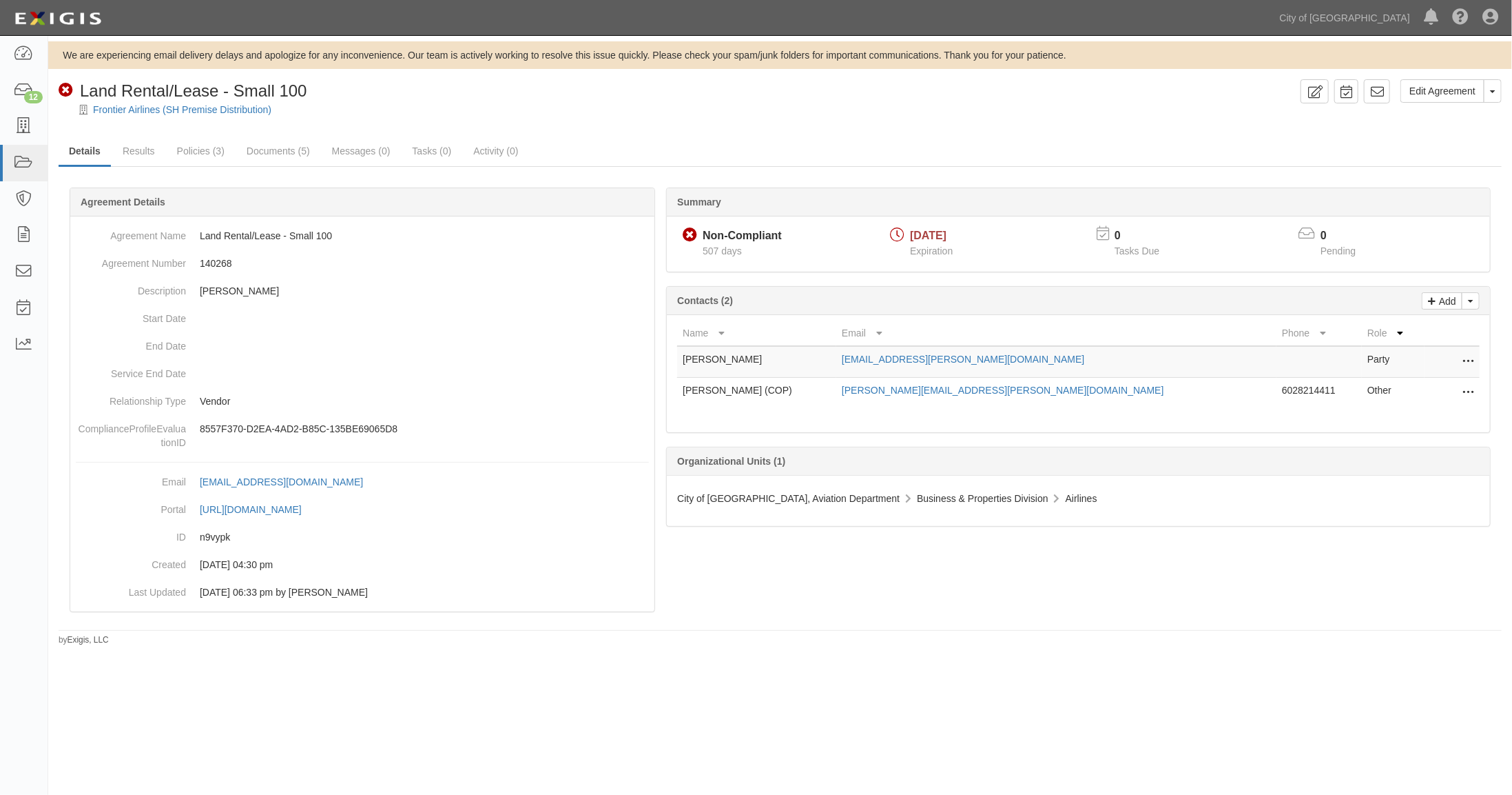
click at [1469, 359] on icon at bounding box center [1467, 362] width 11 height 18
click at [1368, 405] on link "Delete" at bounding box center [1406, 407] width 134 height 25
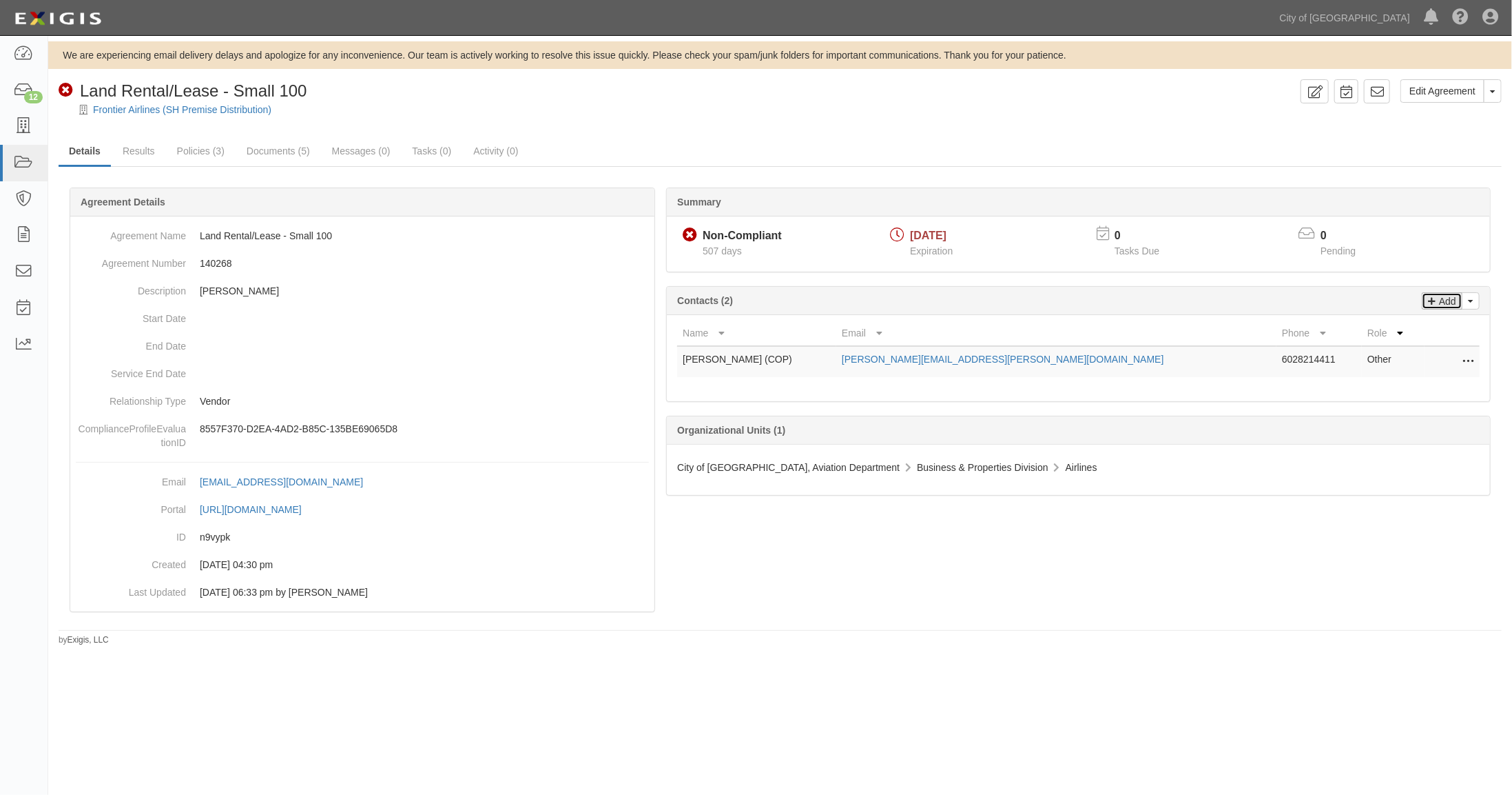
click at [1447, 298] on p "Add" at bounding box center [1446, 301] width 21 height 16
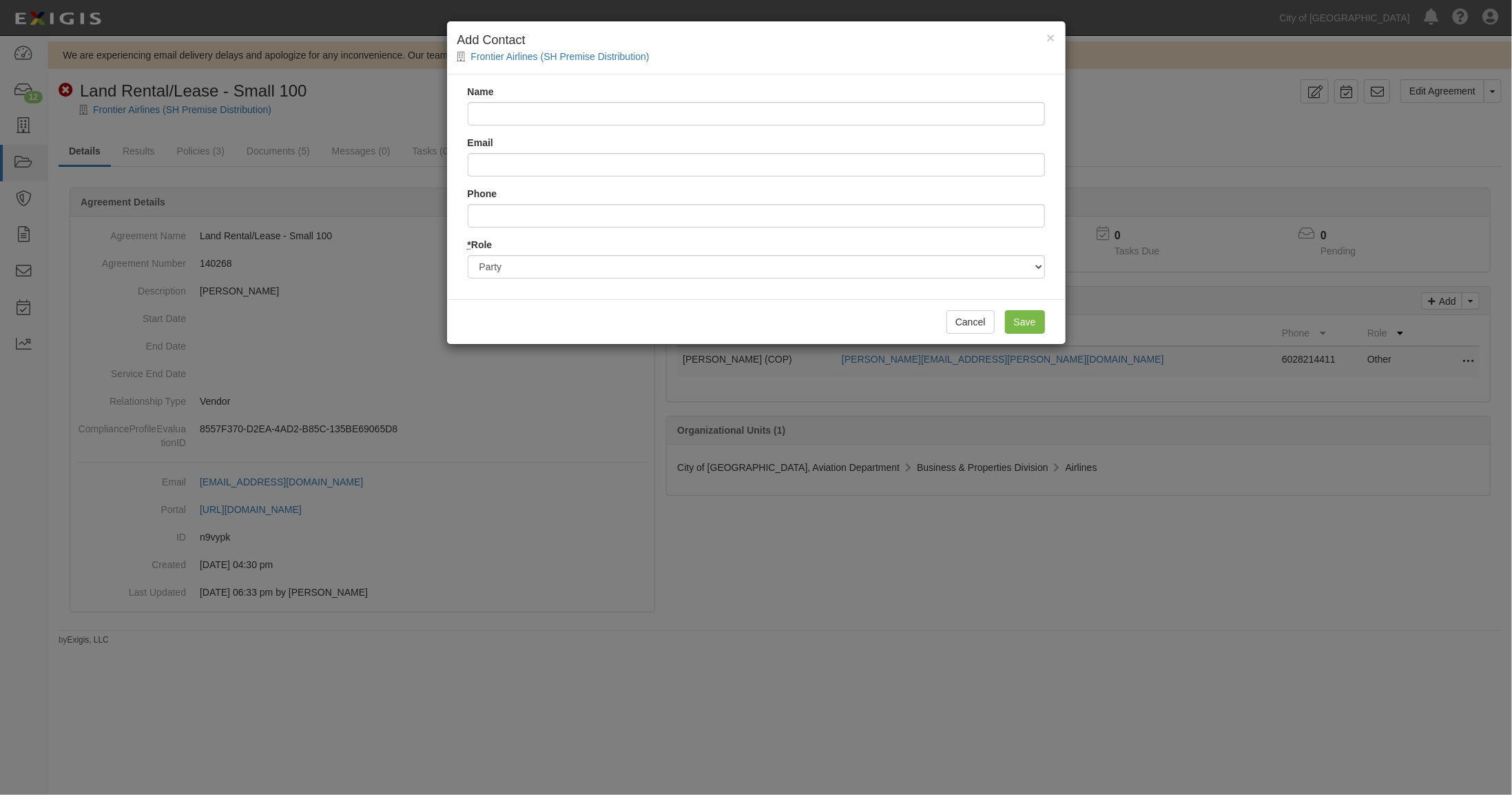
click at [480, 109] on input "Name" at bounding box center [757, 114] width 577 height 24
type input "[PERSON_NAME]"
type input "[PERSON_NAME][EMAIL_ADDRESS][PERSON_NAME][DOMAIN_NAME]"
click at [1034, 321] on input "Save" at bounding box center [1025, 323] width 40 height 24
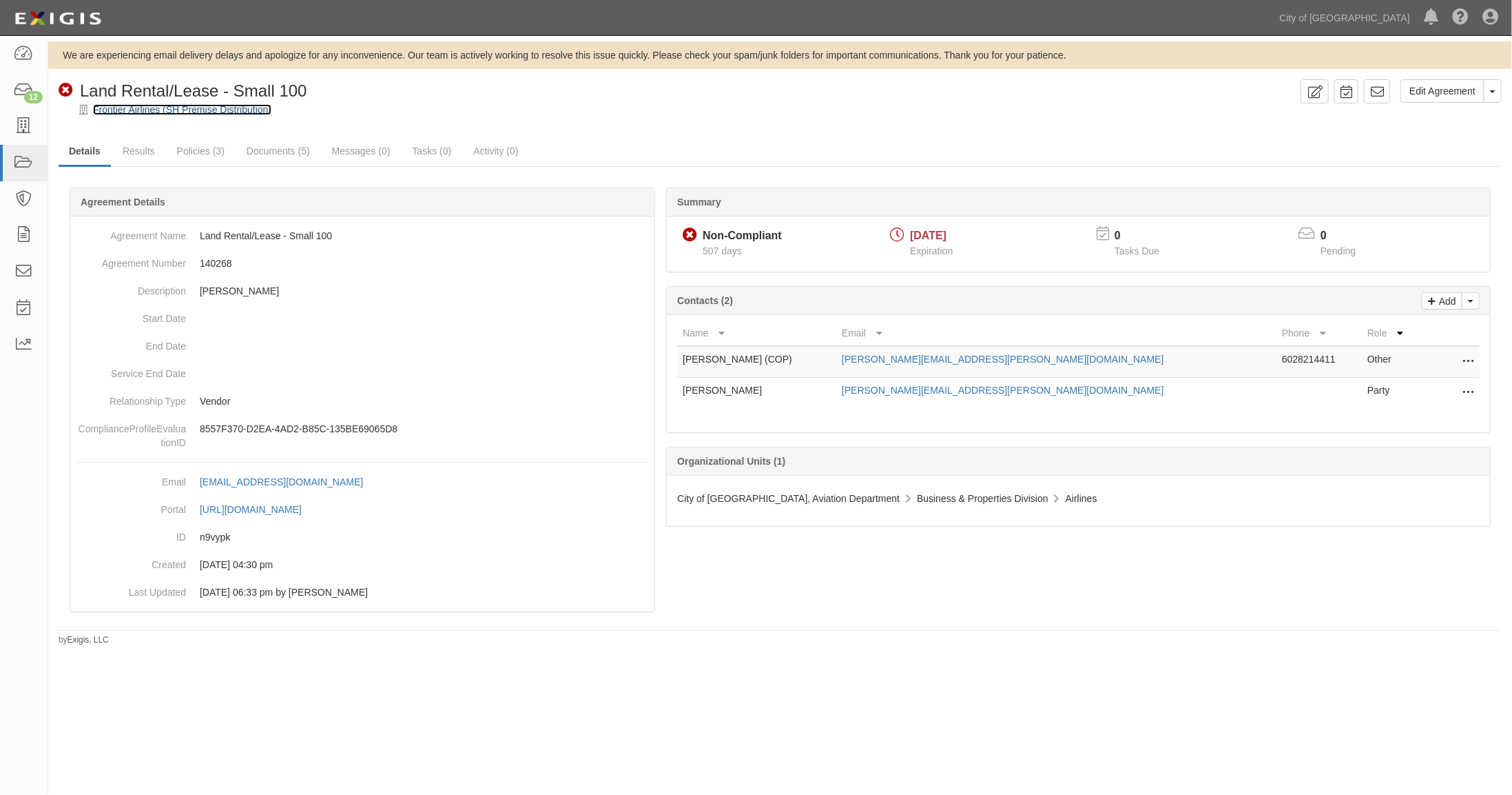
click at [160, 110] on link "Frontier Airlines (SH Premise Distribution)" at bounding box center [183, 109] width 179 height 11
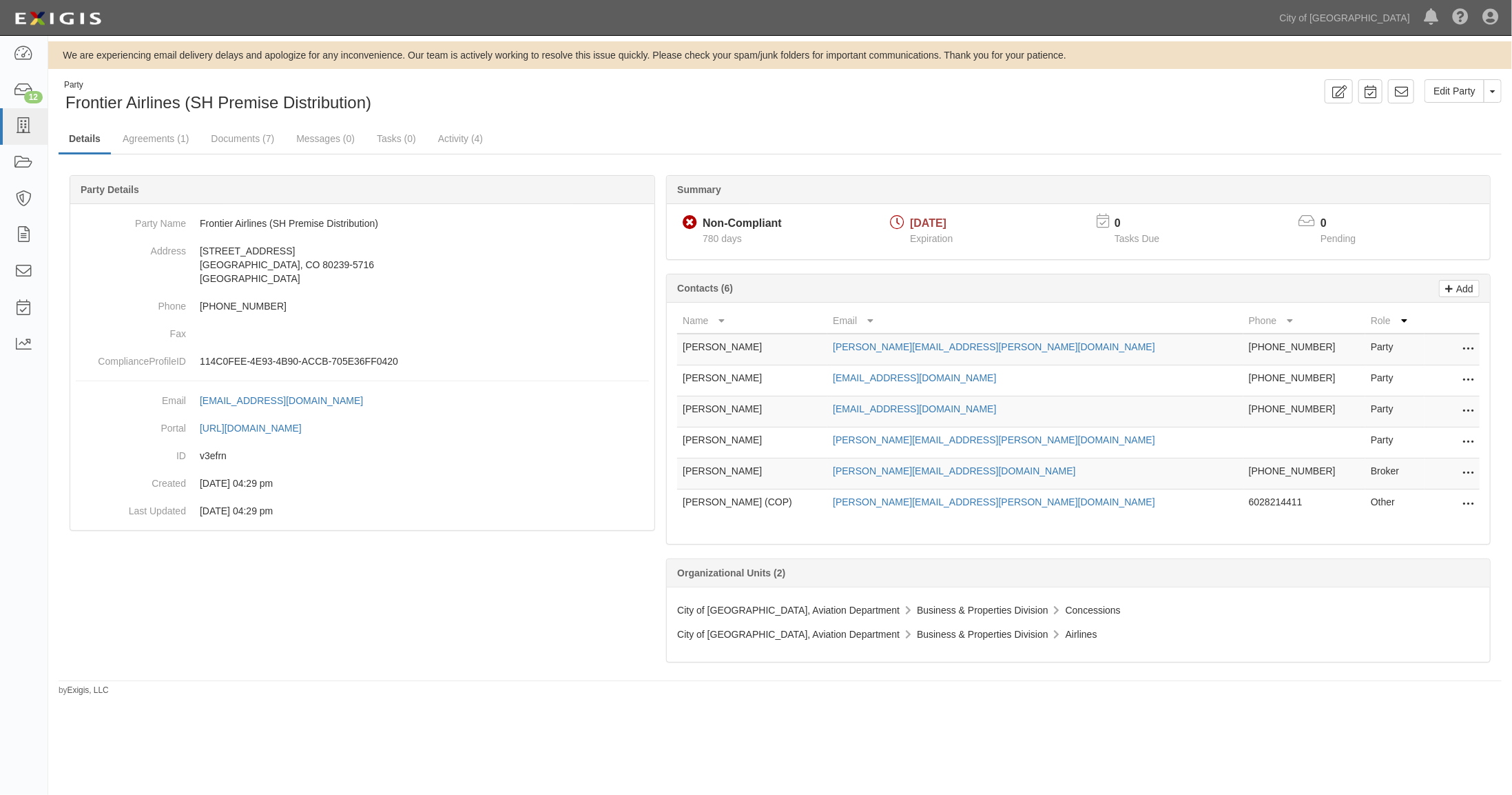
drag, startPoint x: 1467, startPoint y: 405, endPoint x: 1427, endPoint y: 400, distance: 40.3
click at [1426, 400] on td "Edit Delete" at bounding box center [1452, 411] width 56 height 31
click at [1466, 407] on icon at bounding box center [1467, 412] width 11 height 18
click at [1382, 424] on link "Delete" at bounding box center [1420, 432] width 109 height 25
